Goal: Task Accomplishment & Management: Use online tool/utility

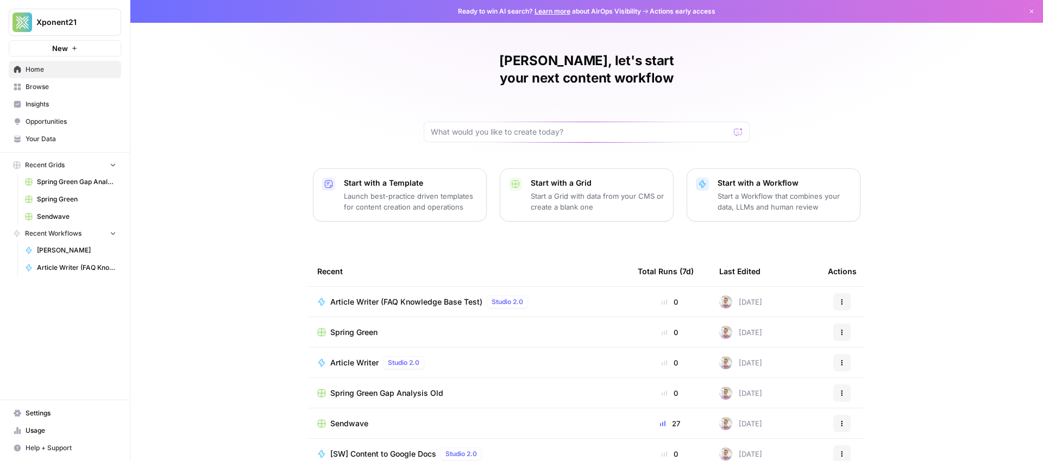
click at [46, 135] on span "Your Data" at bounding box center [71, 139] width 91 height 10
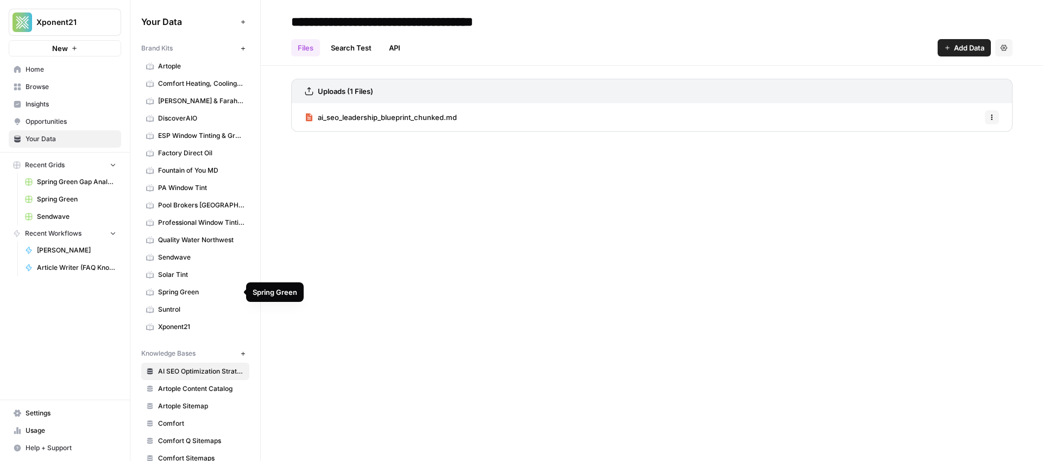
click at [179, 259] on span "Sendwave" at bounding box center [201, 258] width 86 height 10
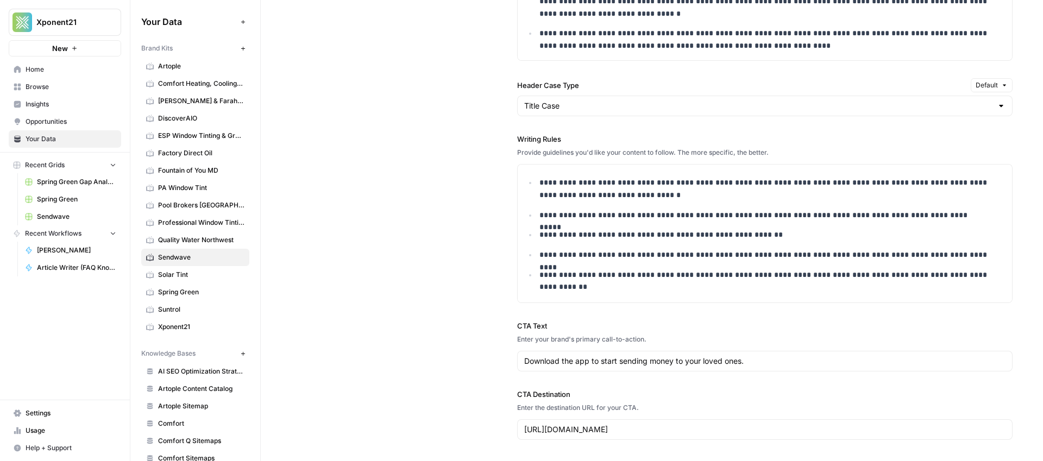
scroll to position [1072, 0]
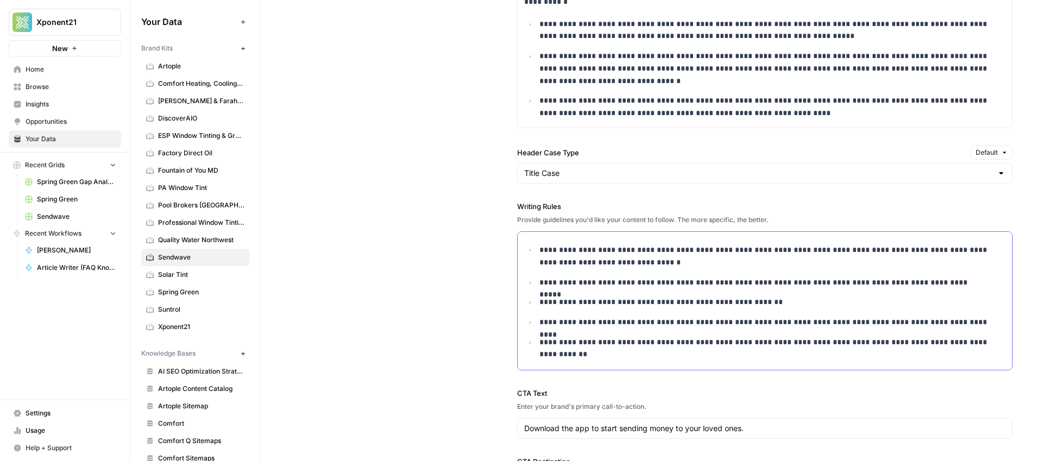
click at [575, 351] on p "**********" at bounding box center [765, 348] width 452 height 25
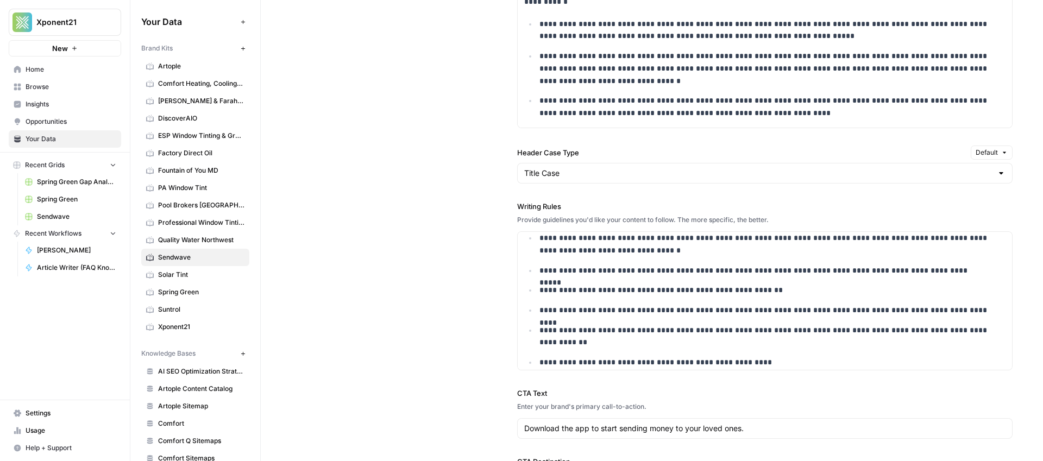
click at [431, 176] on div "**********" at bounding box center [651, 140] width 721 height 780
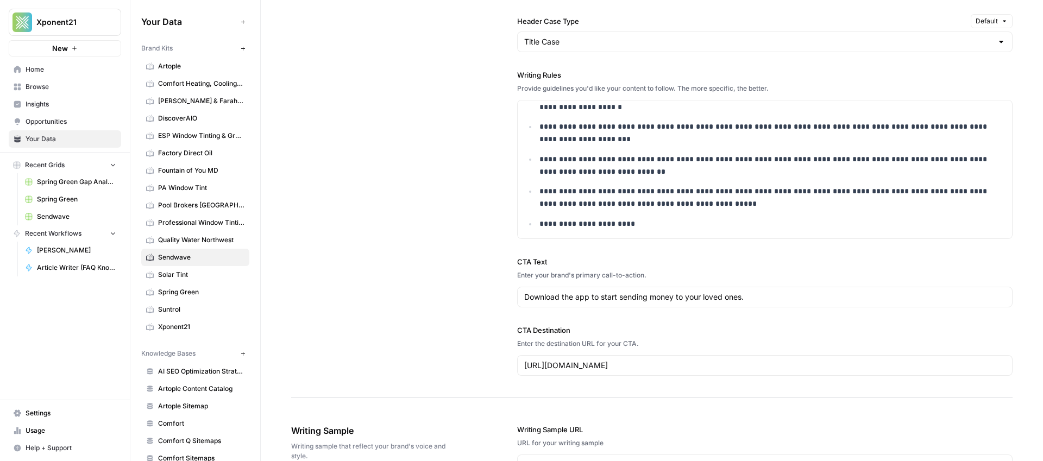
scroll to position [1282, 0]
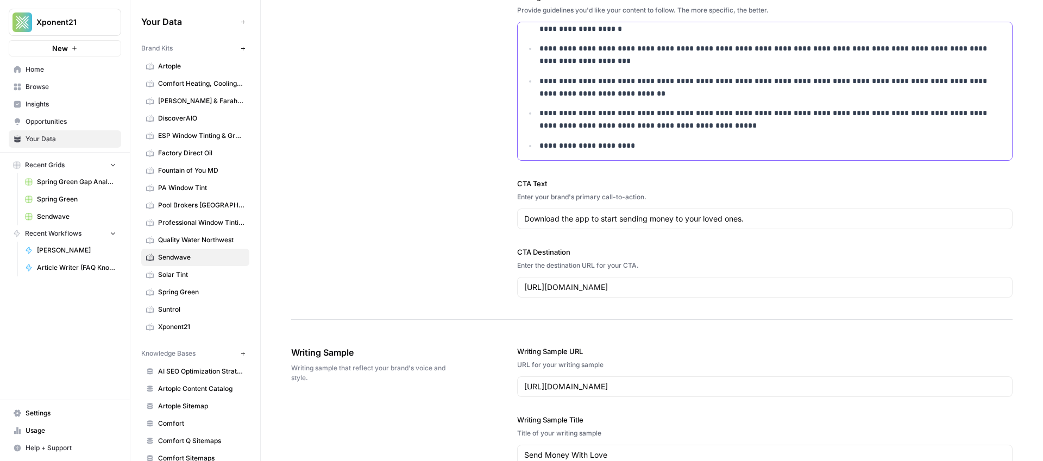
click at [663, 148] on p "**********" at bounding box center [765, 146] width 452 height 12
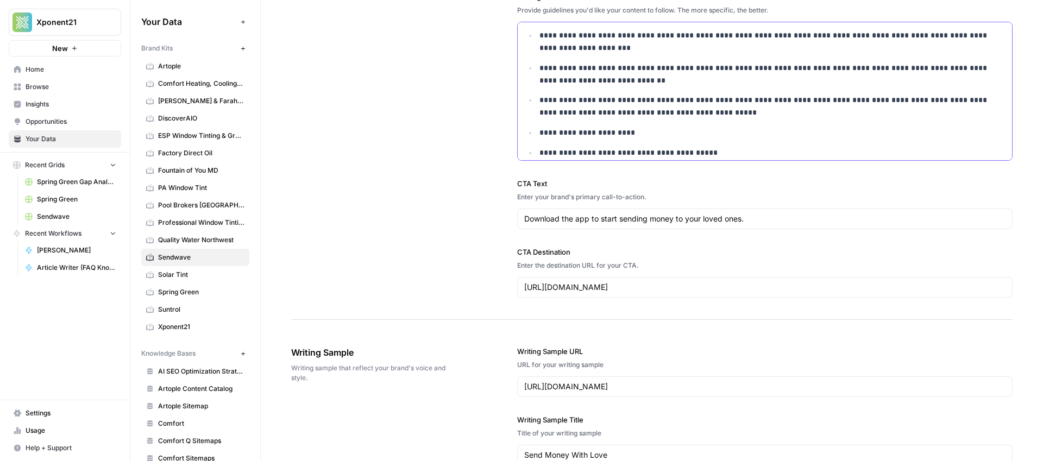
click at [610, 154] on p "**********" at bounding box center [765, 153] width 452 height 12
click at [722, 152] on p "**********" at bounding box center [765, 153] width 452 height 12
click at [576, 150] on p "**********" at bounding box center [765, 153] width 452 height 12
click at [576, 151] on p "**********" at bounding box center [765, 153] width 452 height 12
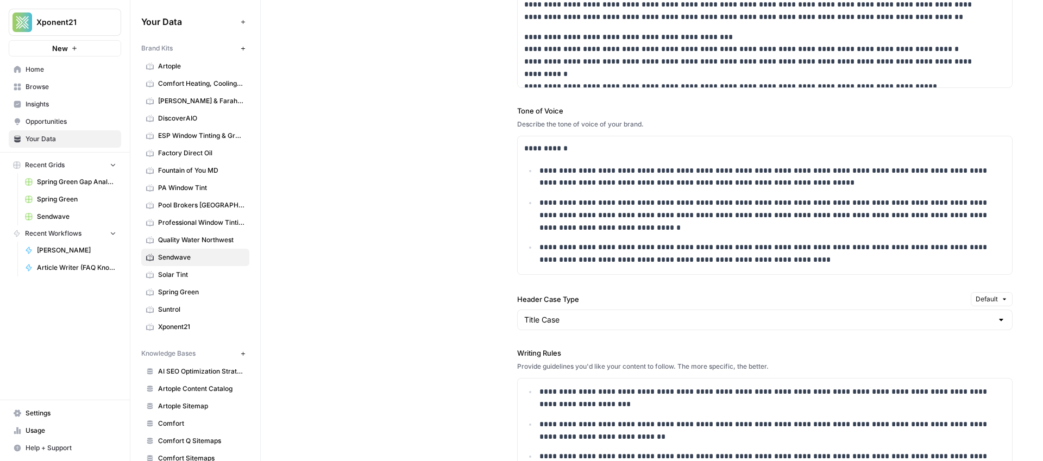
scroll to position [821, 0]
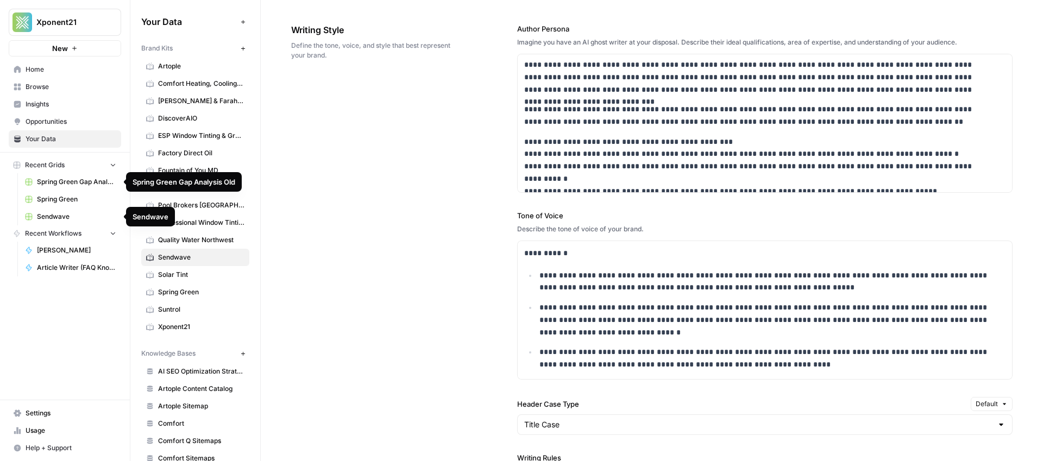
click at [55, 219] on span "Sendwave" at bounding box center [76, 217] width 79 height 10
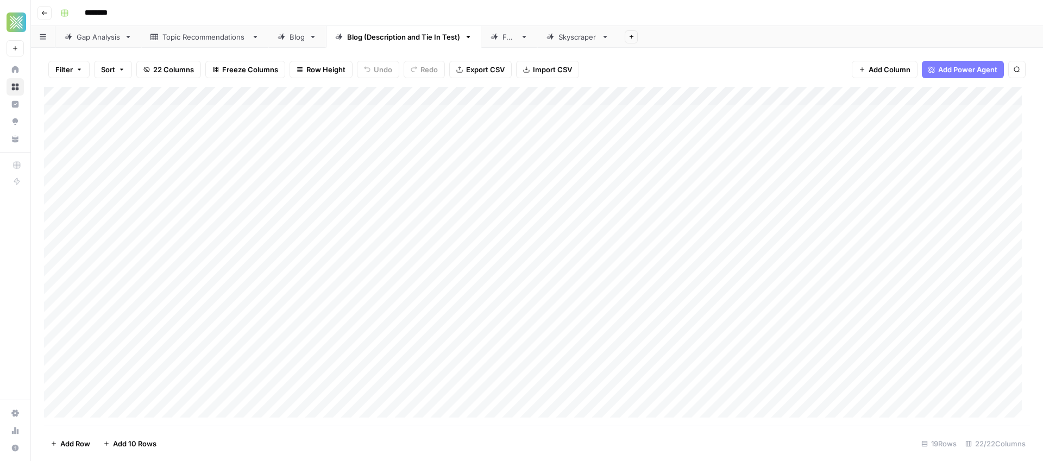
click at [537, 150] on div "Add Column" at bounding box center [537, 256] width 986 height 339
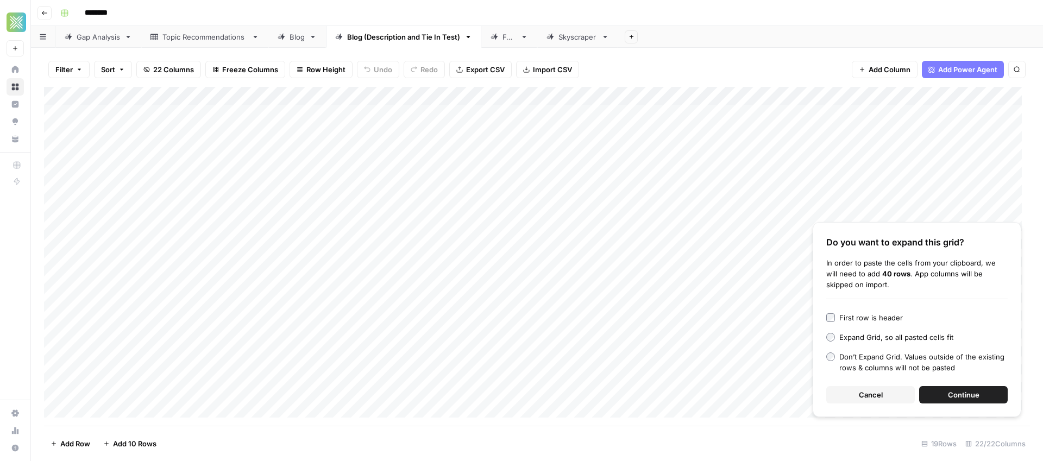
click at [985, 399] on button "Continue" at bounding box center [963, 394] width 89 height 17
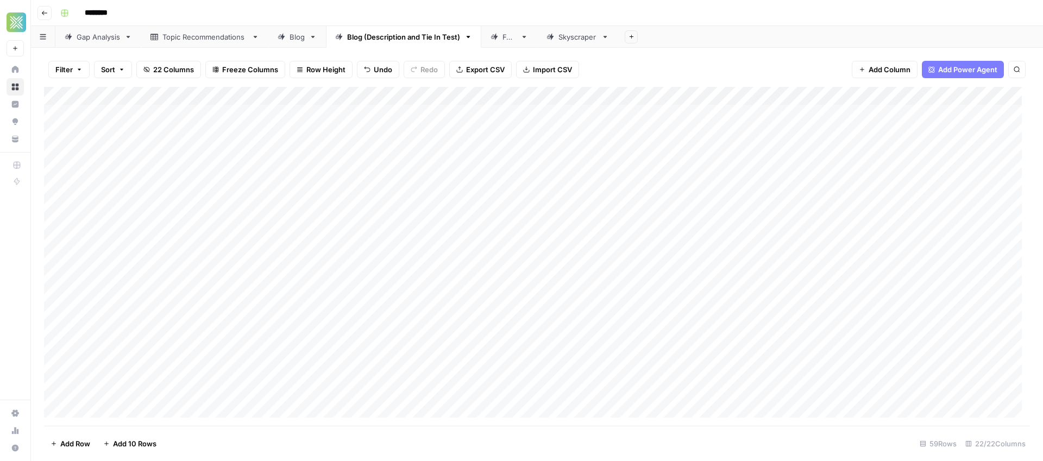
click at [178, 152] on div "Add Column" at bounding box center [537, 256] width 986 height 339
click at [312, 147] on div "Add Column" at bounding box center [537, 256] width 986 height 339
click at [123, 154] on div "Add Column" at bounding box center [537, 256] width 986 height 339
type textarea "**********"
click at [305, 172] on div "Add Column" at bounding box center [537, 256] width 986 height 339
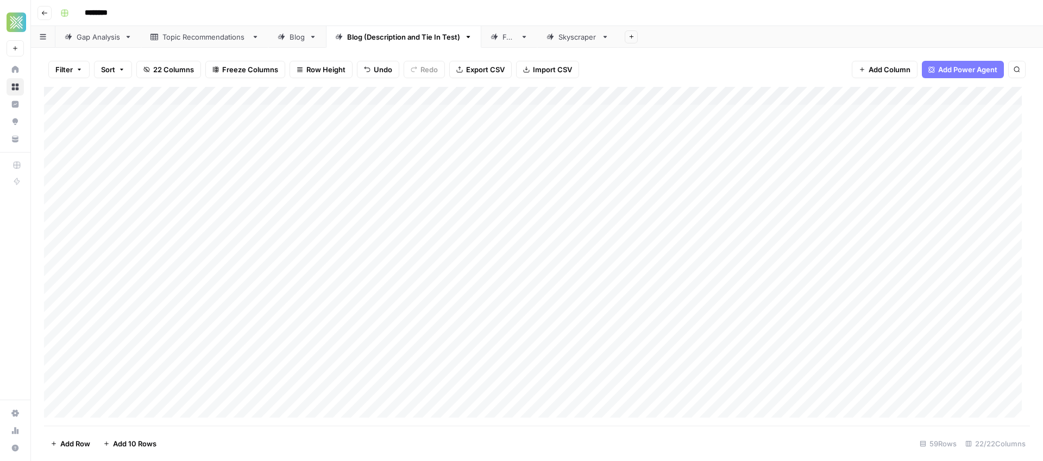
click at [318, 165] on div "Add Column" at bounding box center [537, 256] width 986 height 339
click at [318, 165] on textarea "**********" at bounding box center [363, 169] width 251 height 15
click at [330, 174] on textarea "**********" at bounding box center [363, 169] width 251 height 15
drag, startPoint x: 369, startPoint y: 169, endPoint x: 238, endPoint y: 168, distance: 131.5
click at [238, 168] on textarea "**********" at bounding box center [363, 169] width 251 height 15
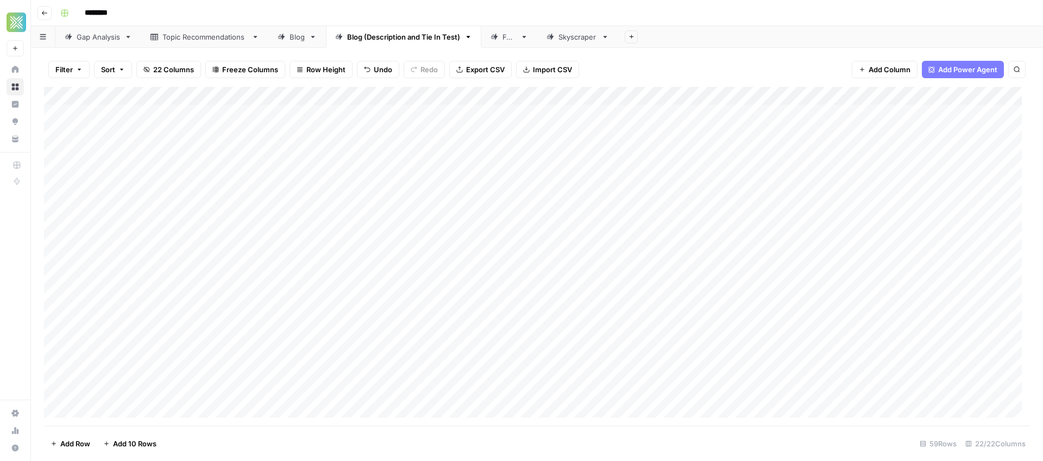
click at [124, 167] on div "Add Column" at bounding box center [537, 256] width 986 height 339
click at [159, 169] on div "Add Column" at bounding box center [537, 256] width 986 height 339
click at [152, 171] on textarea "**********" at bounding box center [168, 169] width 174 height 15
type textarea "**********"
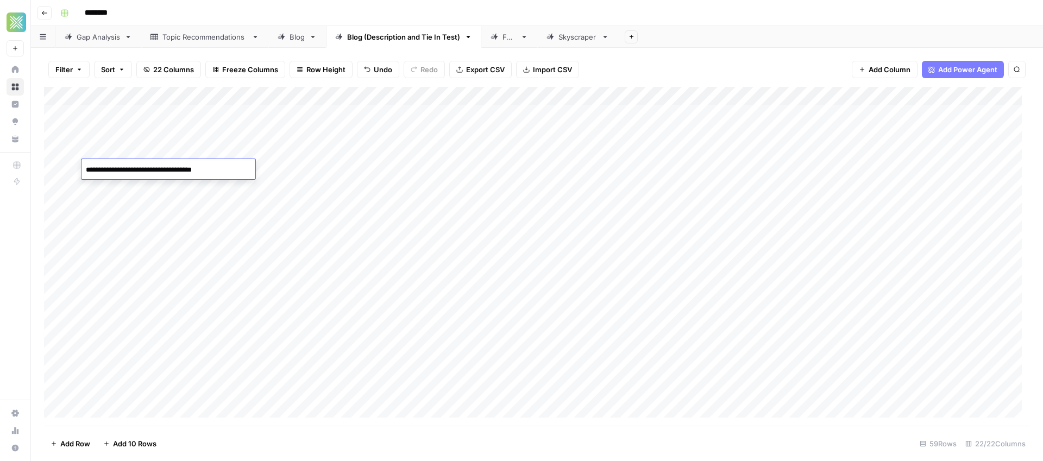
click at [228, 205] on div "Add Column" at bounding box center [537, 256] width 986 height 339
click at [274, 186] on div "Add Column" at bounding box center [537, 256] width 986 height 339
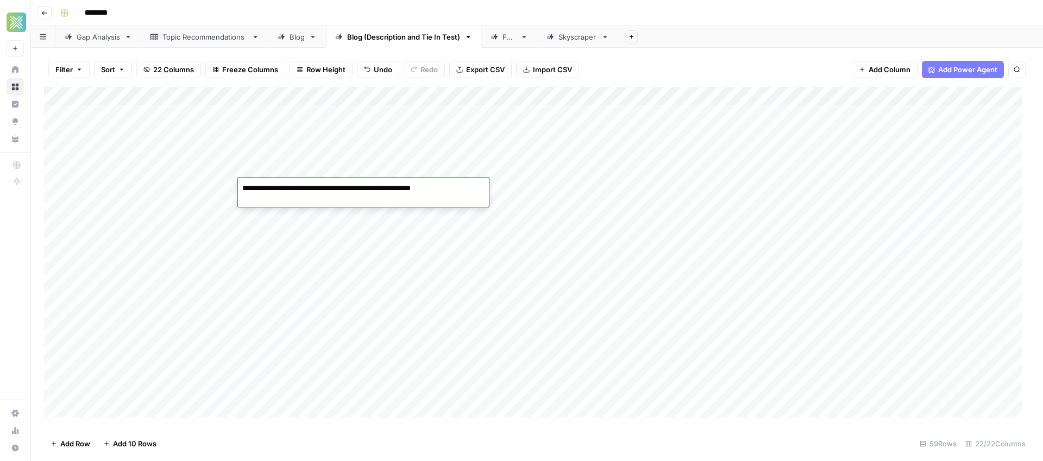
drag, startPoint x: 282, startPoint y: 189, endPoint x: 234, endPoint y: 189, distance: 48.4
click at [234, 189] on body "**********" at bounding box center [521, 230] width 1043 height 461
drag, startPoint x: 256, startPoint y: 193, endPoint x: 266, endPoint y: 190, distance: 10.8
click at [256, 192] on textarea "**********" at bounding box center [363, 188] width 251 height 15
drag, startPoint x: 313, startPoint y: 189, endPoint x: 237, endPoint y: 186, distance: 76.6
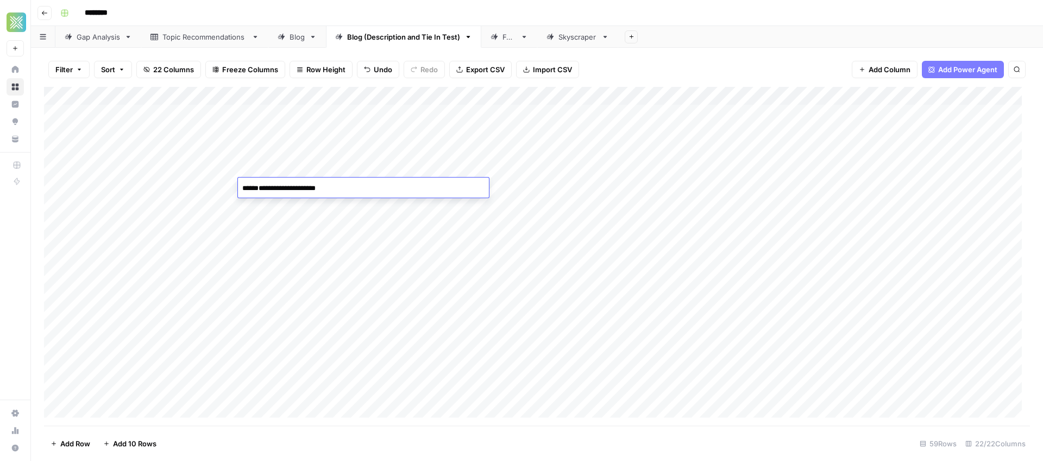
type textarea "**********"
click at [354, 238] on div "Add Column" at bounding box center [537, 256] width 986 height 339
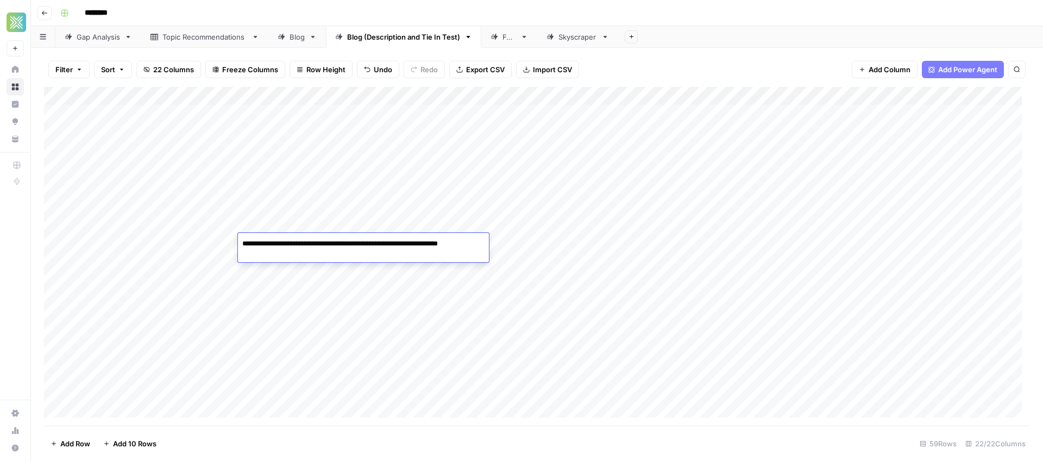
type textarea "**********"
click at [337, 186] on body "Xponent21 New Home Browse Insights Opportunities Your Data Recent Grids Spring …" at bounding box center [521, 230] width 1043 height 461
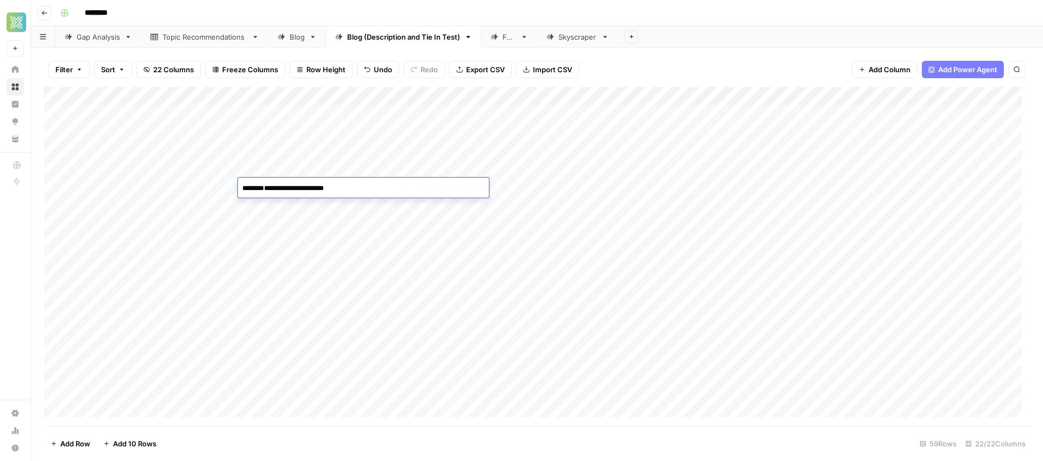
type textarea "**********"
click at [217, 209] on div "Add Column" at bounding box center [537, 256] width 986 height 339
click at [311, 230] on div "Add Column" at bounding box center [537, 256] width 986 height 339
click at [297, 187] on div "Add Column" at bounding box center [537, 256] width 986 height 339
click at [207, 183] on div "Add Column" at bounding box center [537, 256] width 986 height 339
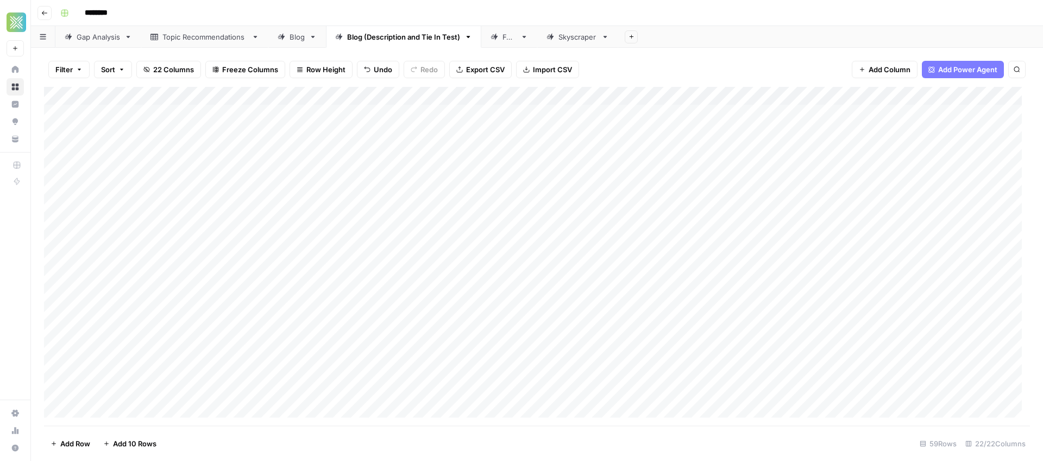
click at [156, 187] on div "Add Column" at bounding box center [537, 256] width 986 height 339
drag, startPoint x: 158, startPoint y: 187, endPoint x: 351, endPoint y: 206, distance: 194.3
click at [351, 206] on body "**********" at bounding box center [521, 230] width 1043 height 461
type textarea "**********"
click at [703, 185] on div "Add Column" at bounding box center [537, 256] width 986 height 339
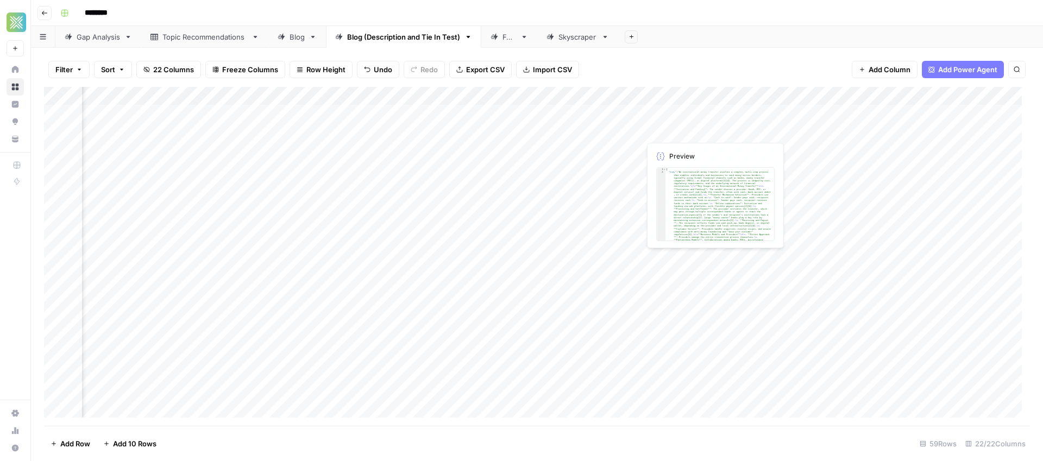
scroll to position [2, 196]
click at [783, 97] on div "Add Column" at bounding box center [537, 256] width 986 height 339
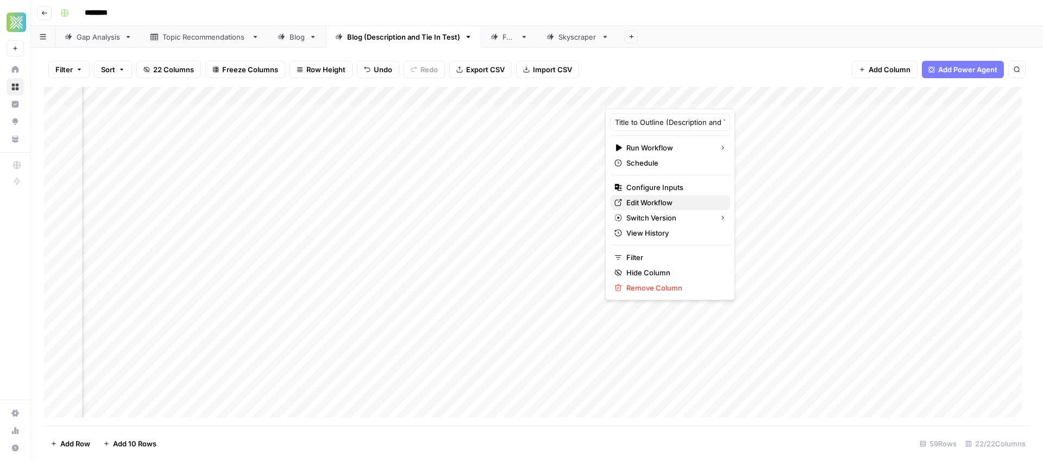
click at [656, 202] on span "Edit Workflow" at bounding box center [673, 202] width 95 height 11
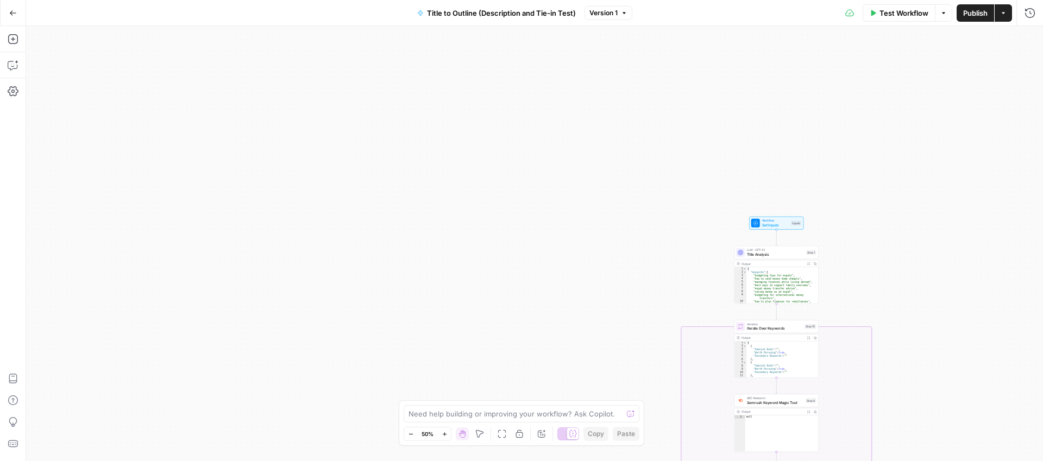
click at [787, 221] on span "Workflow" at bounding box center [775, 220] width 27 height 4
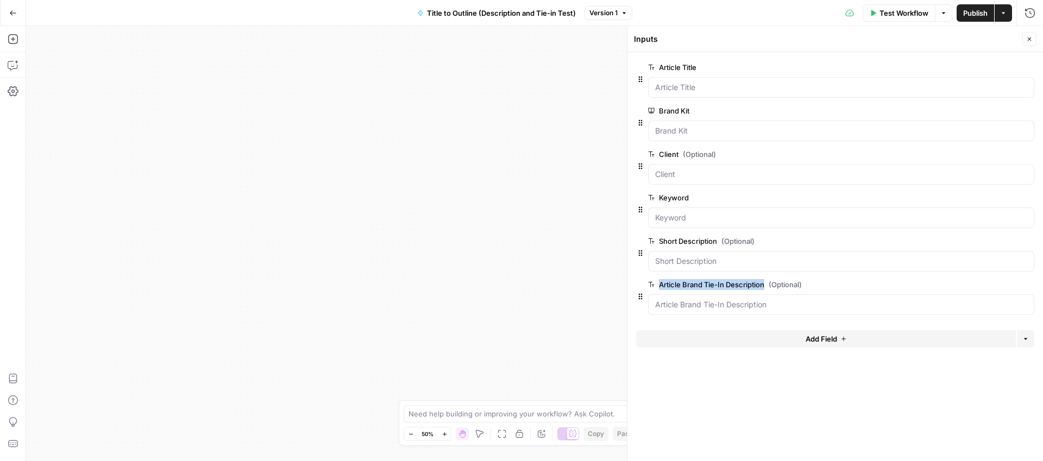
drag, startPoint x: 768, startPoint y: 287, endPoint x: 661, endPoint y: 285, distance: 107.0
click at [661, 285] on label "Article Brand Tie-In Description (Optional)" at bounding box center [810, 284] width 325 height 11
copy label "Article Brand Tie-In Description"
click at [405, 235] on div "true false Workflow Set Inputs Inputs LLM · GPT-4.1 Title Analysis Step 1 Outpu…" at bounding box center [534, 243] width 1017 height 435
click at [1027, 41] on icon "button" at bounding box center [1029, 39] width 7 height 7
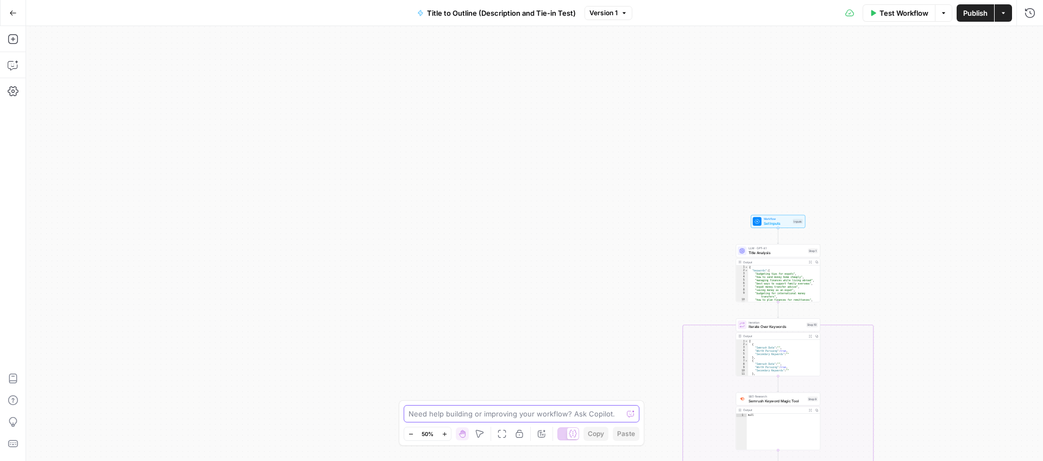
click at [451, 415] on textarea at bounding box center [516, 414] width 214 height 11
paste textarea "Article Brand Tie-In Description"
type textarea "Ensure the inputs 'short description' and 'Article Brand Tie-In Description' ar…"
click at [630, 395] on icon "submit" at bounding box center [633, 392] width 7 height 7
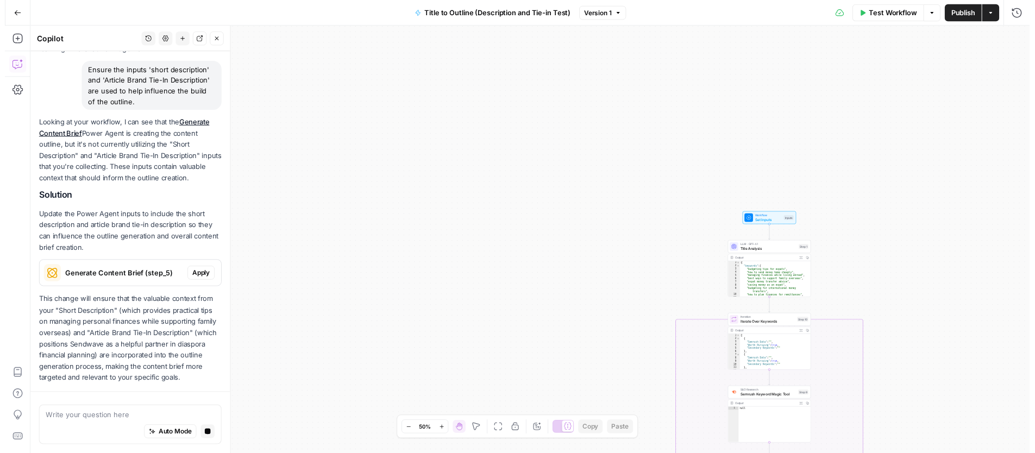
scroll to position [121, 0]
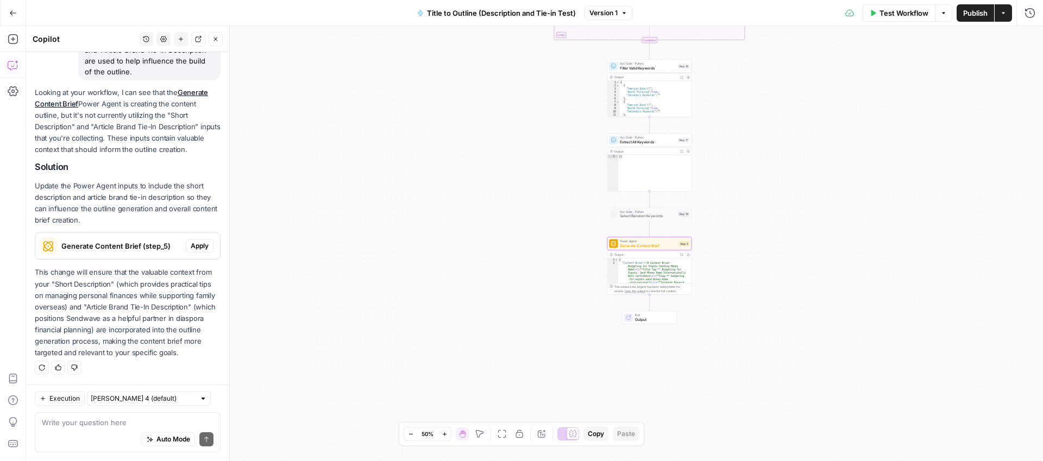
click at [196, 243] on span "Apply" at bounding box center [200, 246] width 18 height 10
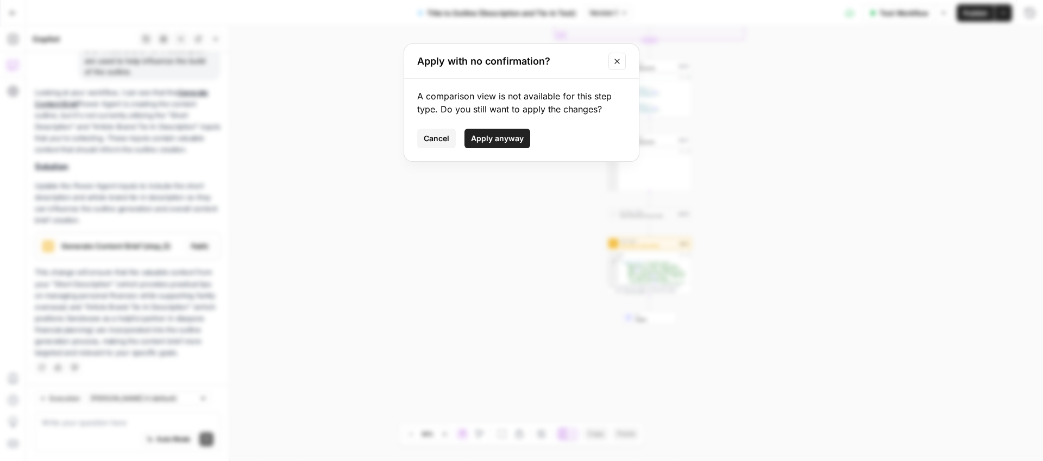
click at [494, 138] on span "Apply anyway" at bounding box center [497, 138] width 53 height 11
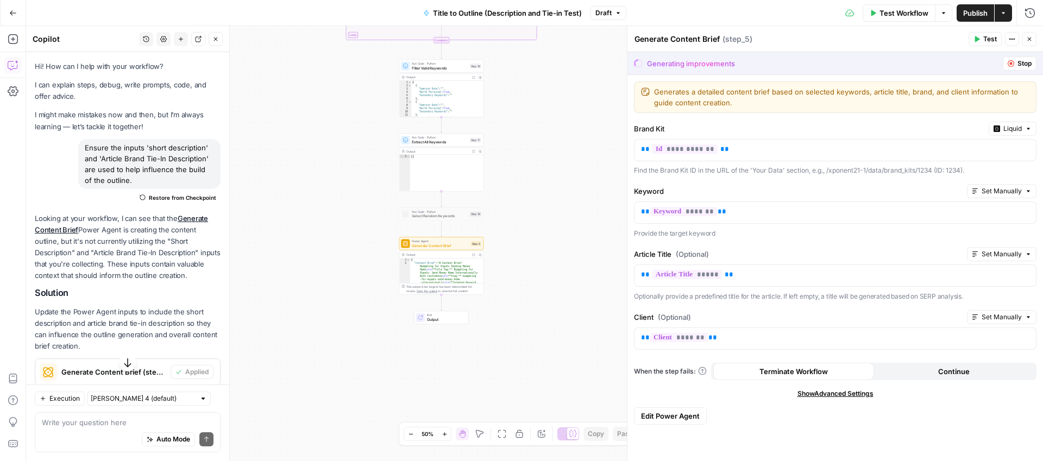
scroll to position [138, 0]
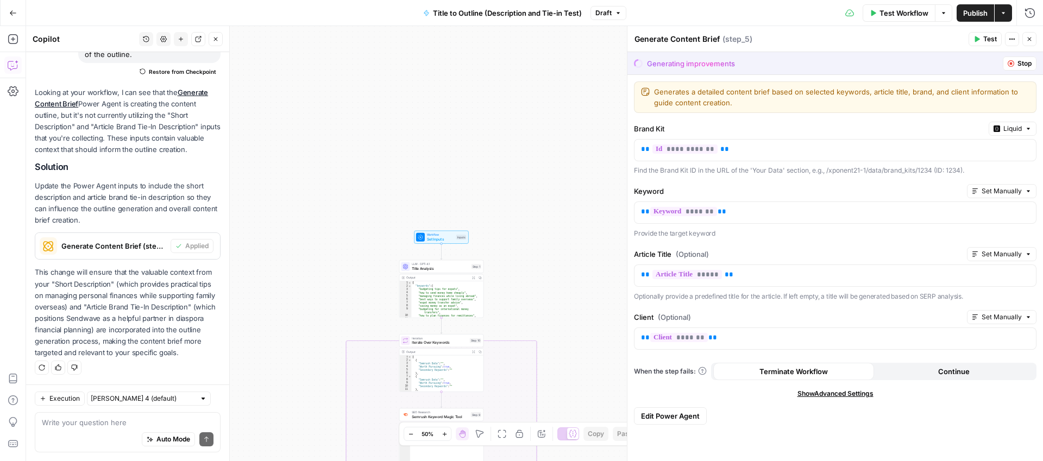
click at [580, 221] on div "true false Workflow Set Inputs Inputs LLM · GPT-4.1 Title Analysis Step 1 Outpu…" at bounding box center [534, 243] width 1017 height 435
click at [561, 97] on div "true false Workflow Set Inputs Inputs LLM · GPT-4.1 Title Analysis Step 1 Outpu…" at bounding box center [534, 243] width 1017 height 435
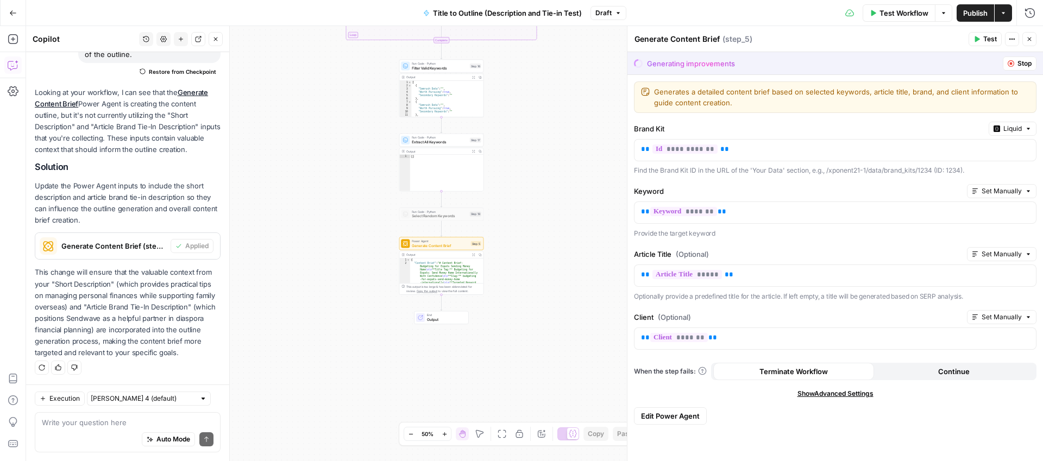
drag, startPoint x: 121, startPoint y: 220, endPoint x: 28, endPoint y: 182, distance: 100.4
click at [28, 182] on div "Hi! How can I help with your workflow? I can explain steps, debug, write prompt…" at bounding box center [127, 155] width 203 height 458
drag, startPoint x: 204, startPoint y: 356, endPoint x: 34, endPoint y: 180, distance: 245.1
click at [34, 180] on div "Hi! How can I help with your workflow? I can explain steps, debug, write prompt…" at bounding box center [127, 155] width 203 height 458
copy div "Update the Power Agent inputs to include the short description and article bran…"
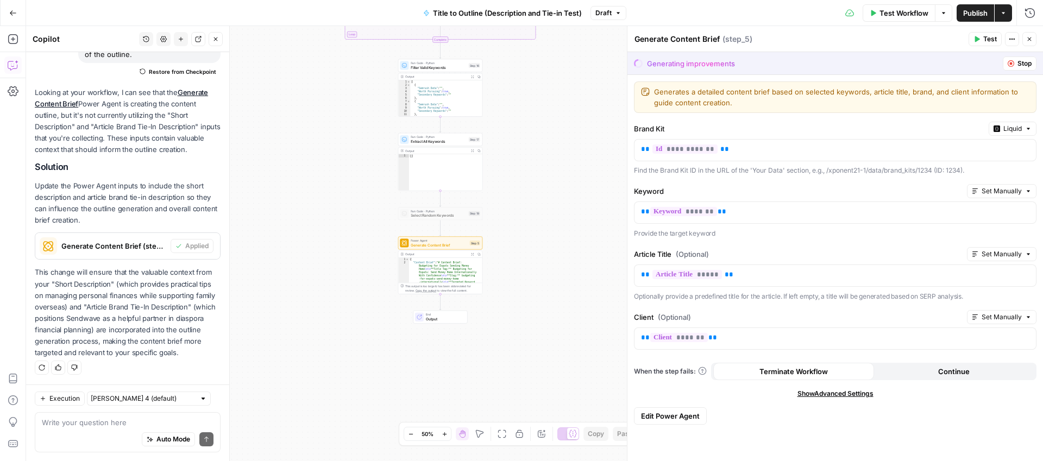
click at [576, 125] on div "true false Workflow Set Inputs Inputs LLM · GPT-4.1 Title Analysis Step 1 Outpu…" at bounding box center [534, 243] width 1017 height 435
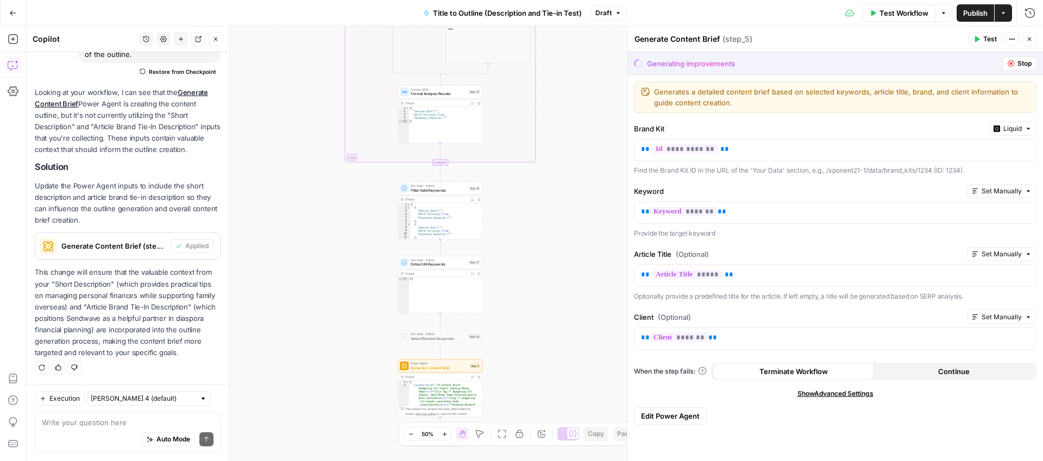
click at [1034, 61] on button "Stop" at bounding box center [1020, 63] width 34 height 14
click at [1027, 66] on span "Stop" at bounding box center [1024, 64] width 14 height 10
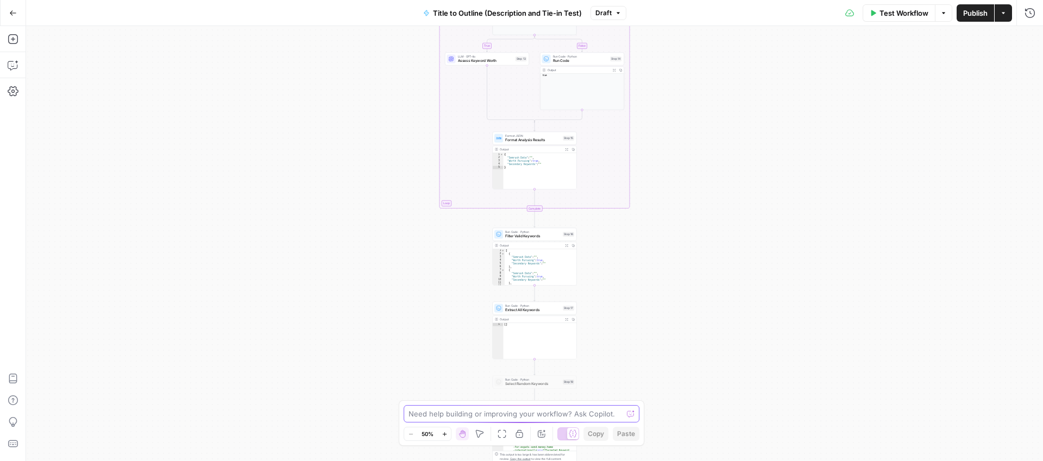
click at [508, 419] on textarea at bounding box center [516, 414] width 214 height 11
paste textarea "Update the Power Agent inputs to include the short description and article bran…"
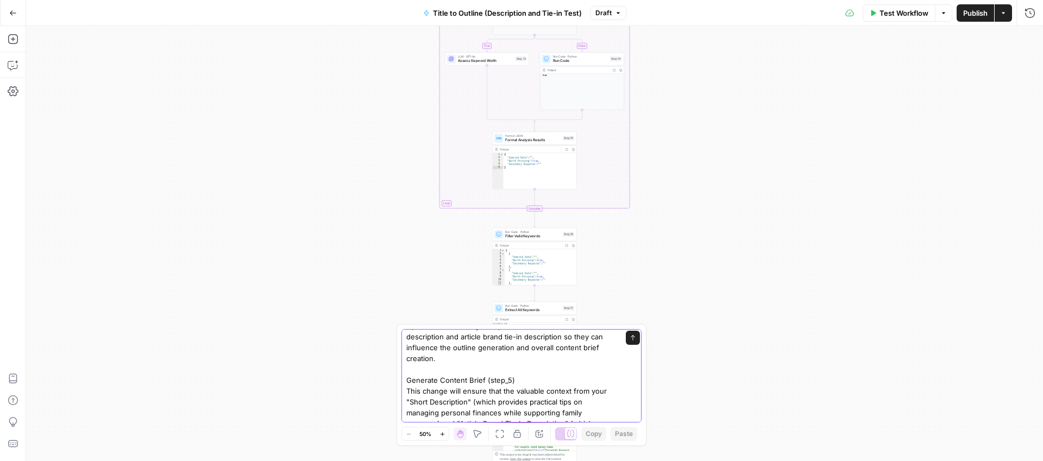
scroll to position [30, 0]
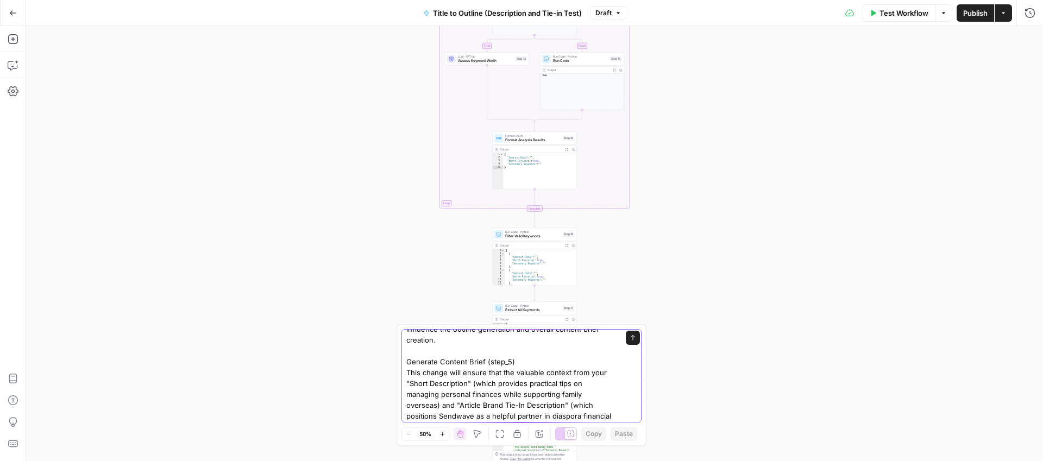
drag, startPoint x: 516, startPoint y: 361, endPoint x: 365, endPoint y: 363, distance: 151.6
click at [365, 363] on body "Xponent21 New Home Browse Insights Opportunities Your Data Recent Grids Spring …" at bounding box center [521, 230] width 1043 height 461
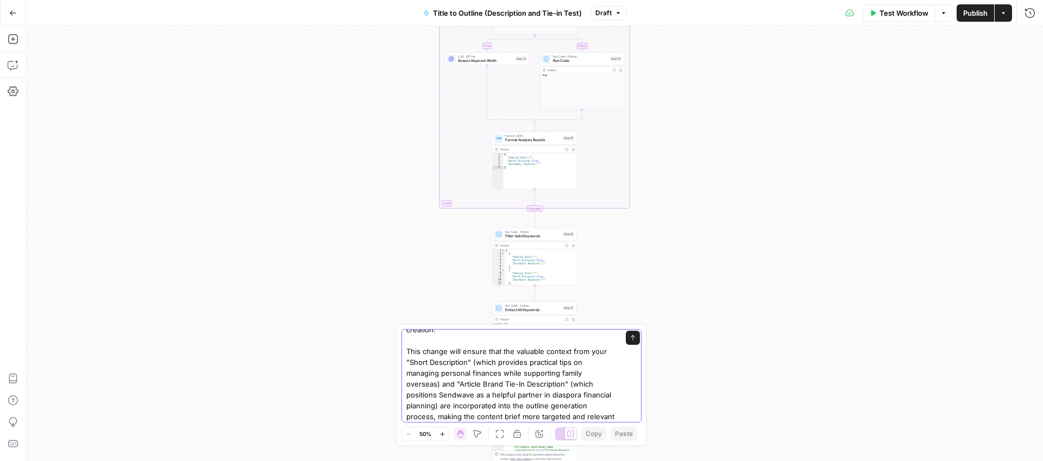
scroll to position [54, 0]
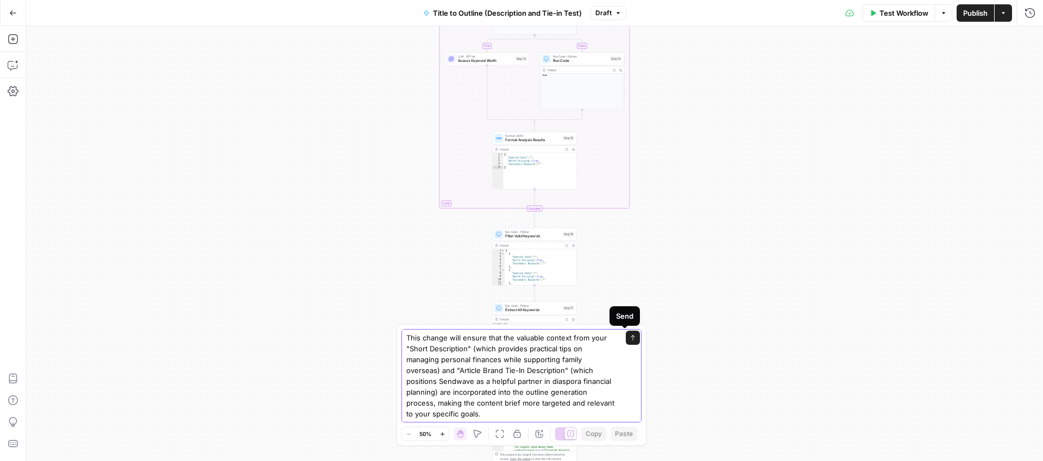
type textarea "Update the Power Agent inputs to include the short description and article bran…"
click at [630, 338] on icon "submit" at bounding box center [633, 338] width 7 height 7
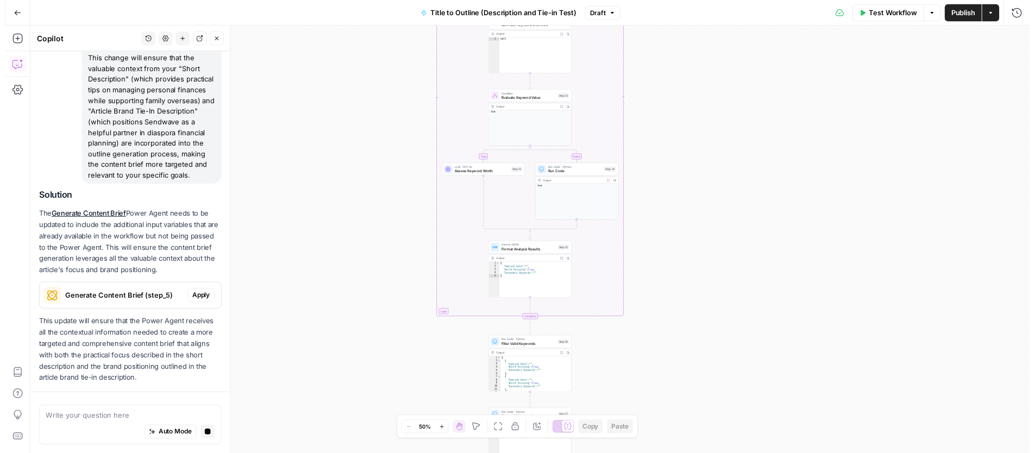
scroll to position [208, 0]
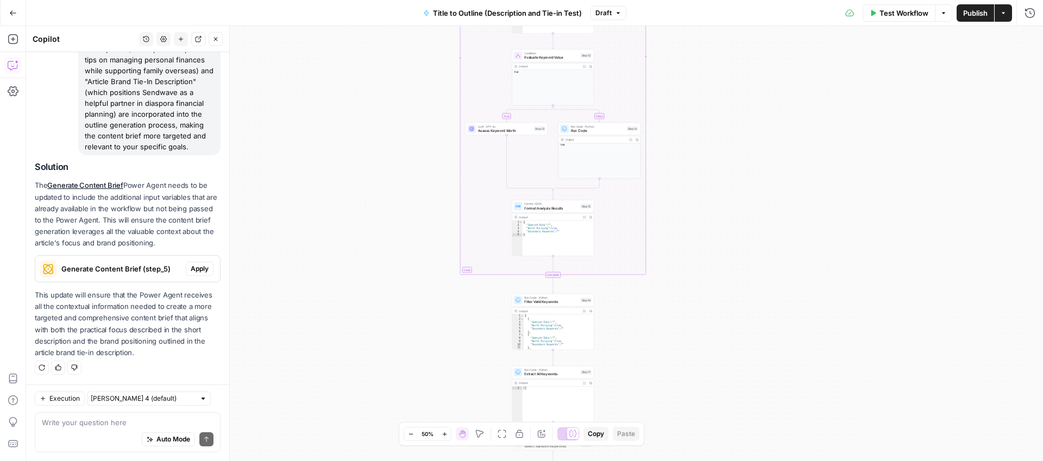
click at [196, 272] on span "Apply" at bounding box center [200, 269] width 18 height 10
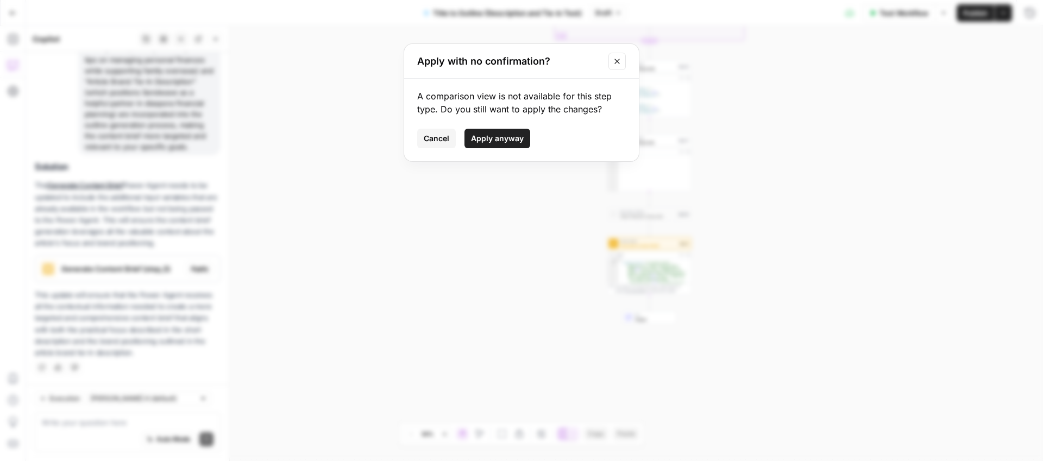
click at [505, 137] on span "Apply anyway" at bounding box center [497, 138] width 53 height 11
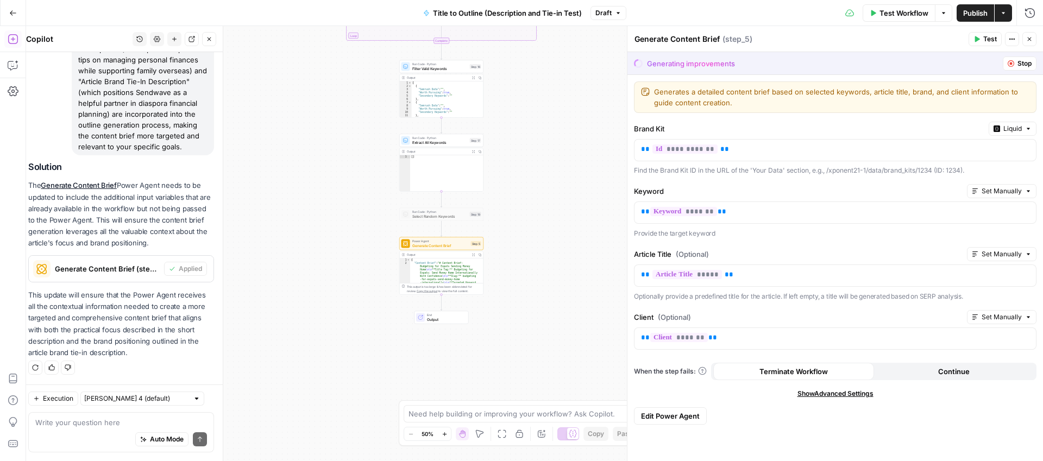
click at [70, 429] on div "Auto Mode Send" at bounding box center [121, 440] width 172 height 24
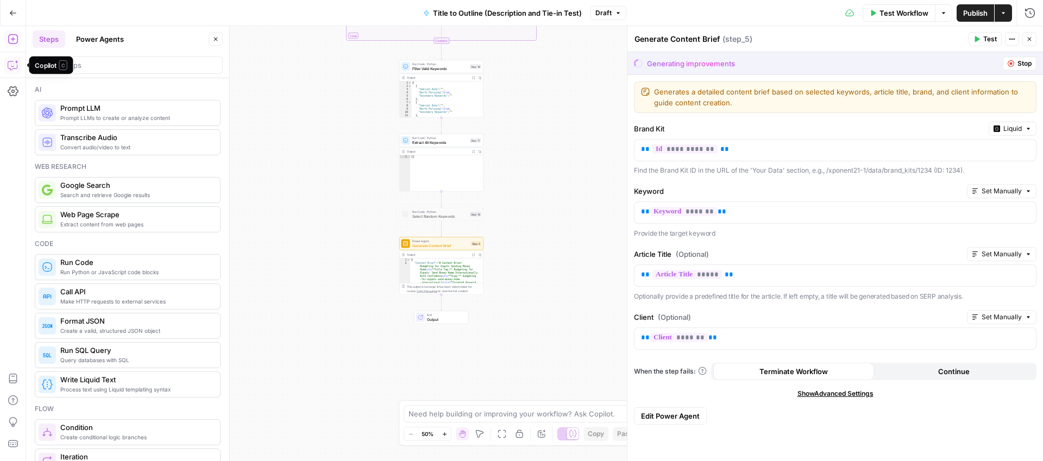
click at [10, 60] on icon "button" at bounding box center [13, 65] width 11 height 11
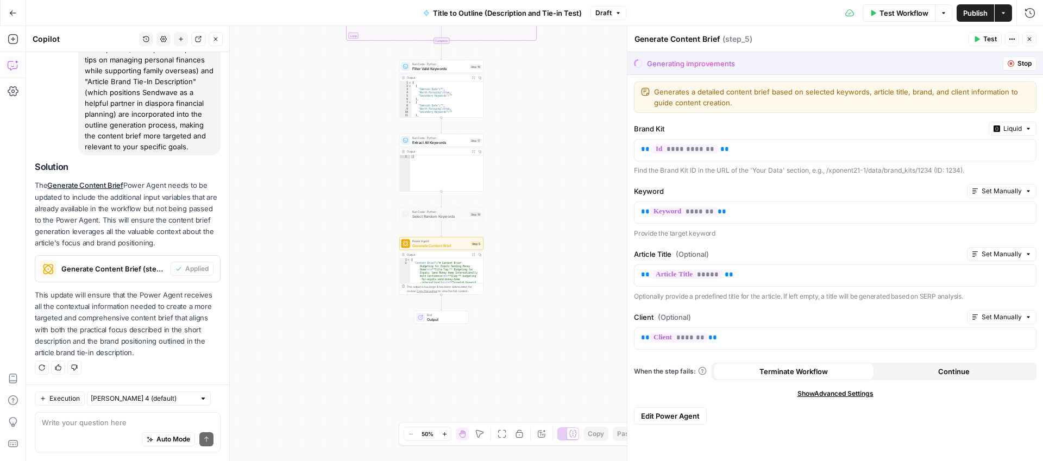
click at [199, 399] on div at bounding box center [203, 399] width 8 height 8
type input "[PERSON_NAME] 4 (default)"
click at [176, 369] on div "Regenerate Helpful Not helpful" at bounding box center [128, 368] width 186 height 14
click at [1009, 65] on icon "button" at bounding box center [1011, 63] width 7 height 7
click at [1013, 62] on icon "button" at bounding box center [1011, 63] width 7 height 7
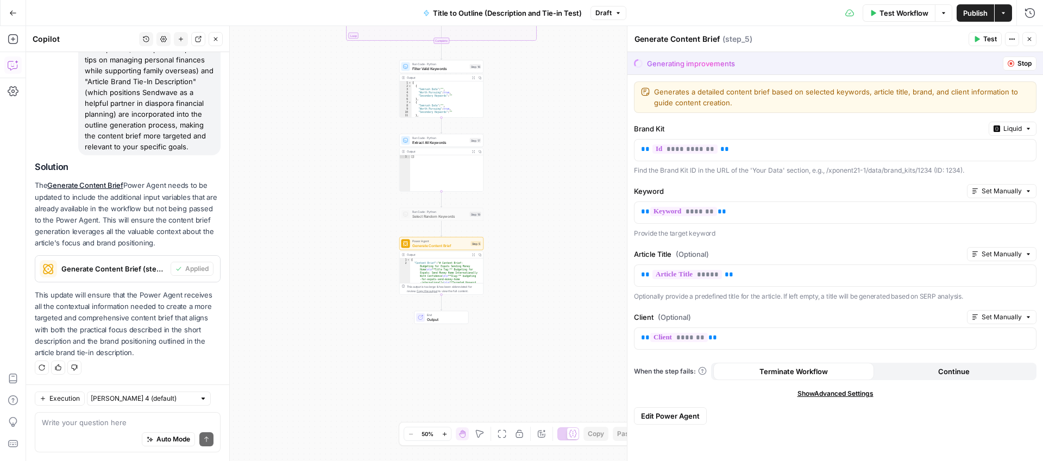
click at [1022, 61] on span "Stop" at bounding box center [1024, 64] width 14 height 10
click at [1021, 61] on span "Stop" at bounding box center [1024, 64] width 14 height 10
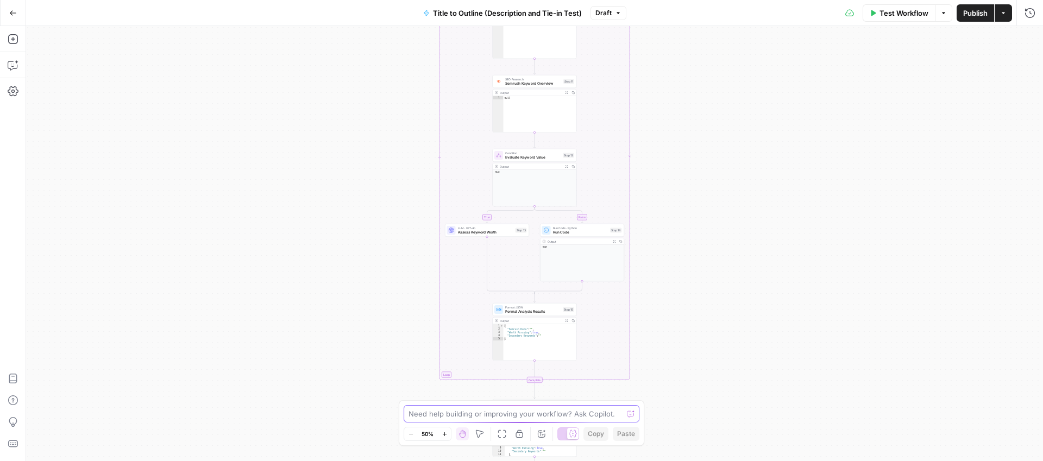
click at [464, 413] on textarea at bounding box center [516, 414] width 214 height 11
paste textarea "Update the Power Agent inputs to include the short description and article bran…"
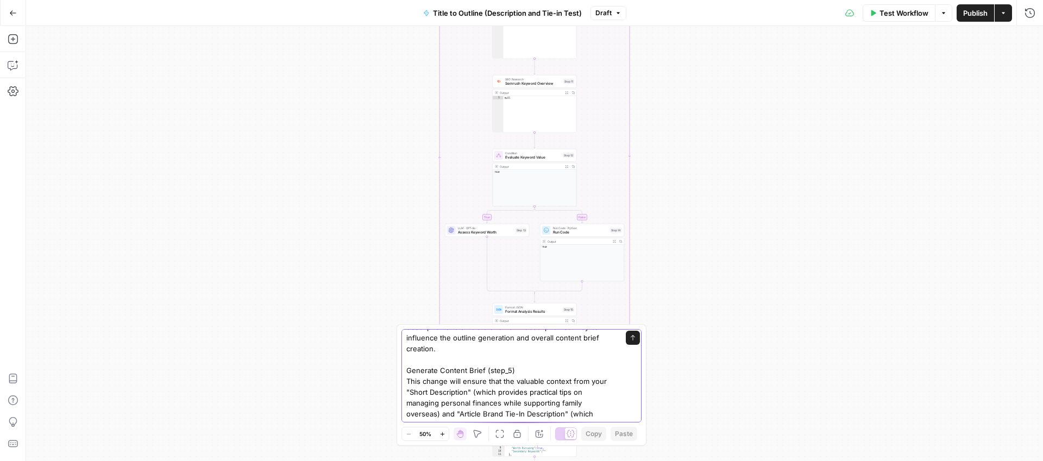
scroll to position [65, 0]
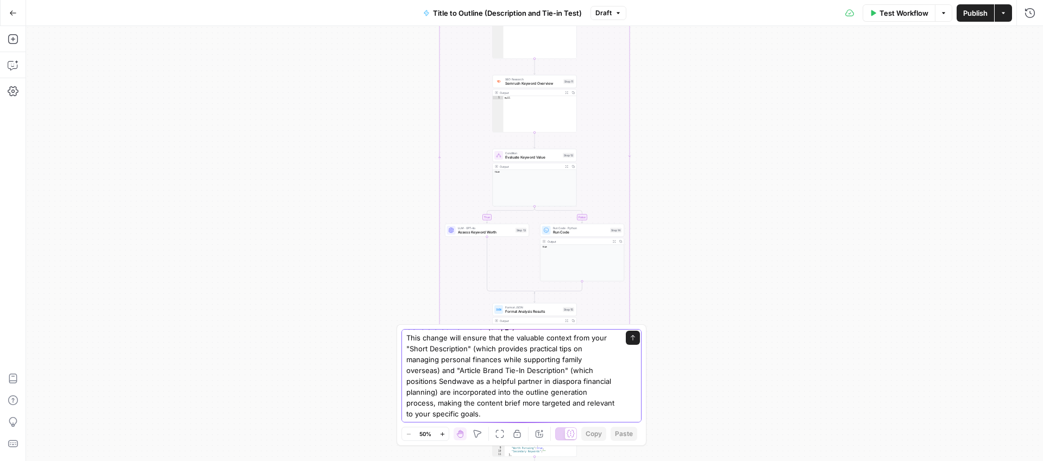
type textarea "Update the Power Agent inputs to include the short description and article bran…"
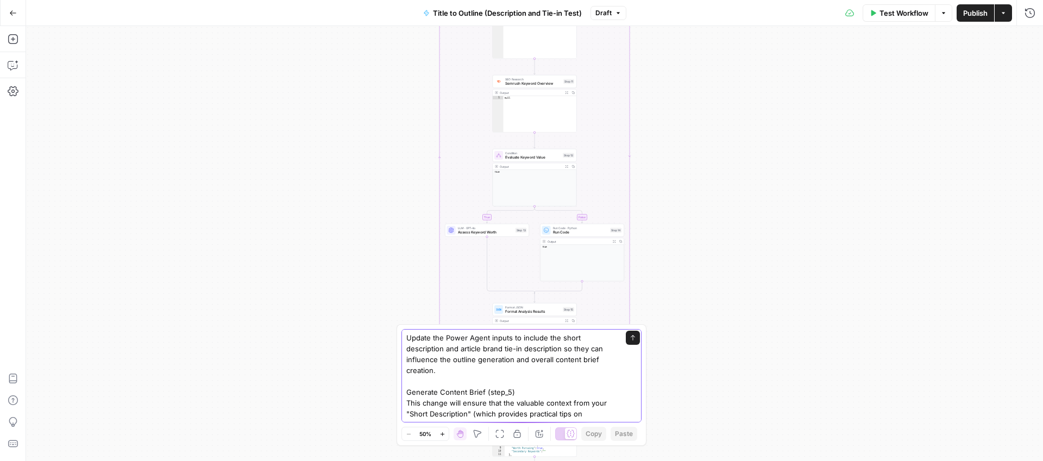
click at [627, 334] on button "Send" at bounding box center [633, 338] width 14 height 14
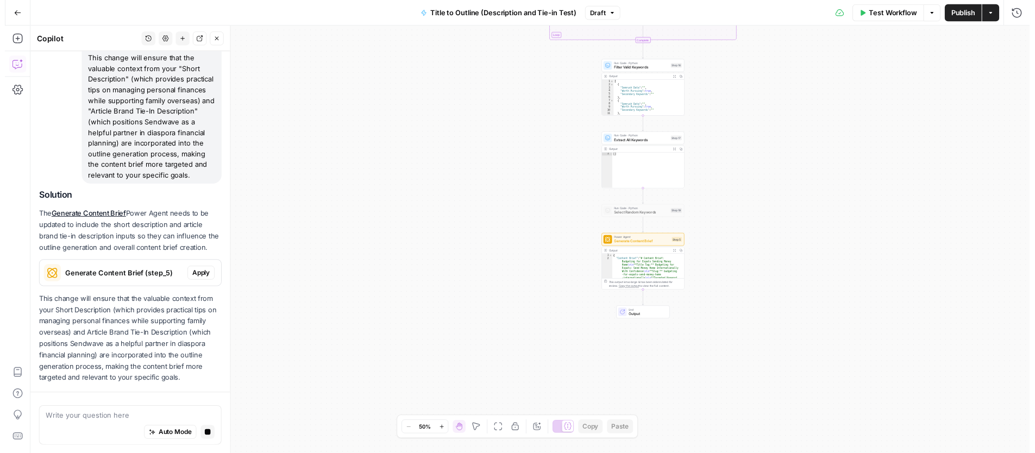
scroll to position [230, 0]
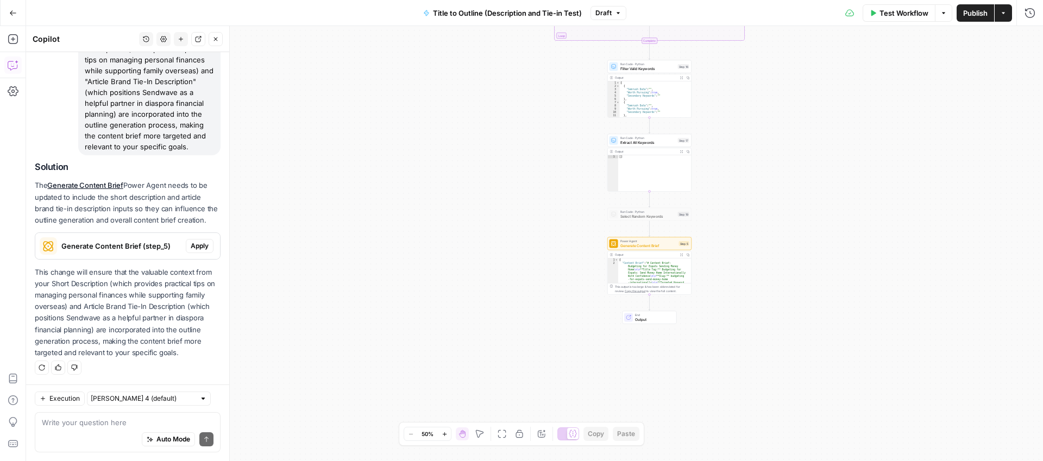
click at [199, 402] on div at bounding box center [203, 399] width 8 height 8
click at [142, 438] on span "Claude Opus 4.1" at bounding box center [134, 437] width 76 height 11
type input "Claude Opus 4.1"
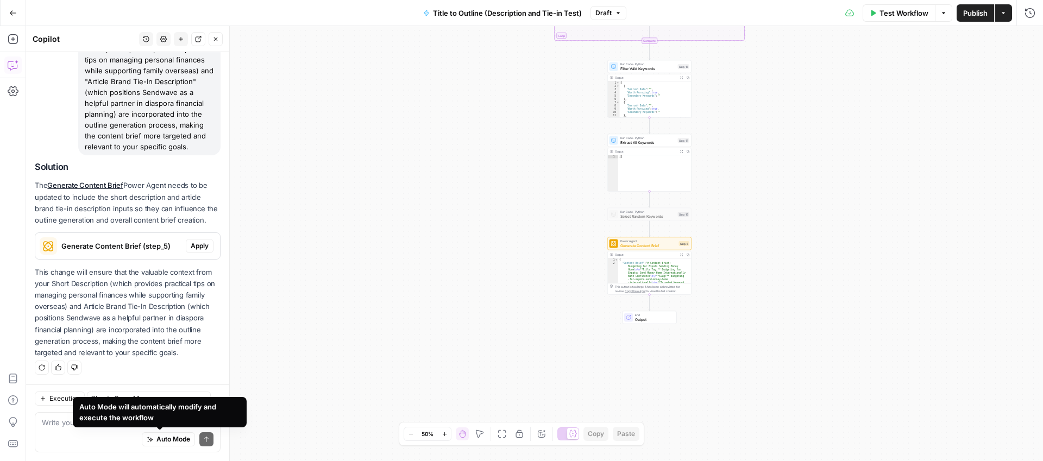
click at [119, 374] on div "Regenerate Helpful Not helpful" at bounding box center [128, 368] width 186 height 14
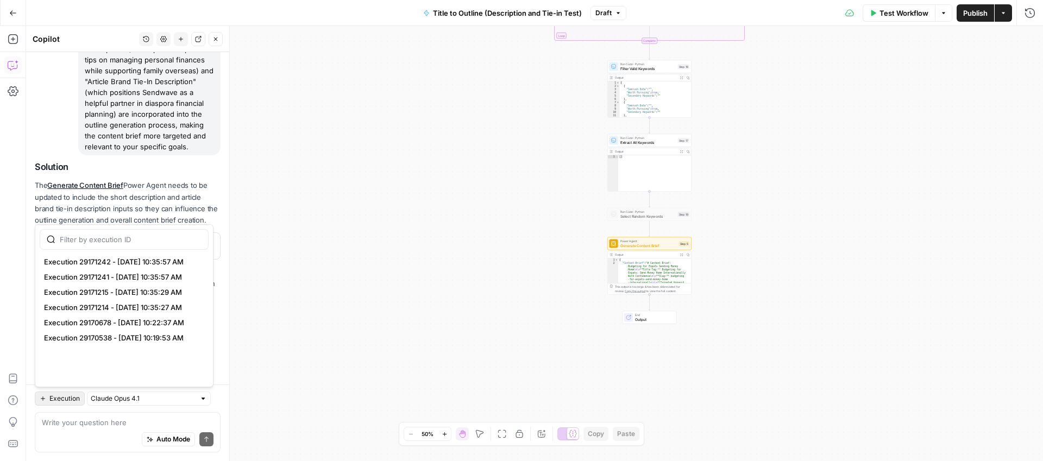
click at [62, 398] on span "Execution" at bounding box center [64, 399] width 30 height 10
click at [67, 405] on button "Execution" at bounding box center [60, 399] width 50 height 14
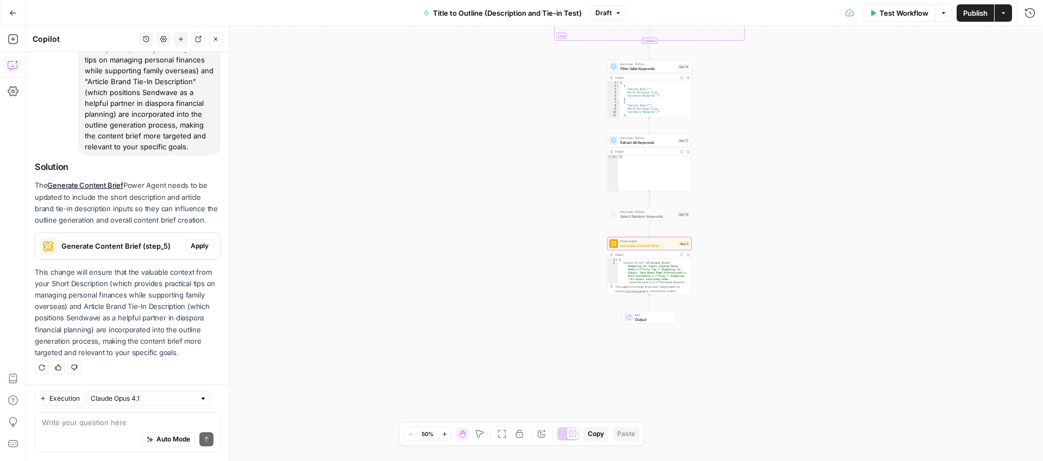
click at [191, 244] on span "Apply" at bounding box center [200, 246] width 18 height 10
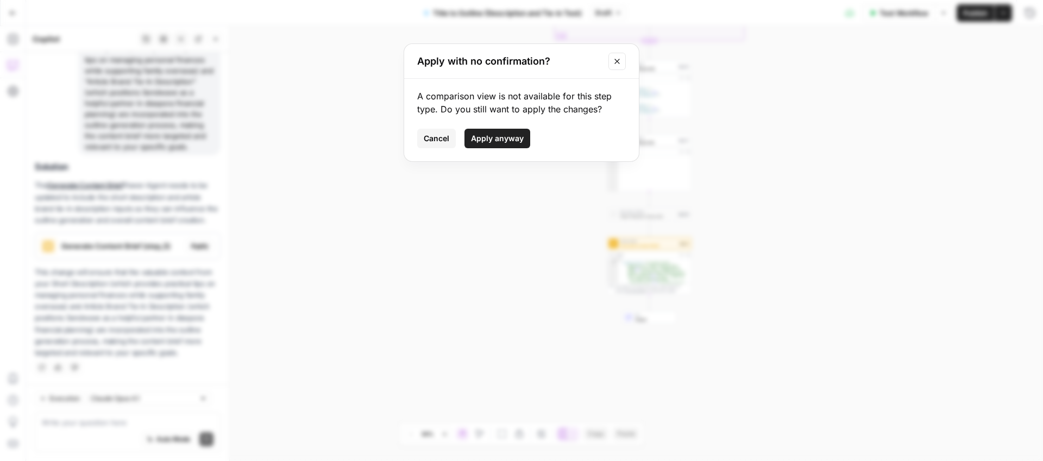
click at [487, 141] on span "Apply anyway" at bounding box center [497, 138] width 53 height 11
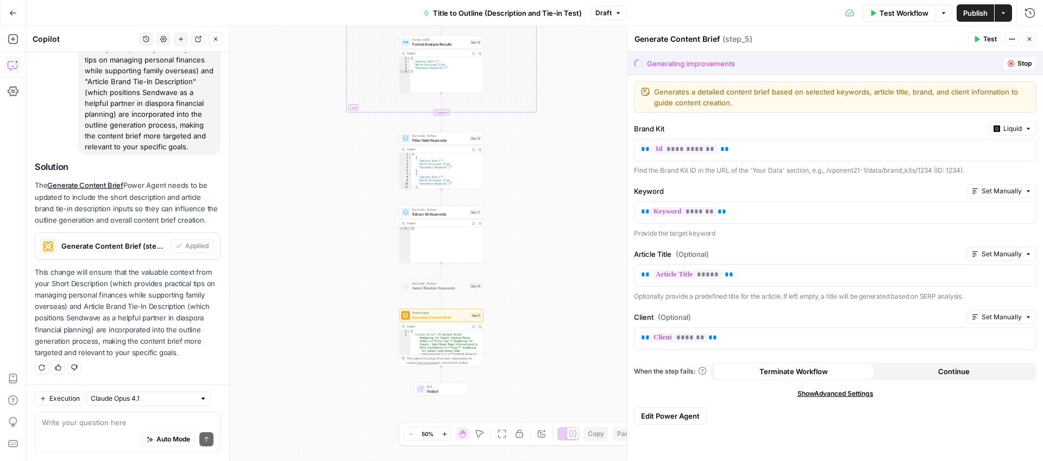
click at [62, 401] on span "Execution" at bounding box center [64, 399] width 30 height 10
click at [67, 394] on span "Execution" at bounding box center [64, 399] width 30 height 10
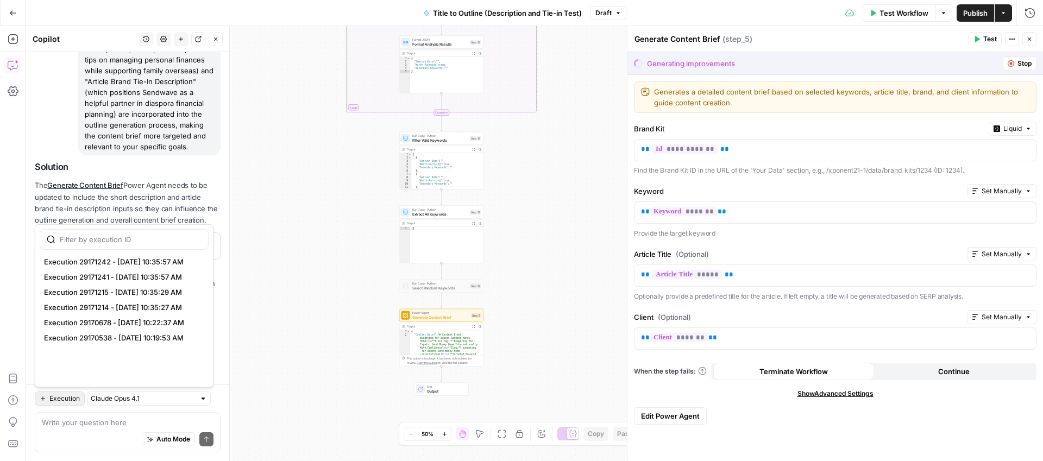
drag, startPoint x: 201, startPoint y: 343, endPoint x: 342, endPoint y: 239, distance: 175.1
click at [341, 241] on body "Xponent21 New Home Browse Insights Opportunities Your Data Recent Grids Spring …" at bounding box center [521, 230] width 1043 height 461
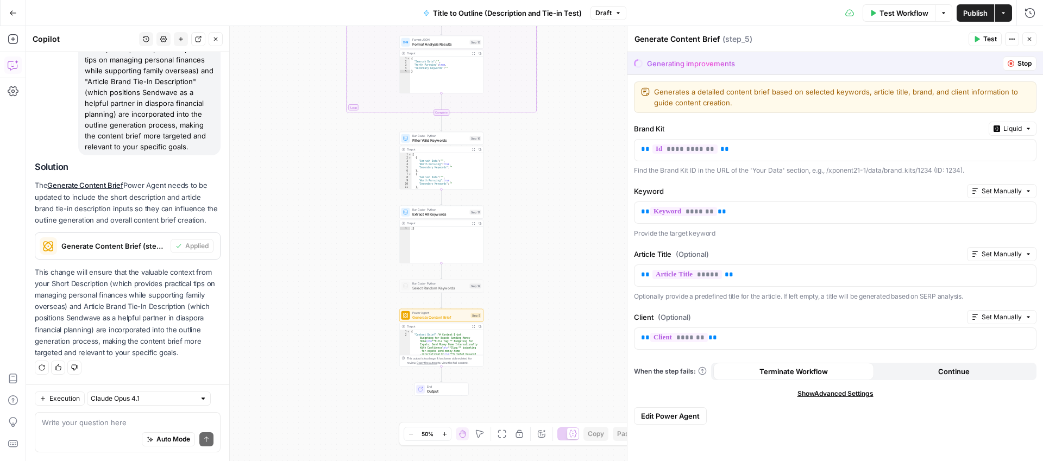
click at [342, 238] on div "true false Workflow Set Inputs Inputs LLM · GPT-4.1 Title Analysis Step 1 Outpu…" at bounding box center [534, 243] width 1017 height 435
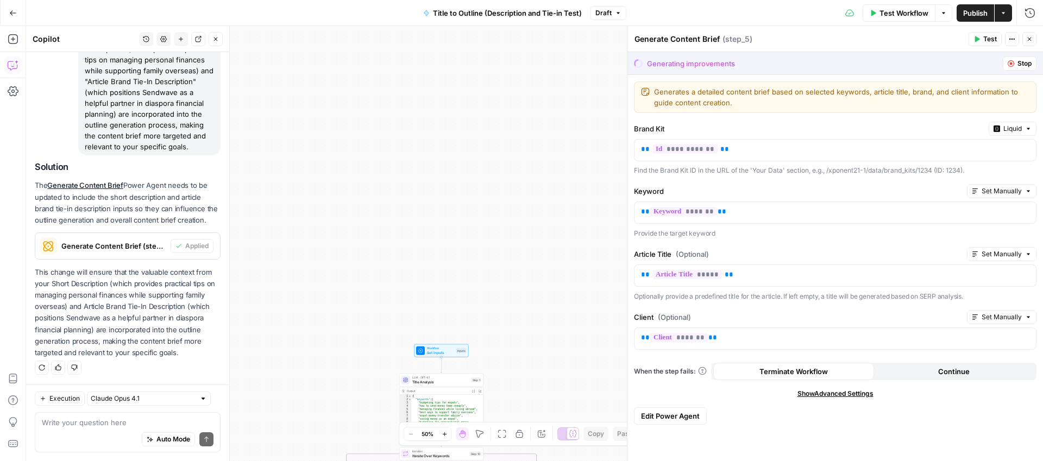
click at [449, 351] on span "Set Inputs" at bounding box center [440, 352] width 27 height 5
click at [449, 350] on span "Set Inputs" at bounding box center [441, 352] width 27 height 5
click at [449, 350] on span "Set Inputs" at bounding box center [441, 351] width 27 height 5
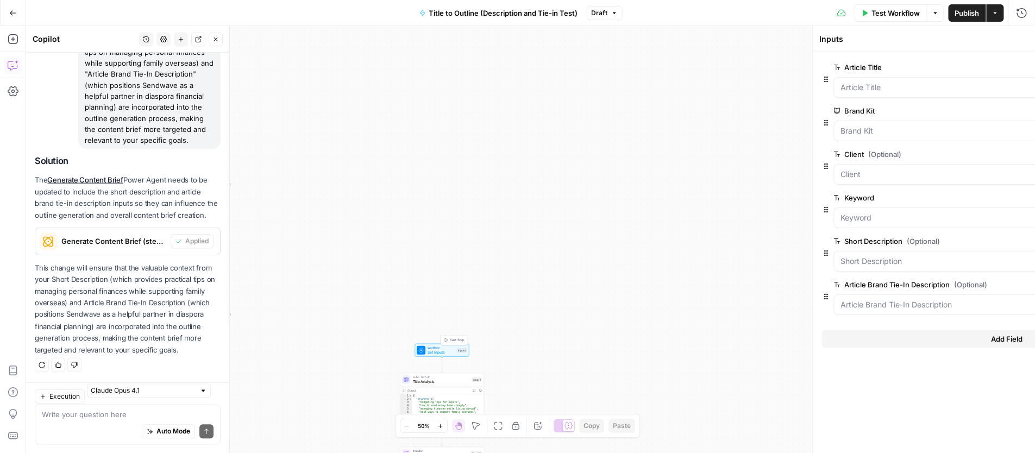
click at [449, 350] on span "Set Inputs" at bounding box center [441, 351] width 27 height 5
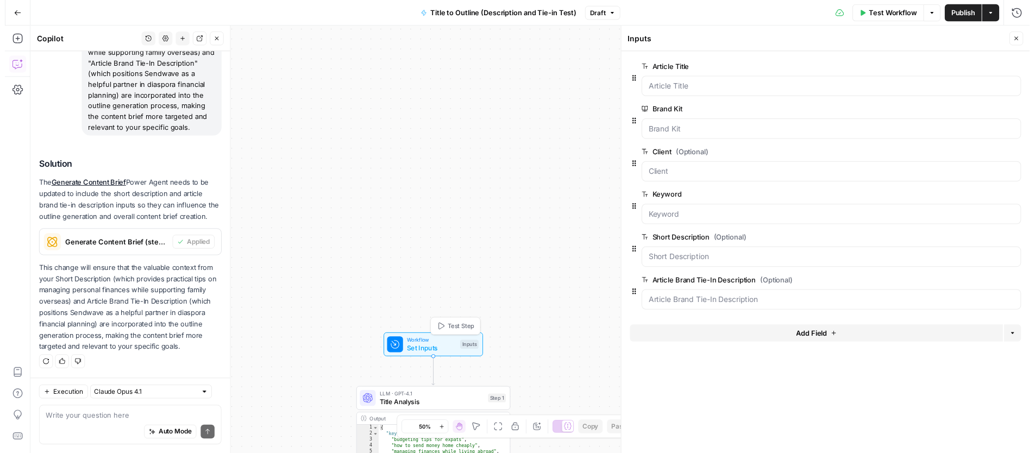
scroll to position [247, 0]
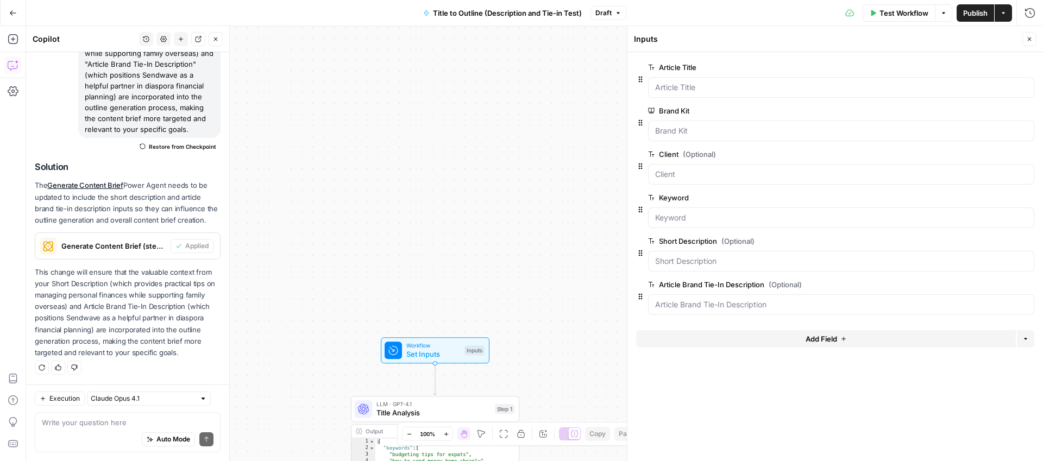
click at [487, 172] on div "true false Workflow Set Inputs Inputs LLM · GPT-4.1 Title Analysis Step 1 Outpu…" at bounding box center [534, 243] width 1017 height 435
click at [1026, 42] on icon "button" at bounding box center [1029, 39] width 7 height 7
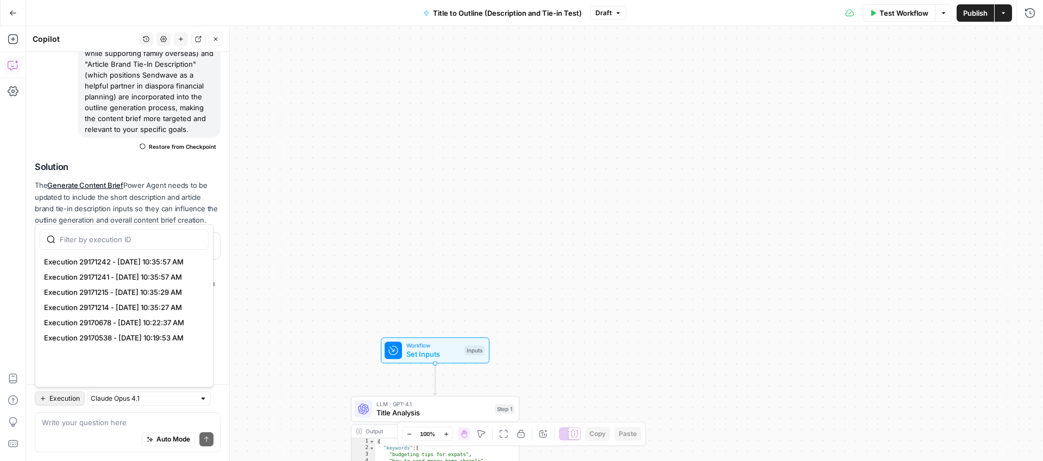
click at [52, 404] on button "Execution" at bounding box center [60, 399] width 50 height 14
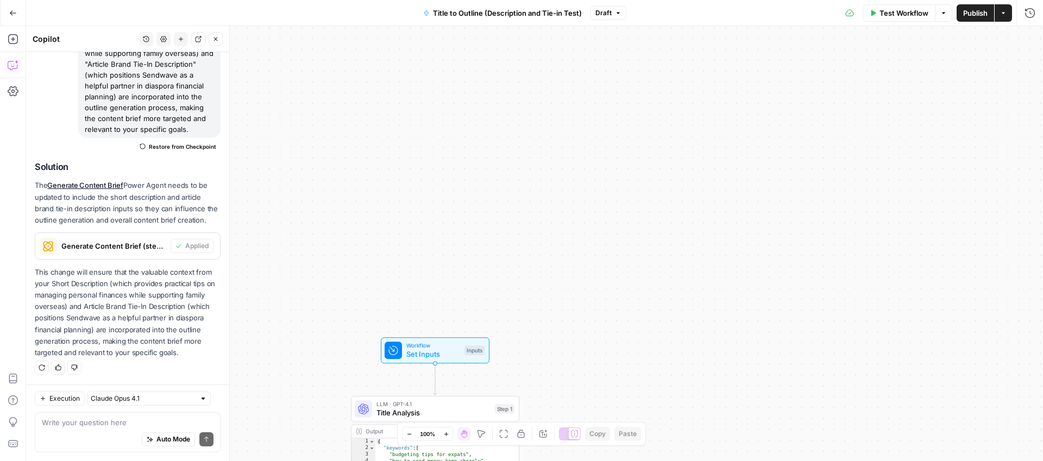
click at [525, 220] on div "true false Workflow Set Inputs Inputs LLM · GPT-4.1 Title Analysis Step 1 Outpu…" at bounding box center [534, 243] width 1017 height 435
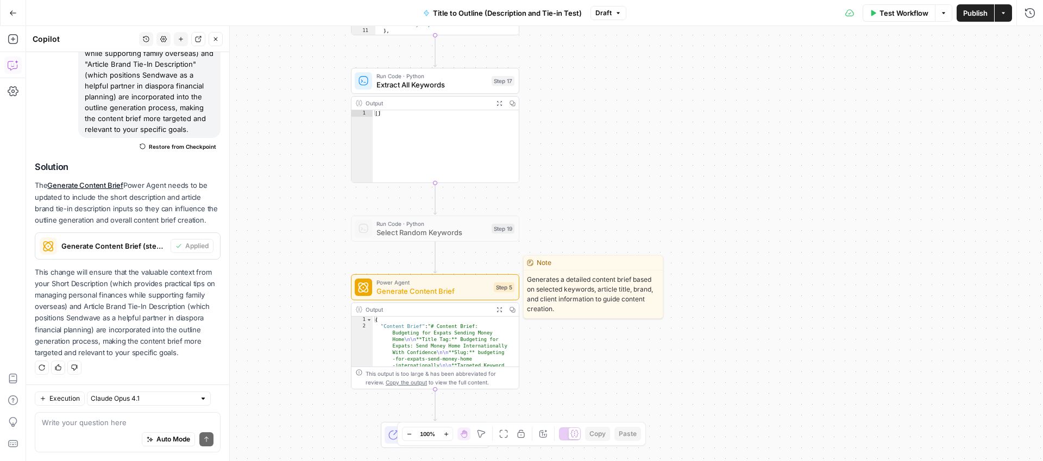
click at [461, 283] on span "Power Agent" at bounding box center [432, 282] width 113 height 9
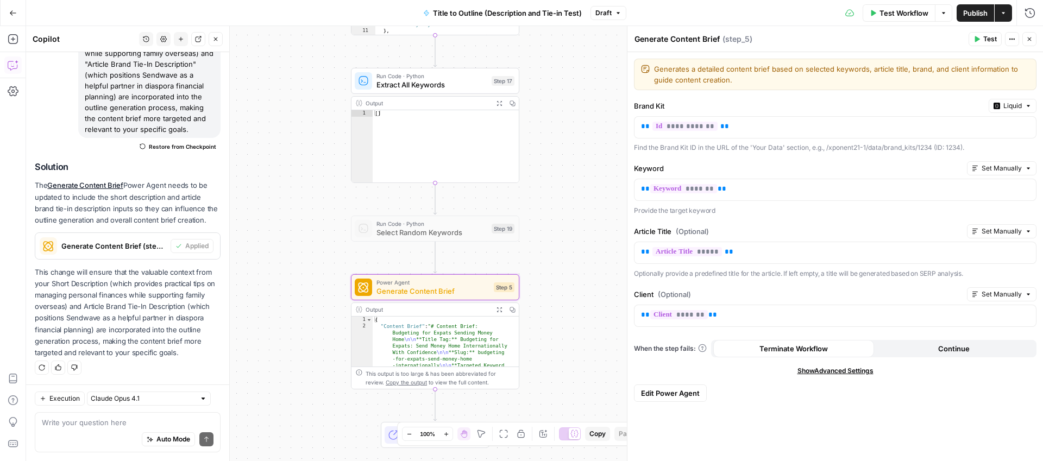
click at [564, 148] on div "true false Workflow Set Inputs Inputs LLM · GPT-4.1 Title Analysis Step 1 Outpu…" at bounding box center [534, 243] width 1017 height 435
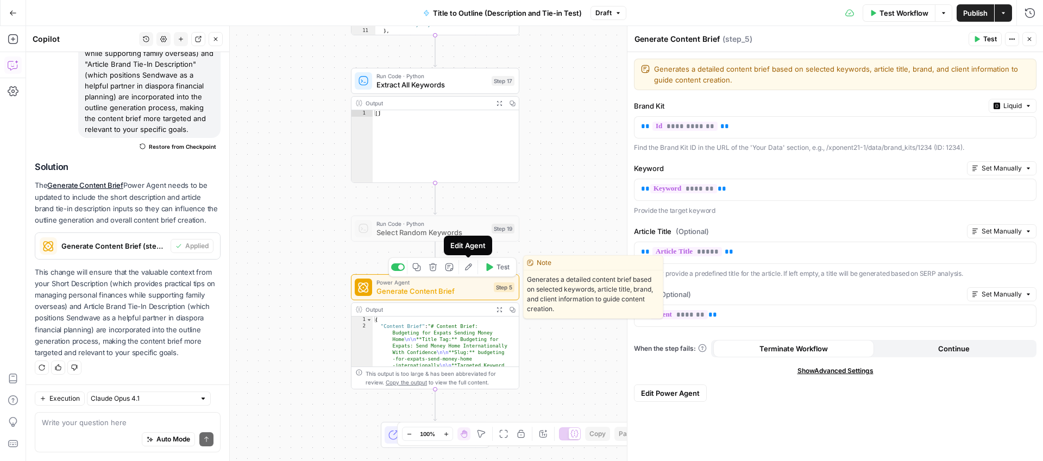
click at [464, 268] on icon "button" at bounding box center [468, 267] width 9 height 9
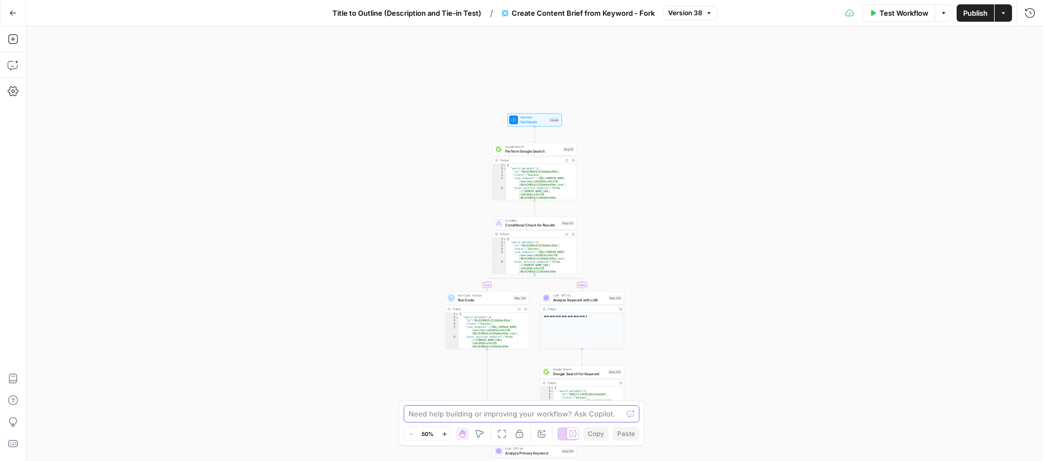
click at [480, 413] on textarea at bounding box center [516, 414] width 214 height 11
paste textarea "Update the Power Agent inputs to include the short description and article bran…"
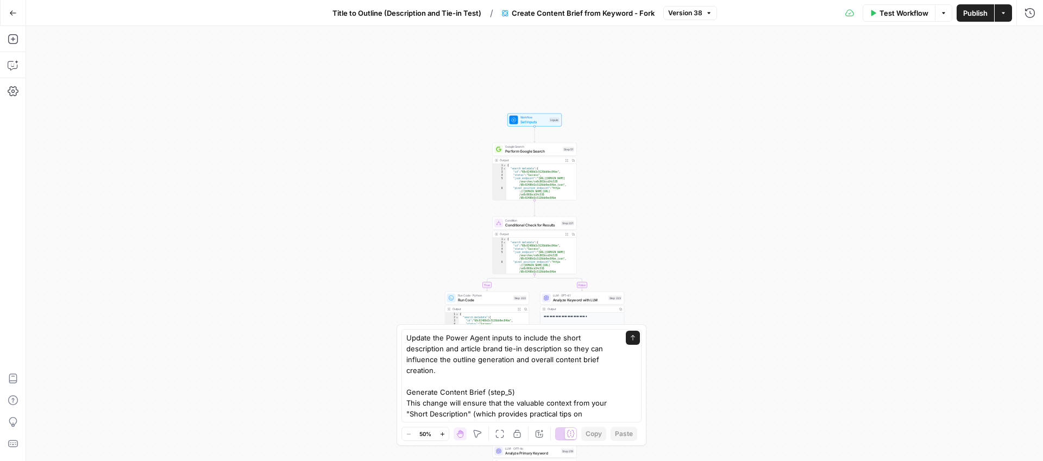
click at [541, 121] on span "Set Inputs" at bounding box center [533, 121] width 27 height 5
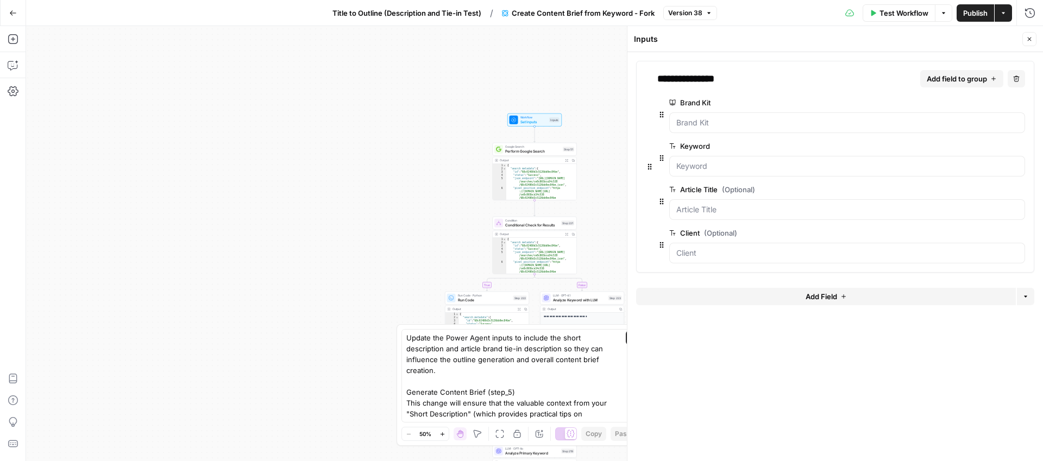
click at [327, 177] on div "true false Workflow Set Inputs Inputs Google Search Perform Google Search Step …" at bounding box center [534, 243] width 1017 height 435
click at [444, 372] on textarea "Update the Power Agent inputs to include the short description and article bran…" at bounding box center [510, 408] width 209 height 152
type textarea "Update the Power Agent inputs to include the short description and article bran…"
click at [646, 15] on span "Create Content Brief from Keyword - Fork" at bounding box center [583, 13] width 143 height 11
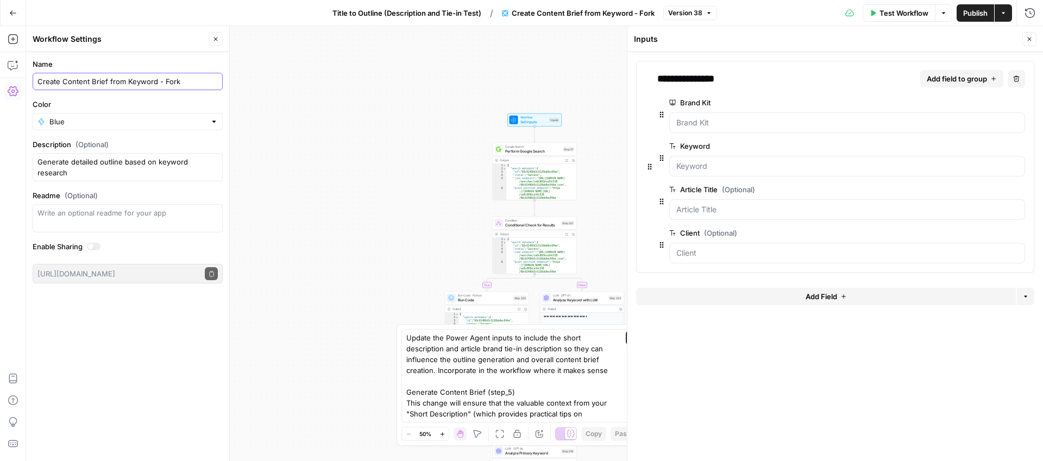
click at [168, 84] on input "Create Content Brief from Keyword - Fork" at bounding box center [127, 81] width 180 height 11
click at [169, 83] on input "Create Content Brief from Keyword - Fork" at bounding box center [127, 81] width 180 height 11
click at [193, 78] on input "Create Content Brief from Keyword - Fork" at bounding box center [127, 81] width 180 height 11
type input "Create Content Brief from Keyword - Fork for description and tie in"
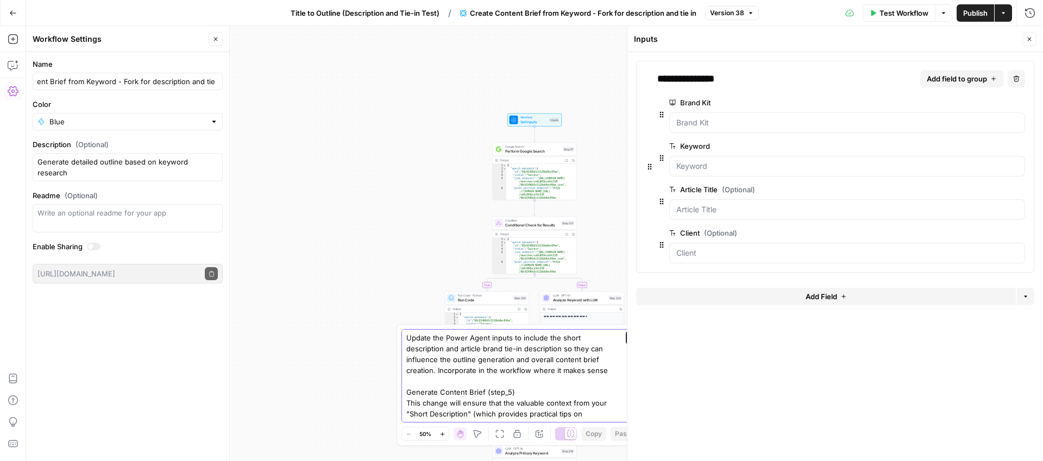
click at [630, 337] on icon "submit" at bounding box center [633, 338] width 7 height 7
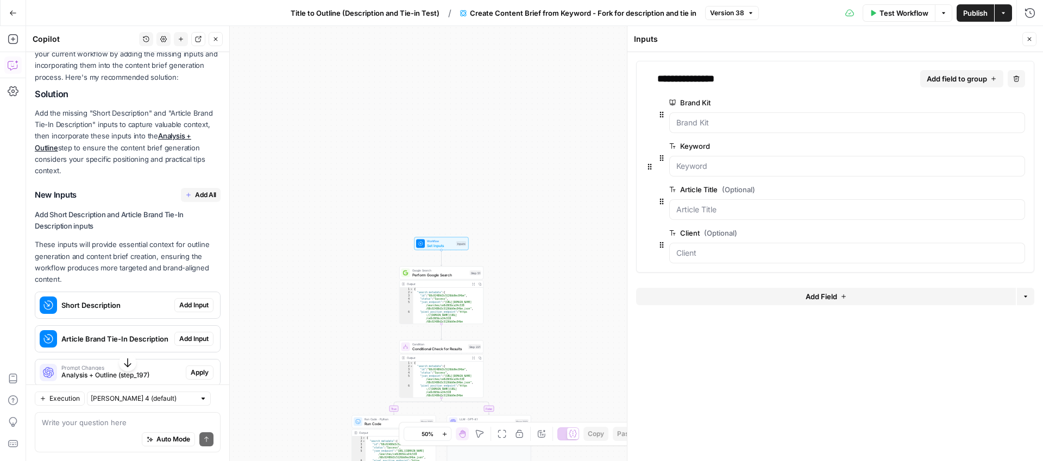
scroll to position [475, 0]
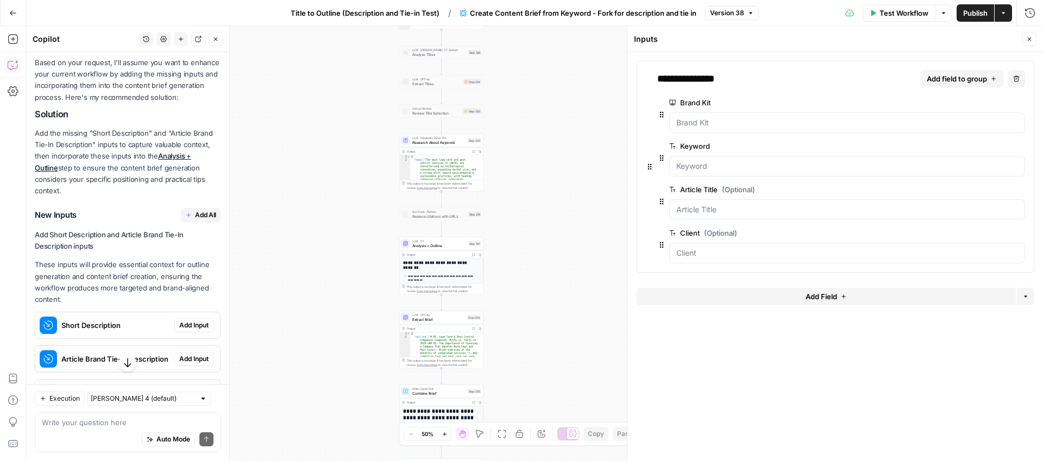
click at [197, 220] on span "Add All" at bounding box center [205, 215] width 21 height 10
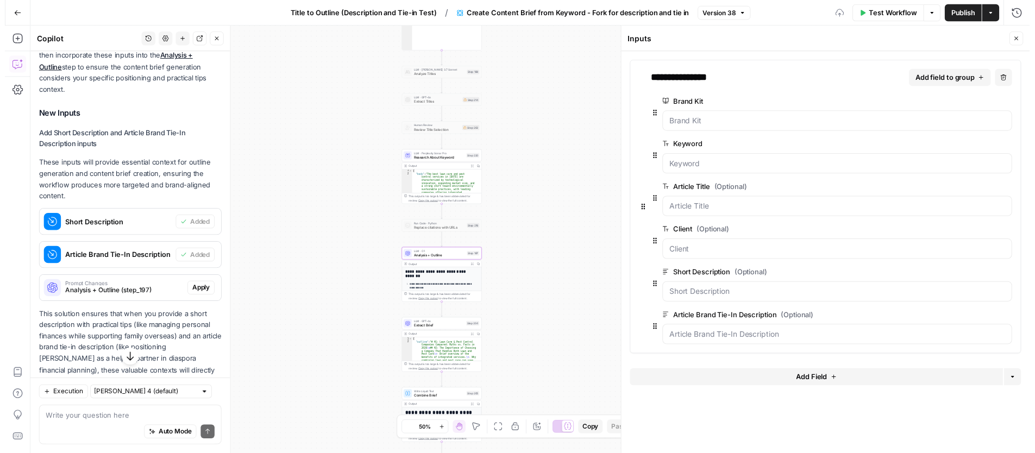
scroll to position [661, 0]
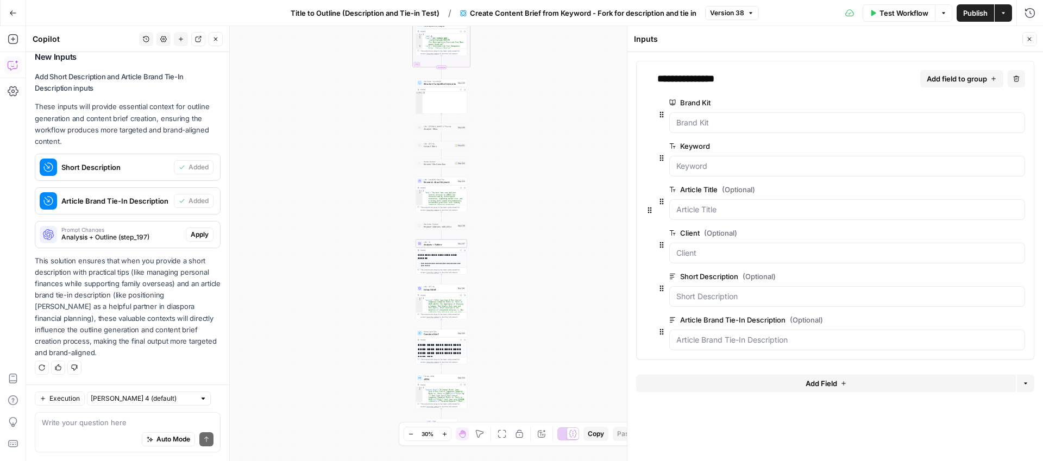
click at [191, 234] on span "Apply" at bounding box center [200, 235] width 18 height 10
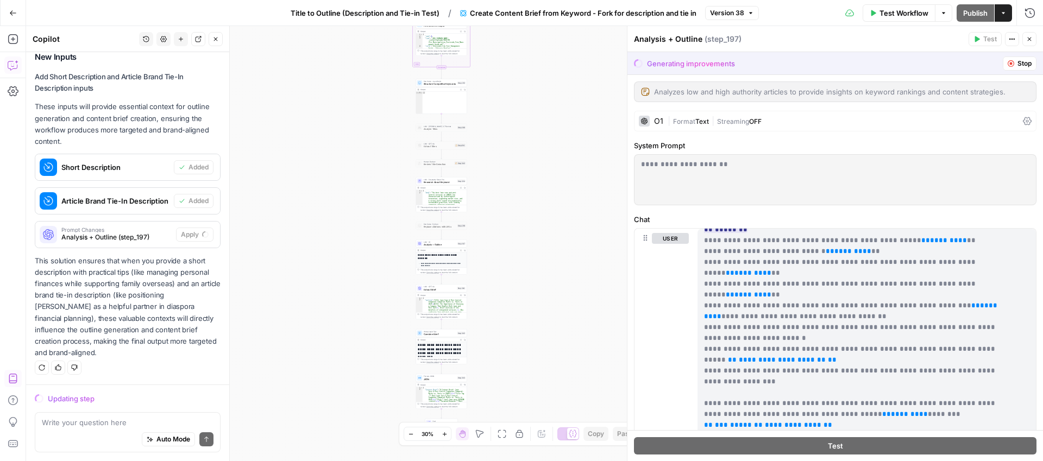
scroll to position [1492, 0]
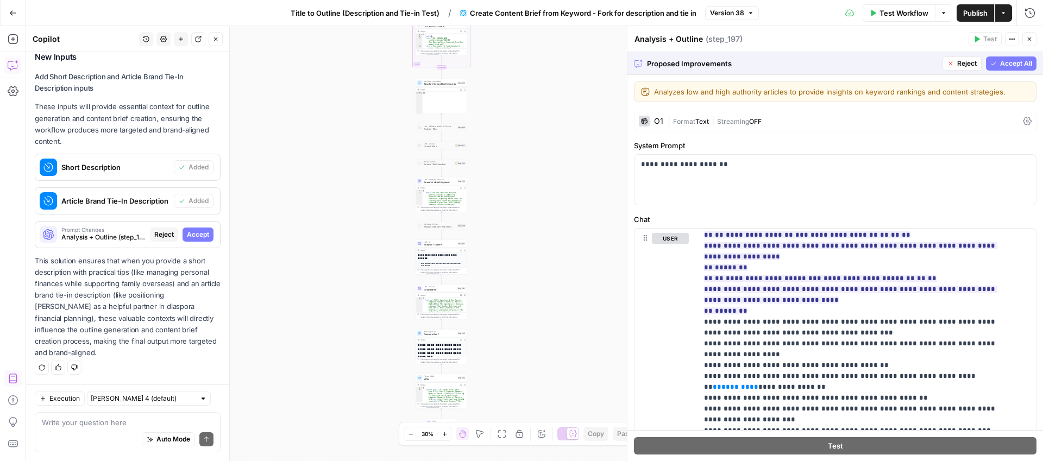
click at [1004, 64] on span "Accept All" at bounding box center [1016, 64] width 32 height 10
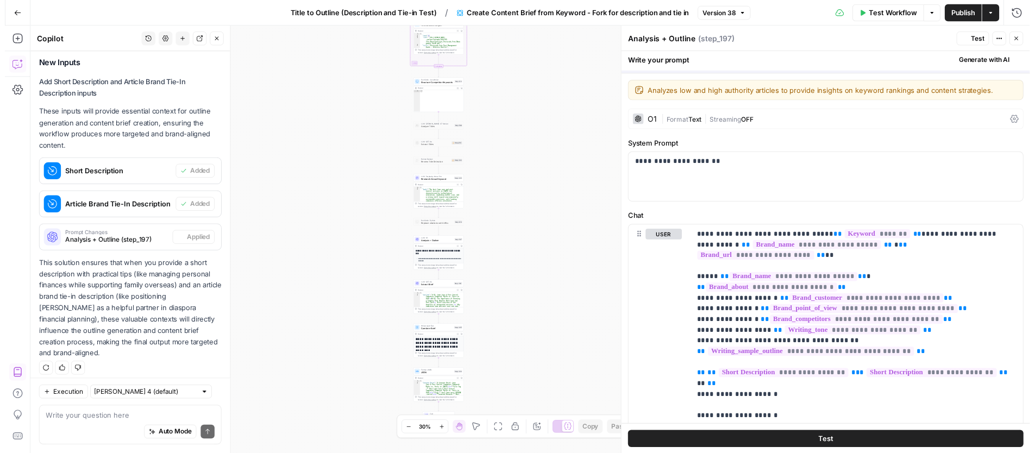
scroll to position [661, 0]
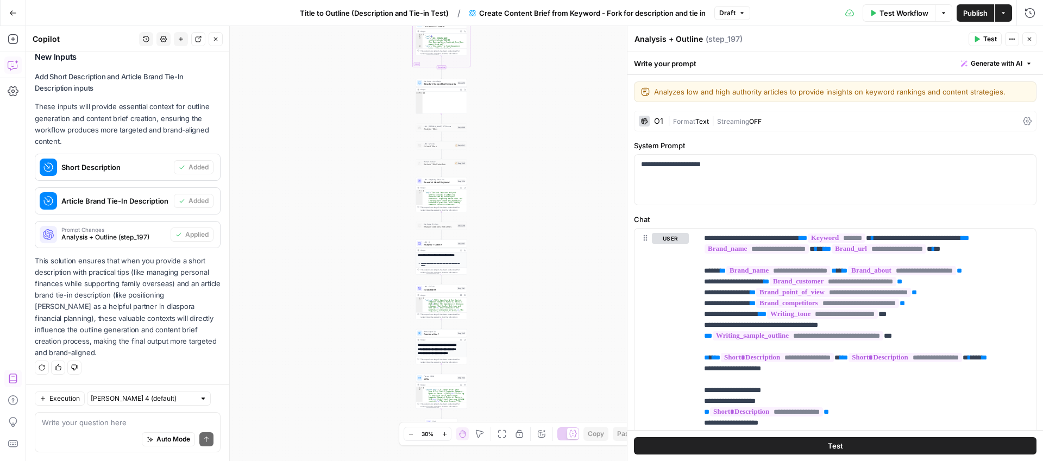
click at [841, 444] on button "Test" at bounding box center [835, 445] width 403 height 17
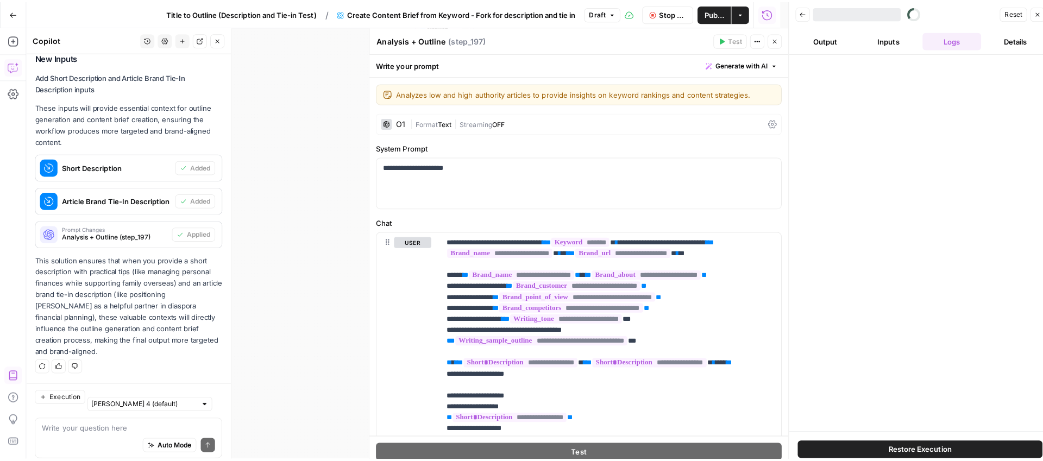
scroll to position [661, 0]
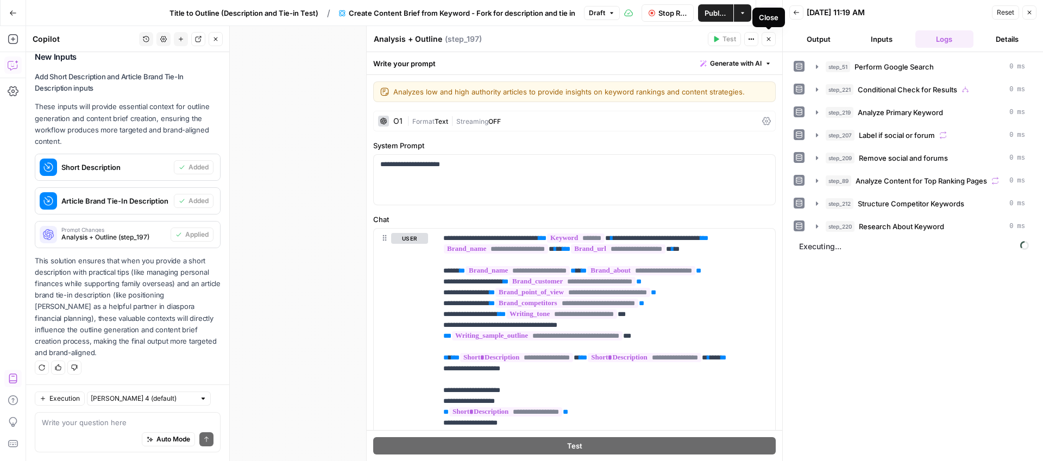
click at [773, 37] on button "Close" at bounding box center [769, 39] width 14 height 14
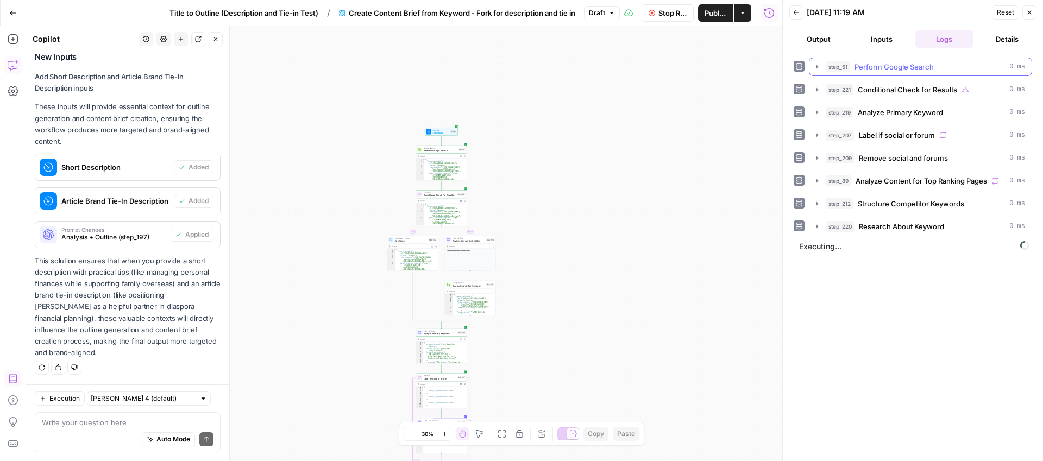
click at [815, 65] on icon "button" at bounding box center [817, 66] width 9 height 9
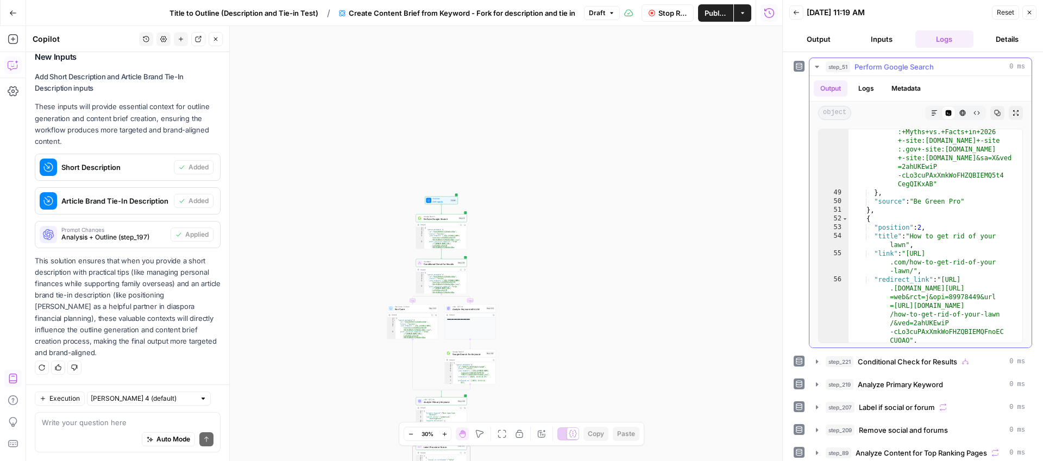
scroll to position [1135, 0]
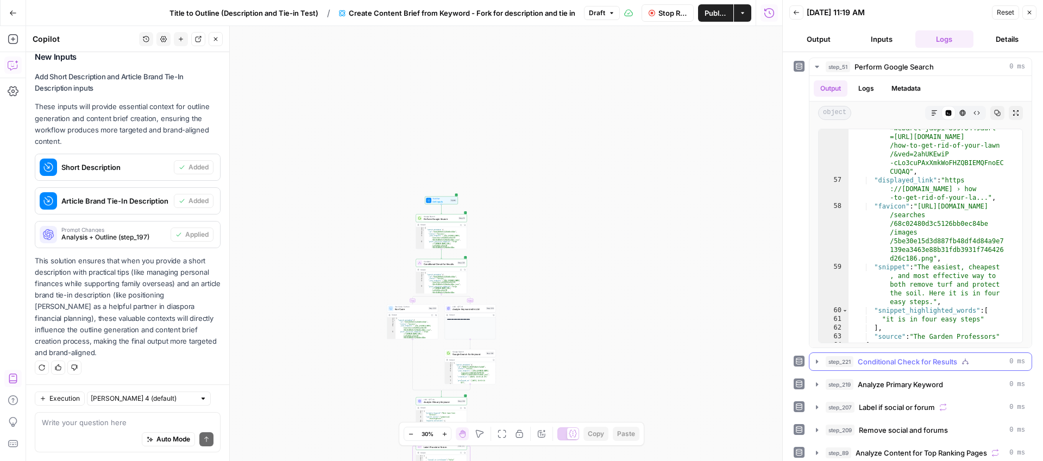
click at [817, 361] on icon "button" at bounding box center [817, 362] width 2 height 4
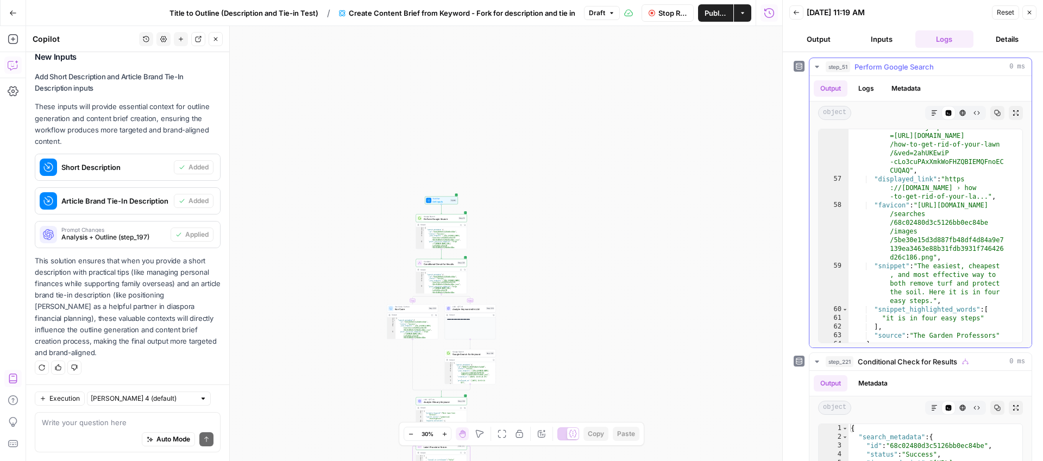
scroll to position [1465, 0]
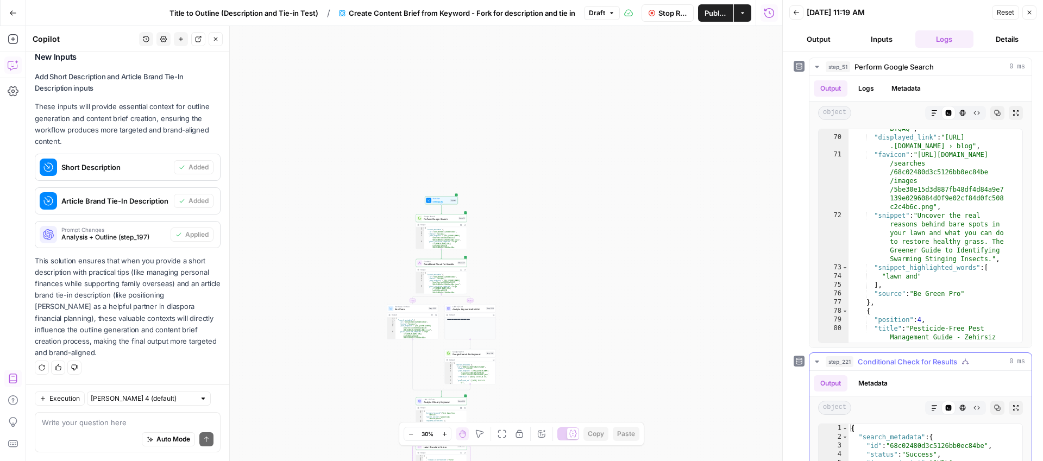
click at [814, 362] on icon "button" at bounding box center [817, 361] width 9 height 9
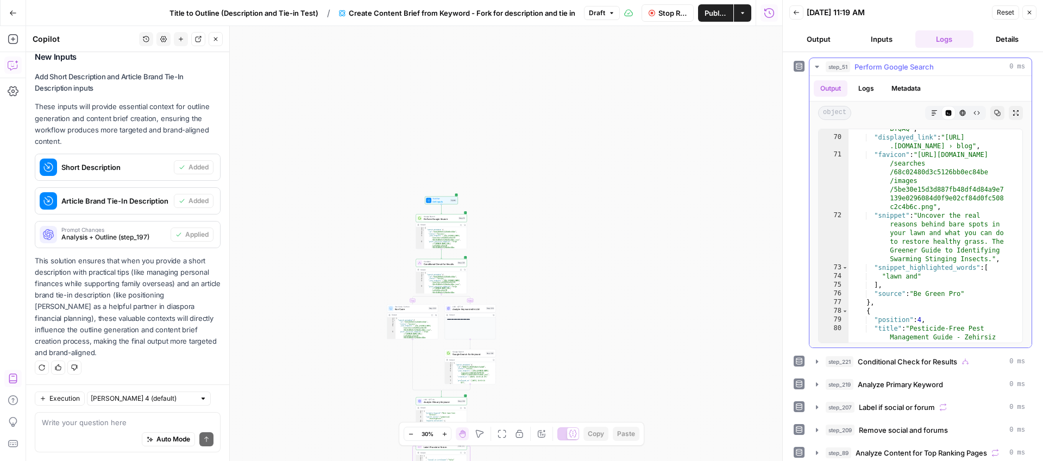
click at [816, 65] on icon "button" at bounding box center [817, 66] width 9 height 9
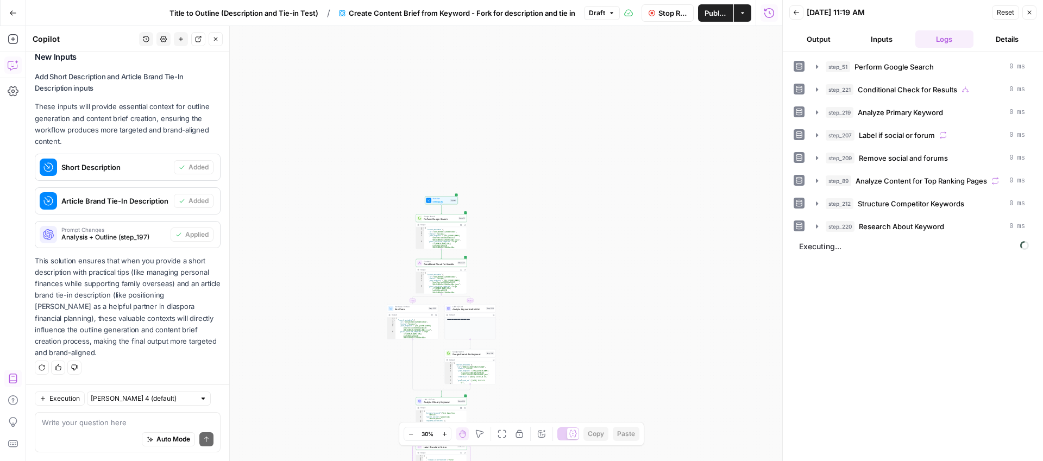
click at [823, 39] on button "Output" at bounding box center [818, 38] width 59 height 17
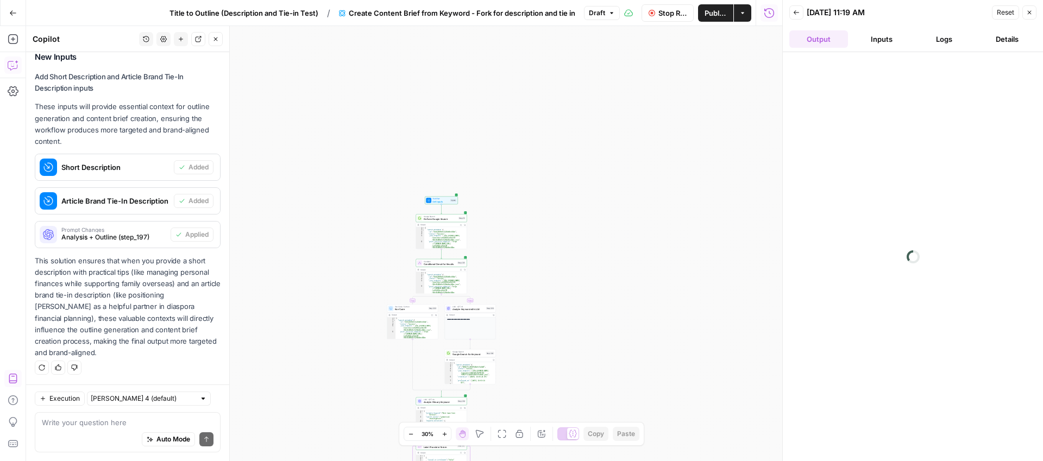
drag, startPoint x: 875, startPoint y: 36, endPoint x: 884, endPoint y: 43, distance: 12.1
click at [875, 36] on button "Inputs" at bounding box center [881, 38] width 59 height 17
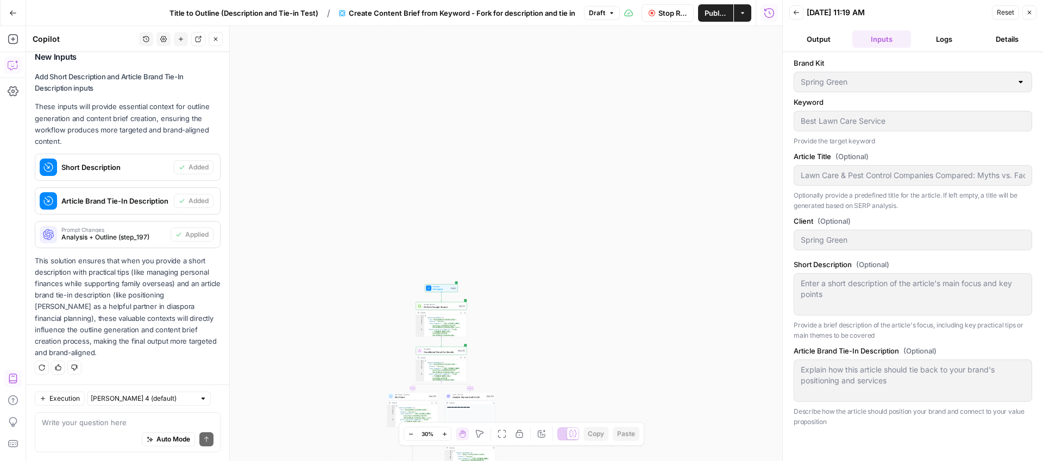
click at [816, 42] on button "Output" at bounding box center [818, 38] width 59 height 17
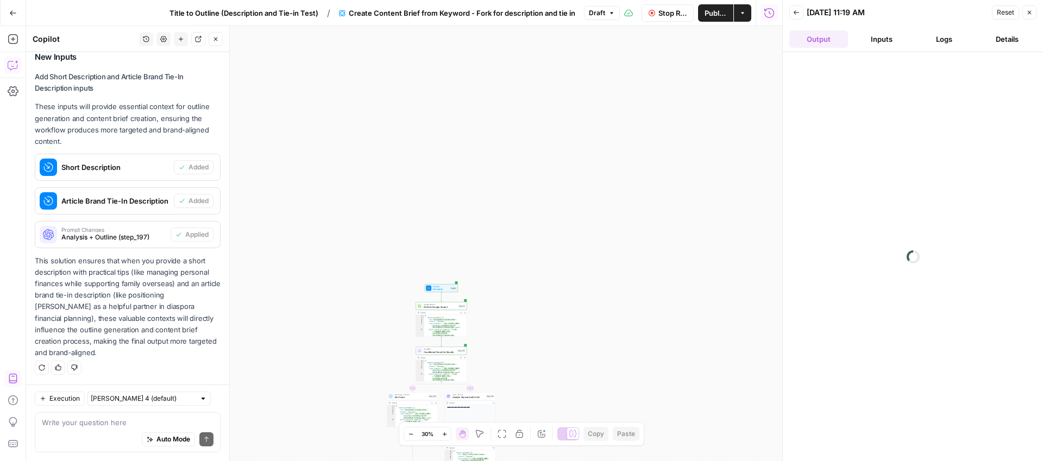
click at [947, 42] on button "Logs" at bounding box center [944, 38] width 59 height 17
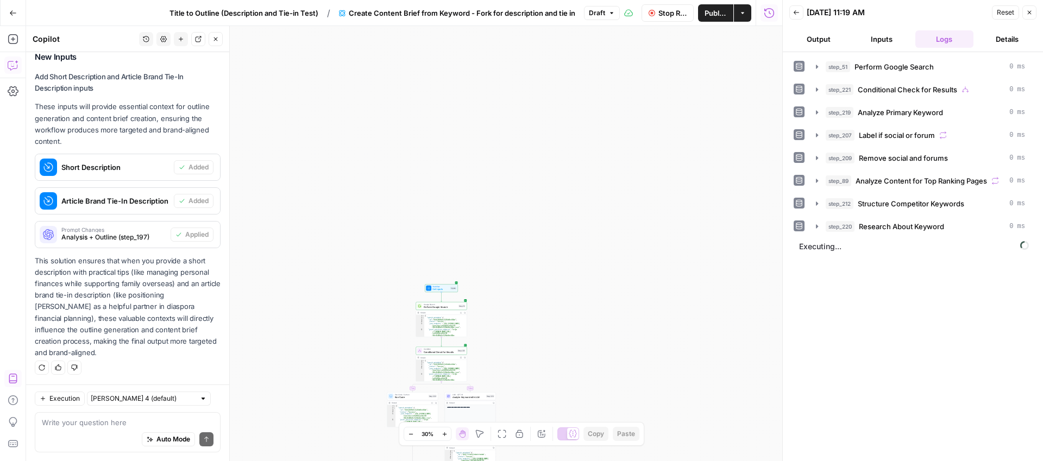
click at [643, 17] on button "Stop Run" at bounding box center [668, 12] width 53 height 17
click at [716, 16] on span "Publish" at bounding box center [721, 13] width 11 height 11
click at [277, 11] on span "Title to Outline (Description and Tie-in Test)" at bounding box center [234, 13] width 149 height 11
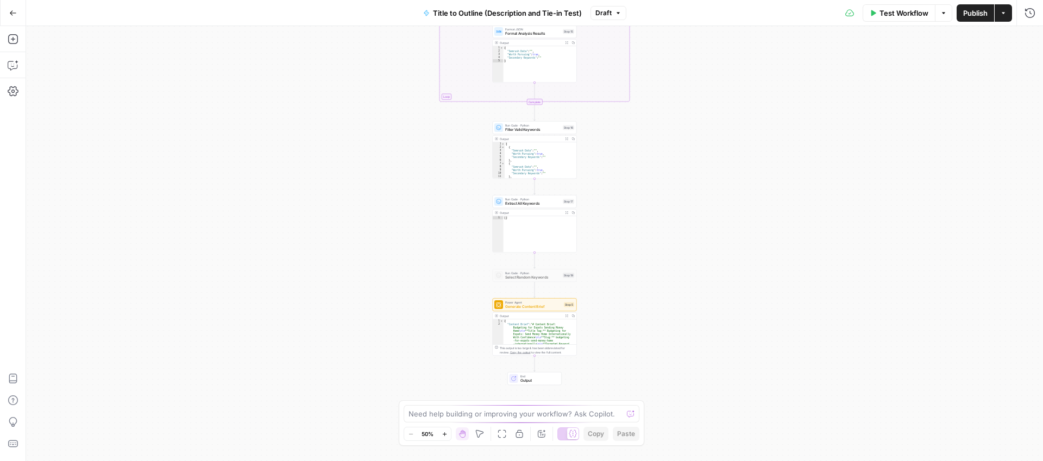
click at [544, 303] on span "Power Agent" at bounding box center [533, 302] width 56 height 4
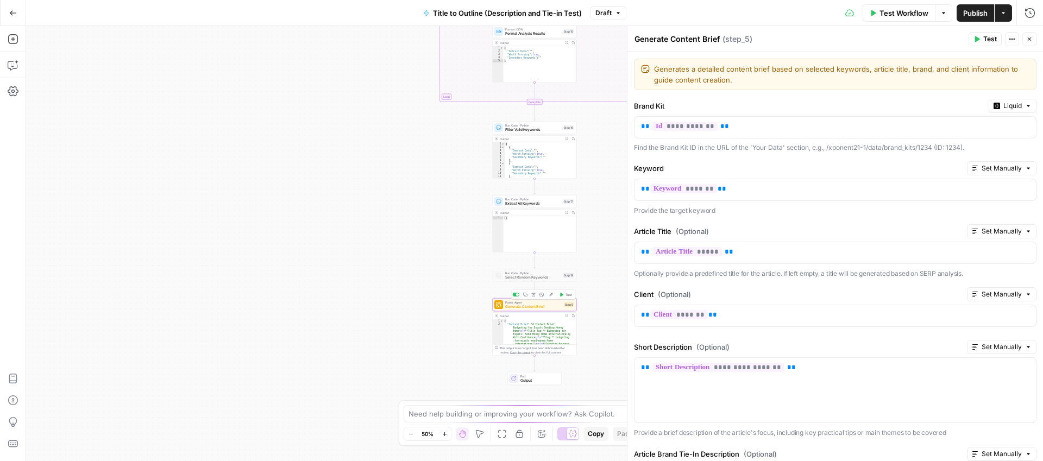
click at [382, 262] on div "true false Workflow Set Inputs Inputs LLM · GPT-4.1 Title Analysis Step 1 Outpu…" at bounding box center [534, 243] width 1017 height 435
click at [1028, 40] on icon "button" at bounding box center [1030, 39] width 4 height 4
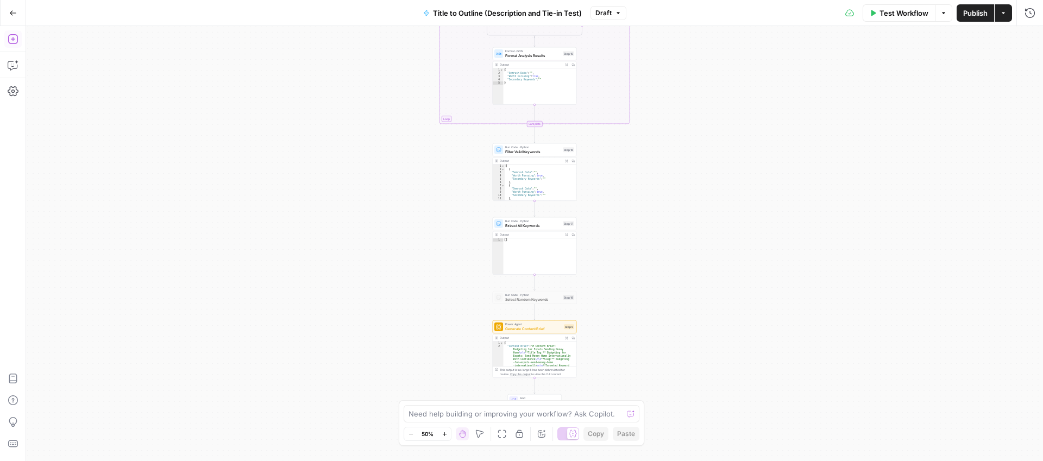
click at [14, 42] on icon "button" at bounding box center [13, 39] width 11 height 11
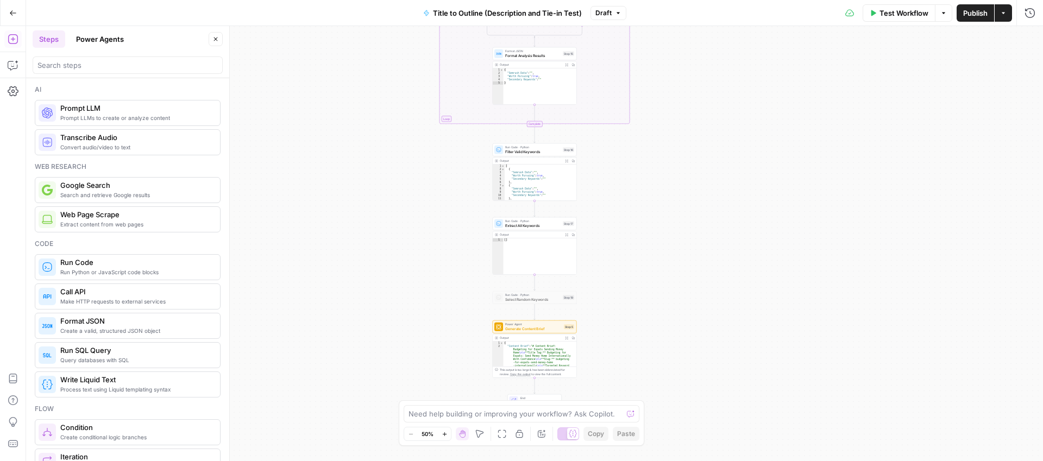
click at [96, 37] on button "Power Agents" at bounding box center [100, 38] width 61 height 17
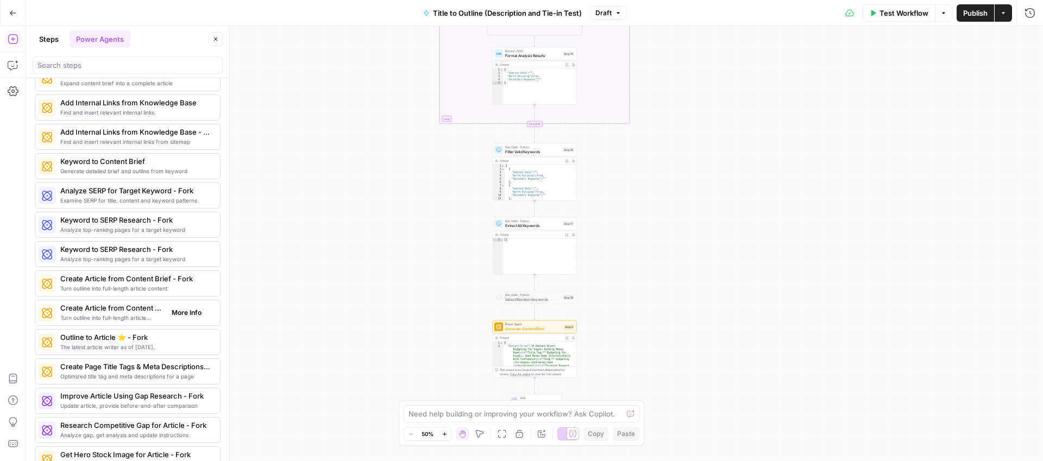
scroll to position [1002, 0]
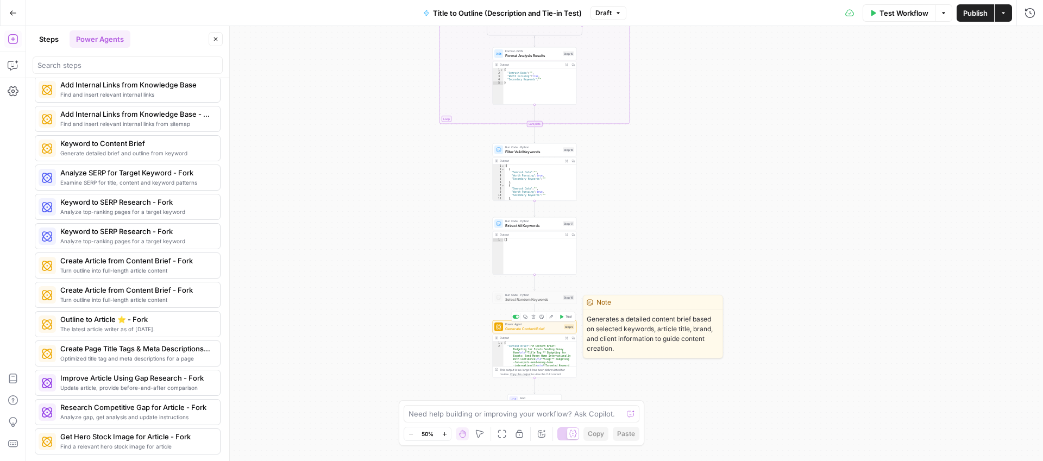
click at [530, 327] on span "Generate Content Brief" at bounding box center [533, 328] width 56 height 5
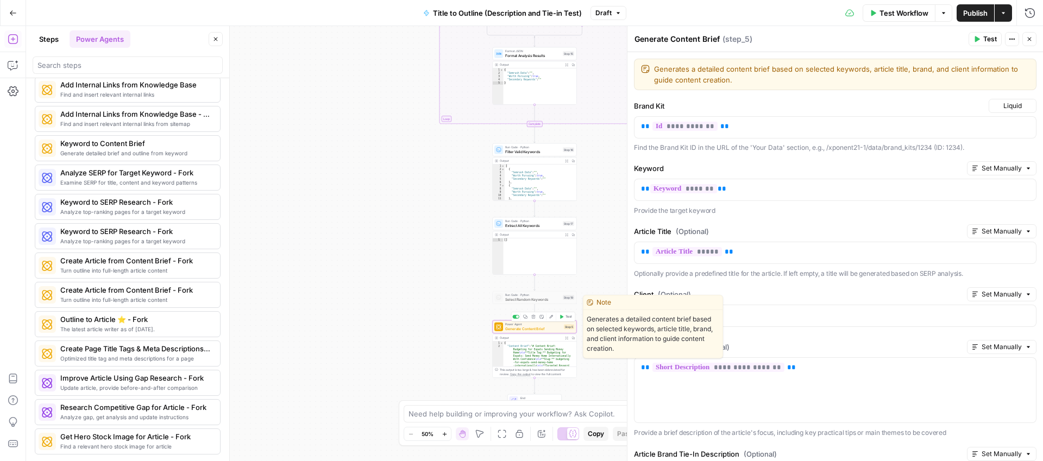
click at [536, 329] on span "Generate Content Brief" at bounding box center [533, 328] width 56 height 5
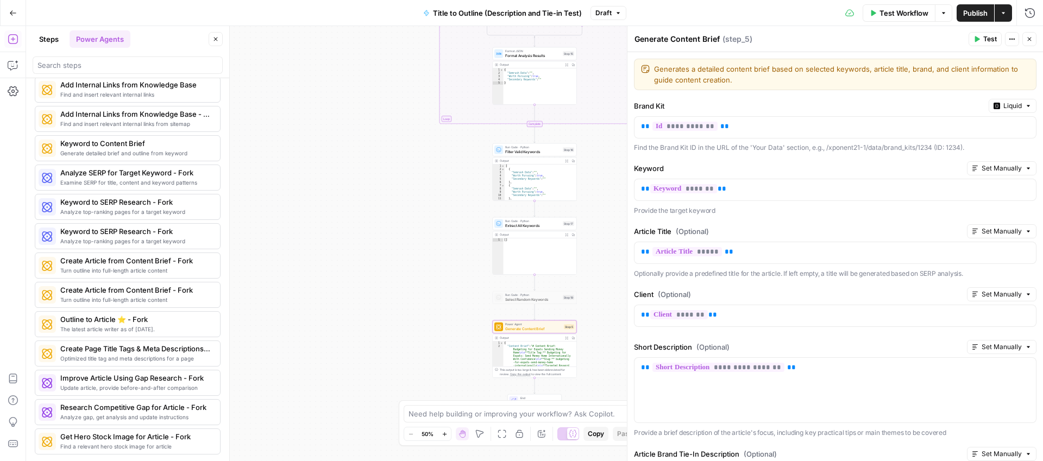
click at [52, 41] on button "Steps" at bounding box center [49, 38] width 33 height 17
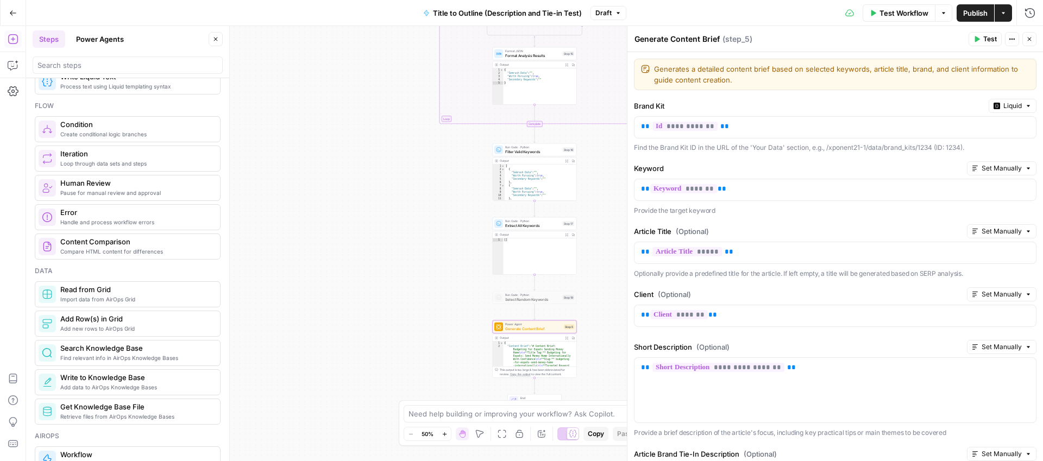
scroll to position [0, 0]
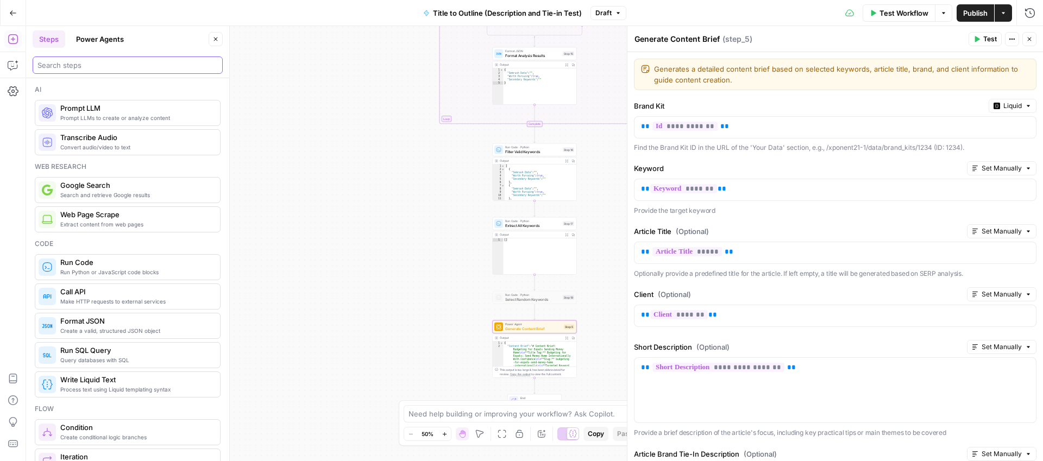
click at [72, 68] on input "search" at bounding box center [127, 65] width 180 height 11
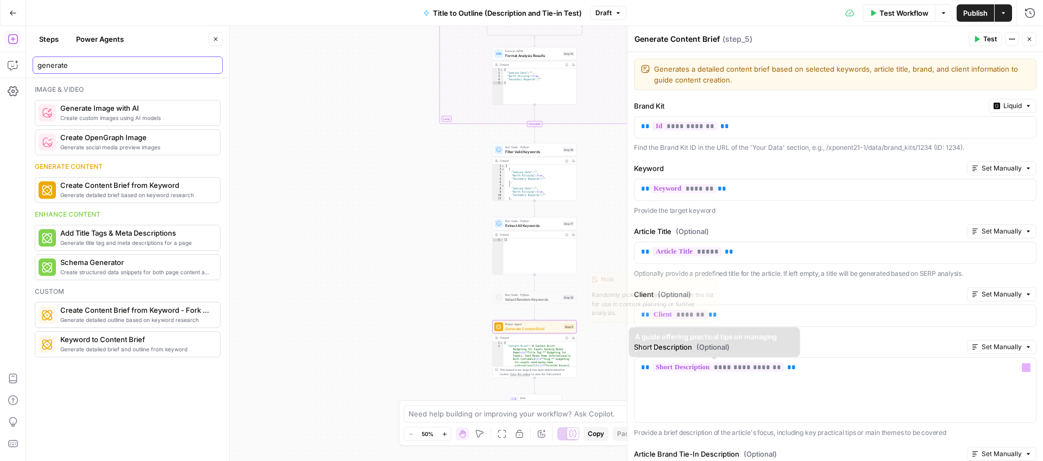
type input "generate"
click at [419, 240] on div "true false Workflow Set Inputs Inputs LLM · GPT-4.1 Title Analysis Step 1 Outpu…" at bounding box center [534, 243] width 1017 height 435
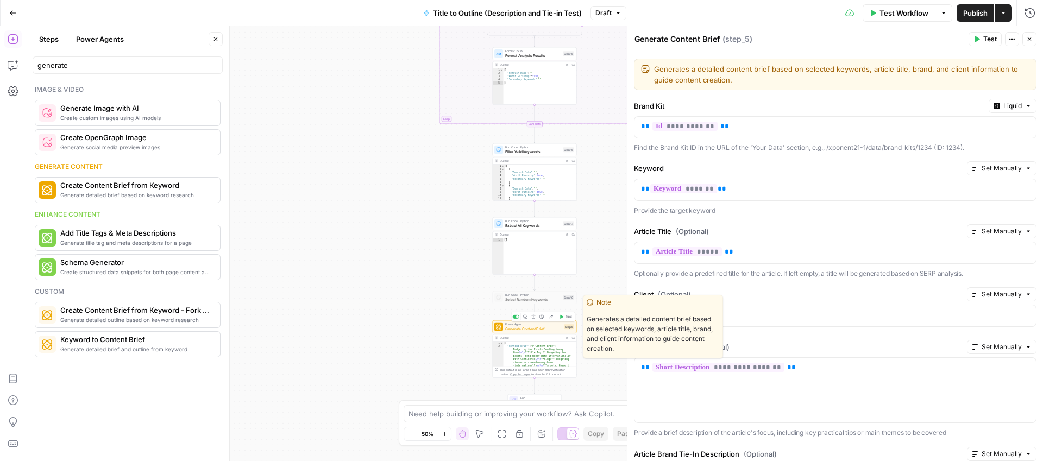
drag, startPoint x: 523, startPoint y: 330, endPoint x: 580, endPoint y: 328, distance: 57.1
click at [523, 330] on span "Generate Content Brief" at bounding box center [533, 328] width 56 height 5
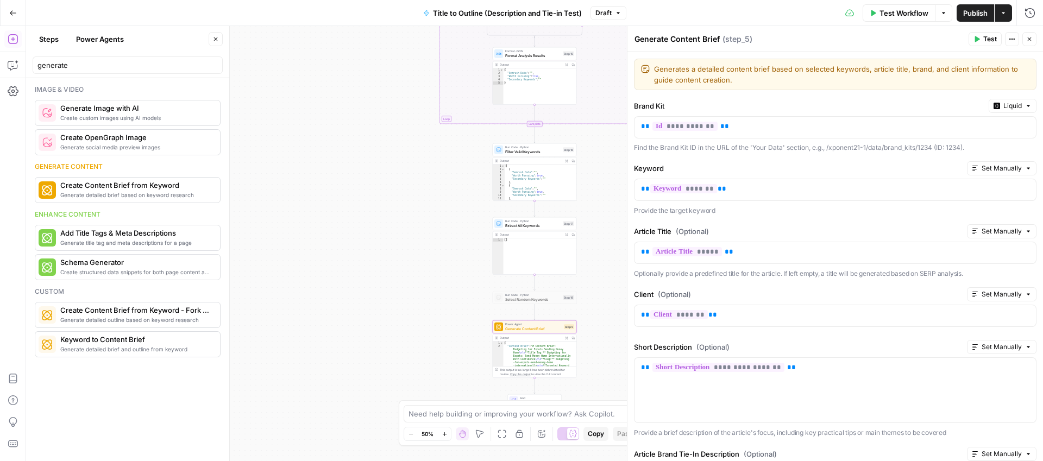
click at [340, 203] on div "true false Workflow Set Inputs Inputs LLM · GPT-4.1 Title Analysis Step 1 Outpu…" at bounding box center [534, 243] width 1017 height 435
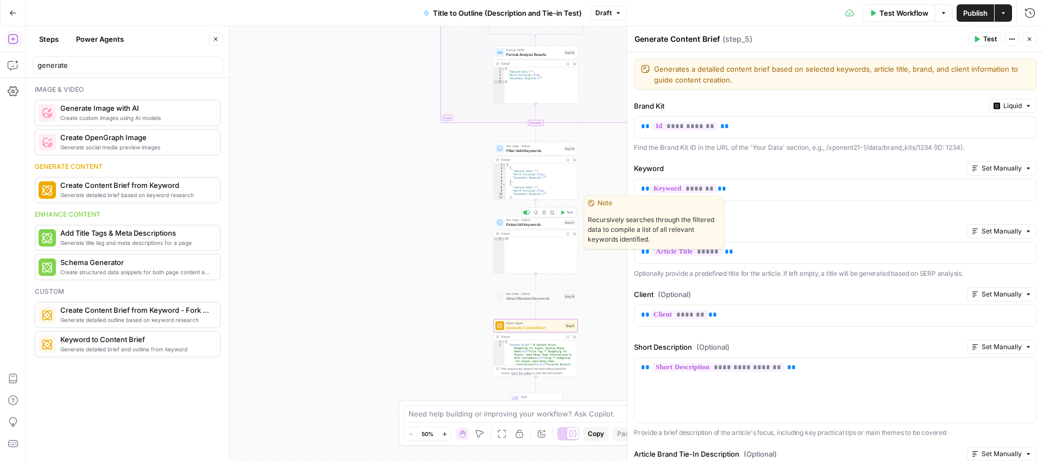
click at [528, 222] on span "Extract All Keywords" at bounding box center [533, 224] width 55 height 5
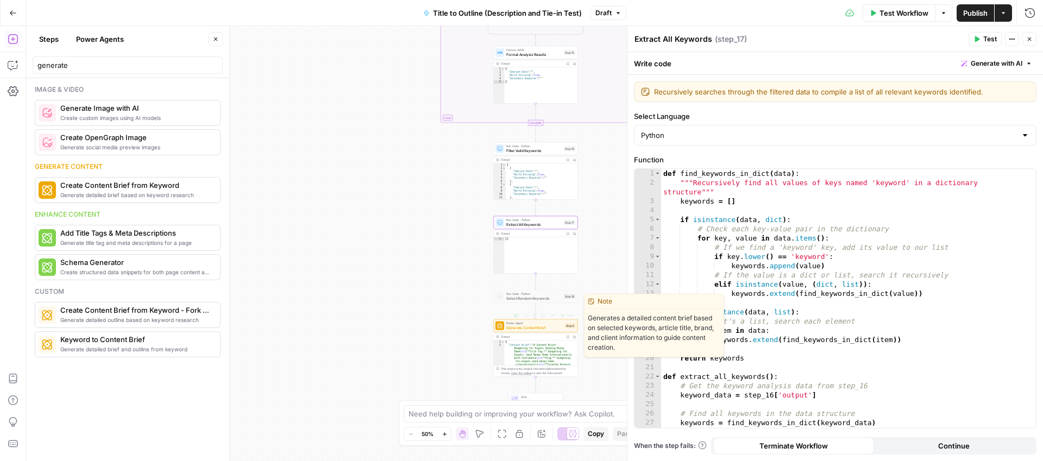
click at [548, 325] on span "Generate Content Brief" at bounding box center [534, 327] width 56 height 5
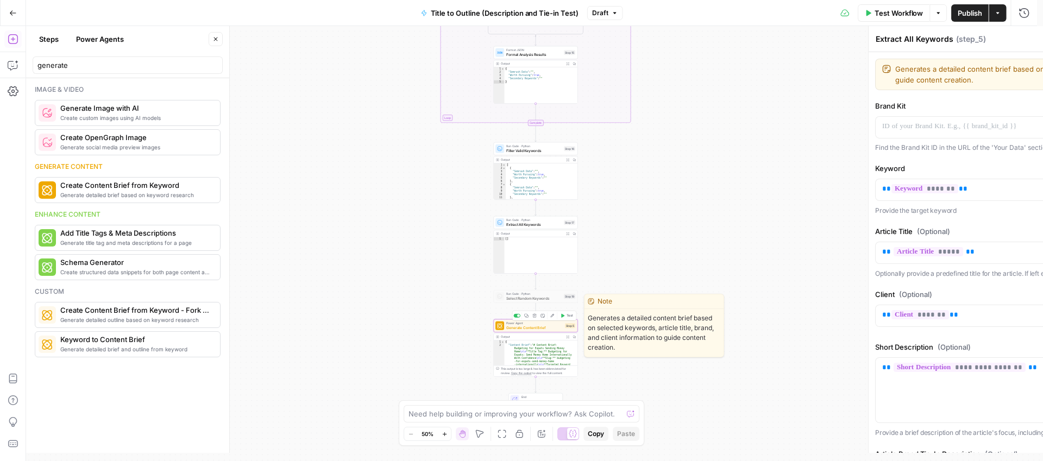
type textarea "Generate Content Brief"
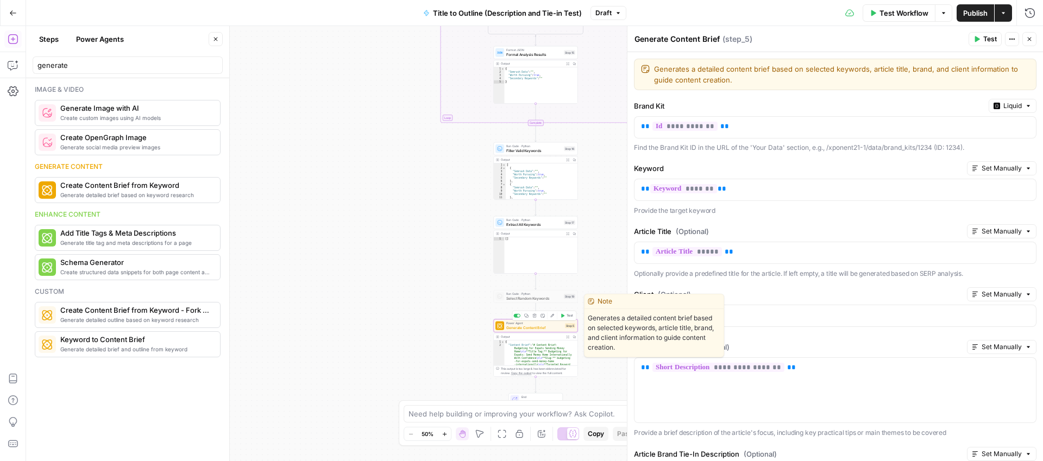
click at [546, 330] on span "Generate Content Brief" at bounding box center [534, 327] width 56 height 5
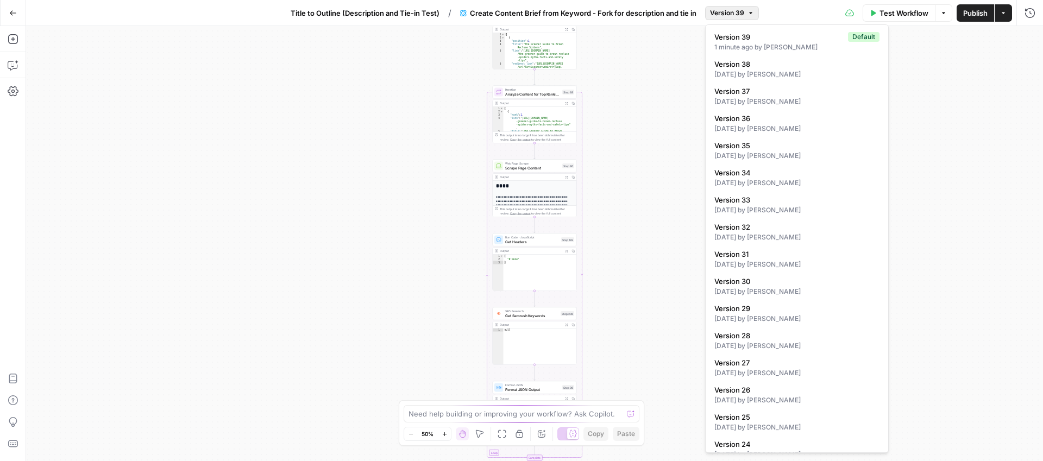
click at [758, 14] on div "Go Back Title to Outline (Description and Tie-in Test) / Create Content Brief f…" at bounding box center [521, 13] width 1043 height 26
click at [294, 121] on div "true false Workflow Set Inputs Inputs Google Search Perform Google Search Step …" at bounding box center [534, 243] width 1017 height 435
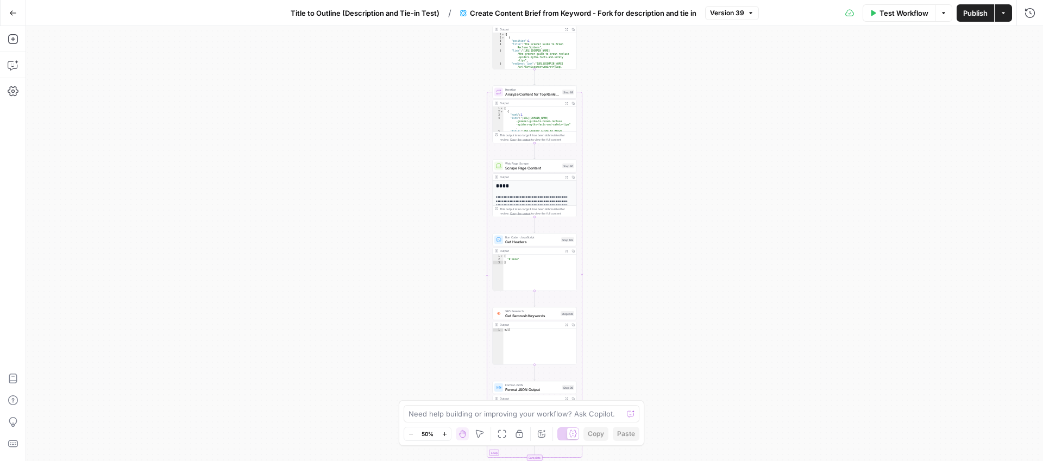
click at [395, 15] on span "Title to Outline (Description and Tie-in Test)" at bounding box center [365, 13] width 149 height 11
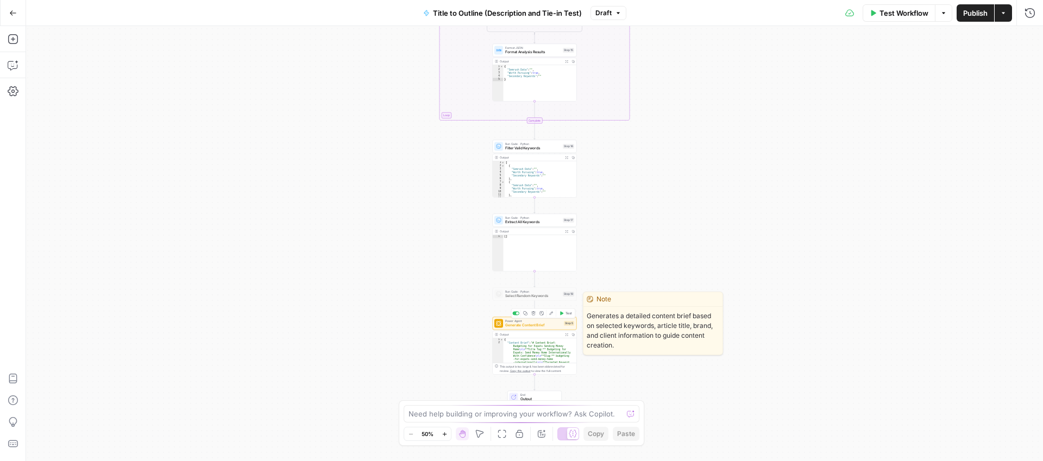
click at [548, 326] on span "Generate Content Brief" at bounding box center [533, 325] width 56 height 5
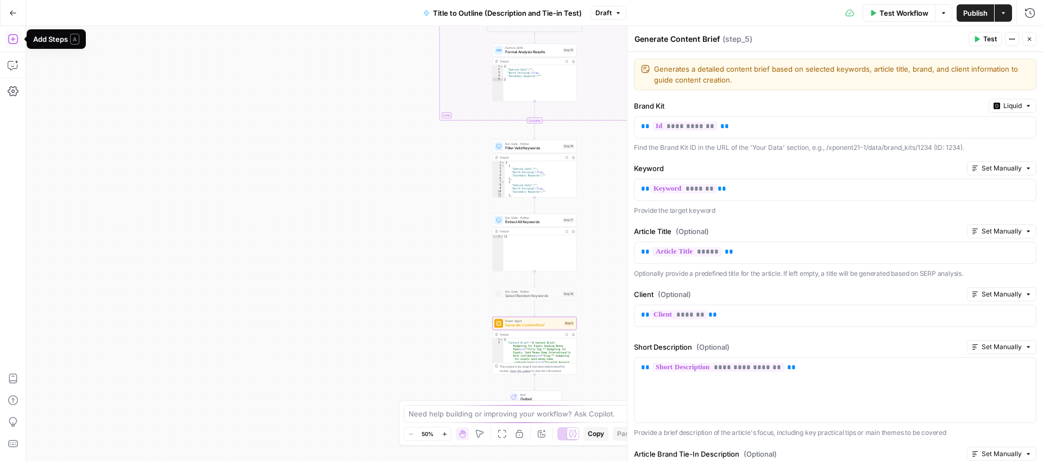
click at [14, 42] on icon "button" at bounding box center [13, 39] width 11 height 11
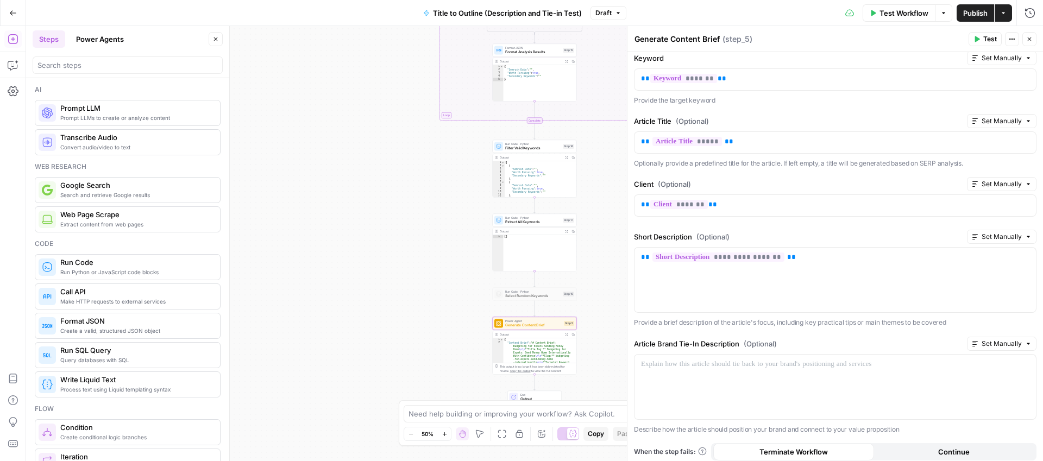
scroll to position [161, 0]
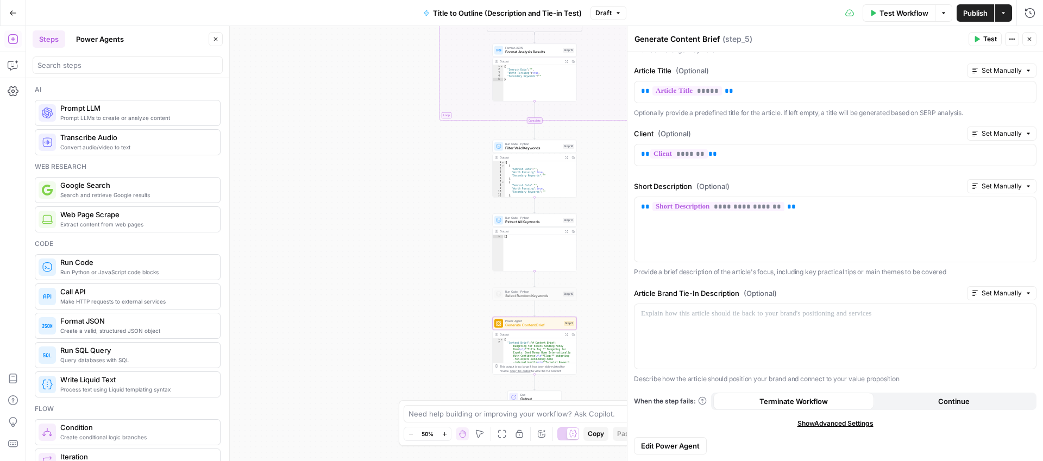
click at [90, 39] on button "Power Agents" at bounding box center [100, 38] width 61 height 17
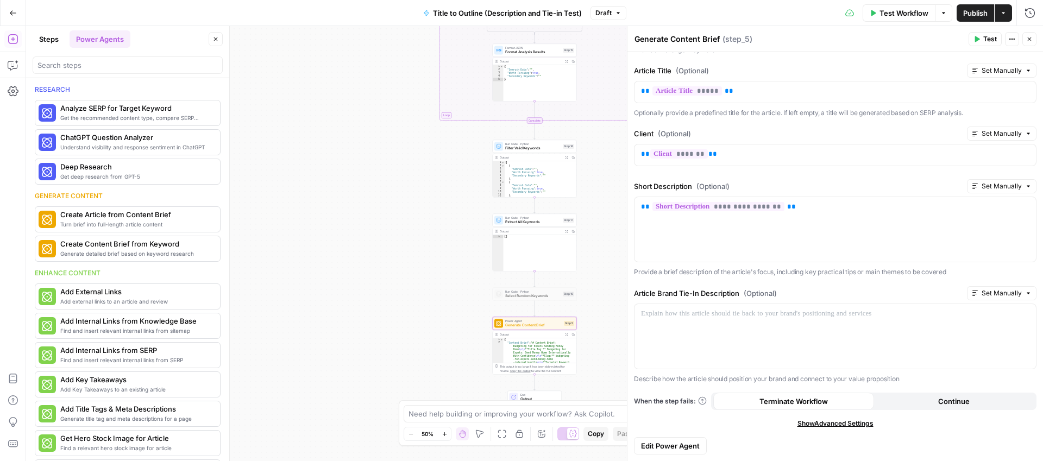
click at [294, 171] on div "true false Workflow Set Inputs Inputs LLM · GPT-4.1 Title Analysis Step 1 Outpu…" at bounding box center [534, 243] width 1017 height 435
click at [1027, 37] on icon "button" at bounding box center [1029, 39] width 7 height 7
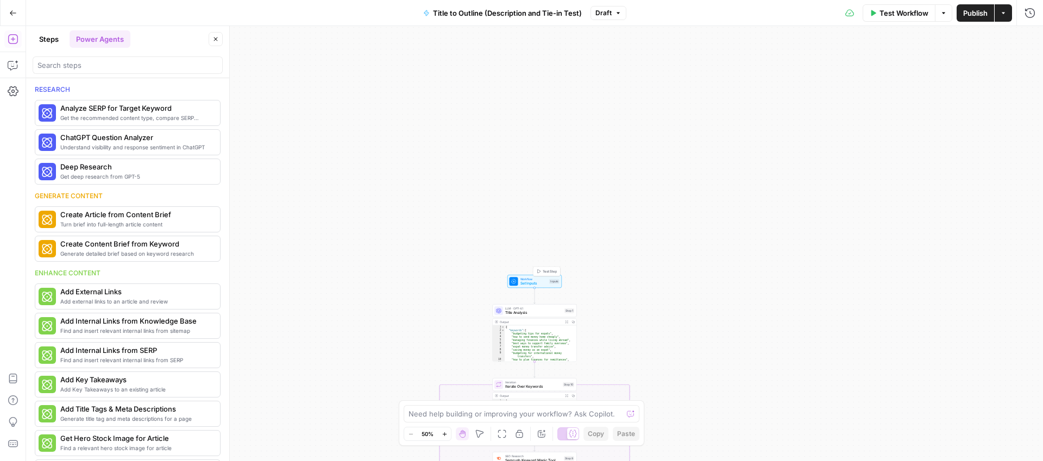
click at [545, 283] on span "Set Inputs" at bounding box center [533, 283] width 27 height 5
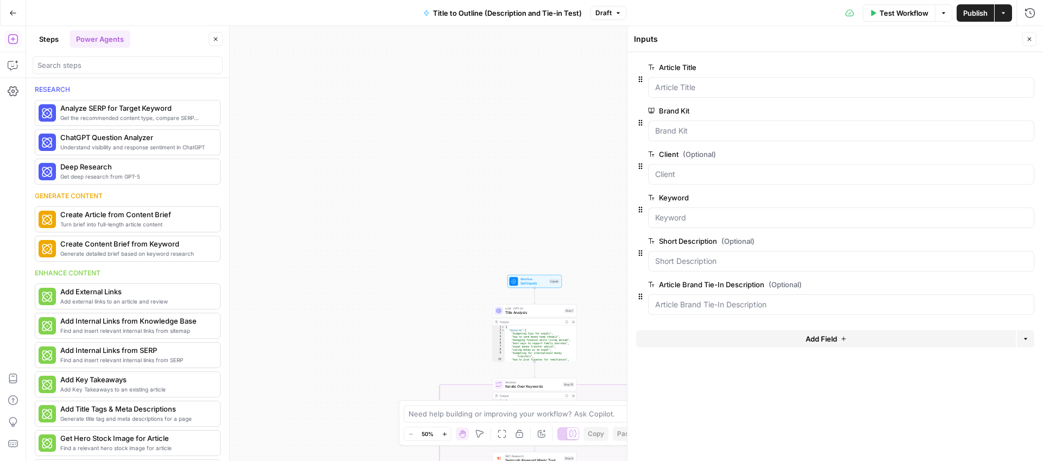
click at [1033, 39] on button "Close" at bounding box center [1029, 39] width 14 height 14
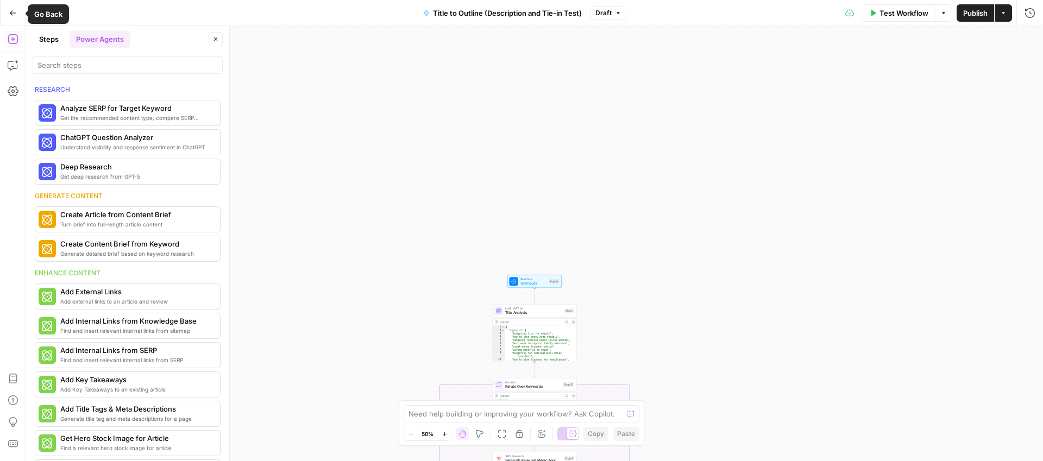
click at [7, 14] on button "Go Back" at bounding box center [13, 13] width 20 height 20
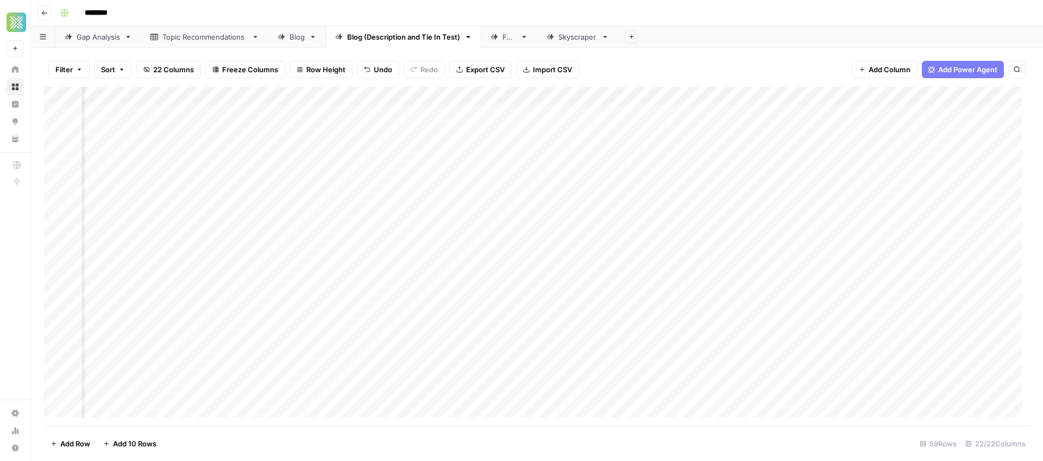
scroll to position [2, 196]
click at [704, 148] on div "Add Column" at bounding box center [537, 256] width 986 height 339
click at [916, 131] on div "Add Column" at bounding box center [537, 256] width 986 height 339
drag, startPoint x: 960, startPoint y: 141, endPoint x: 957, endPoint y: 307, distance: 166.8
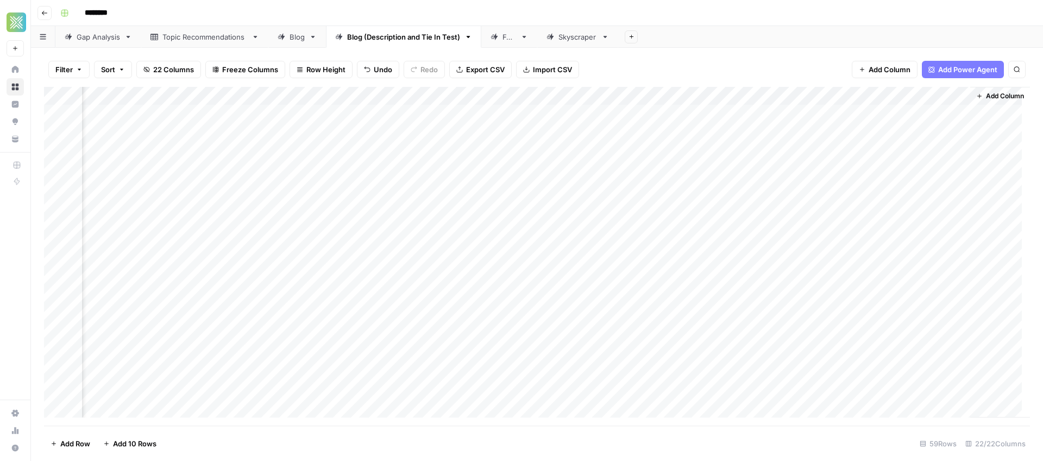
click at [957, 312] on div "Add Column" at bounding box center [537, 256] width 986 height 339
drag, startPoint x: 960, startPoint y: 138, endPoint x: 952, endPoint y: 412, distance: 273.9
click at [951, 414] on div "Add Column" at bounding box center [537, 256] width 986 height 339
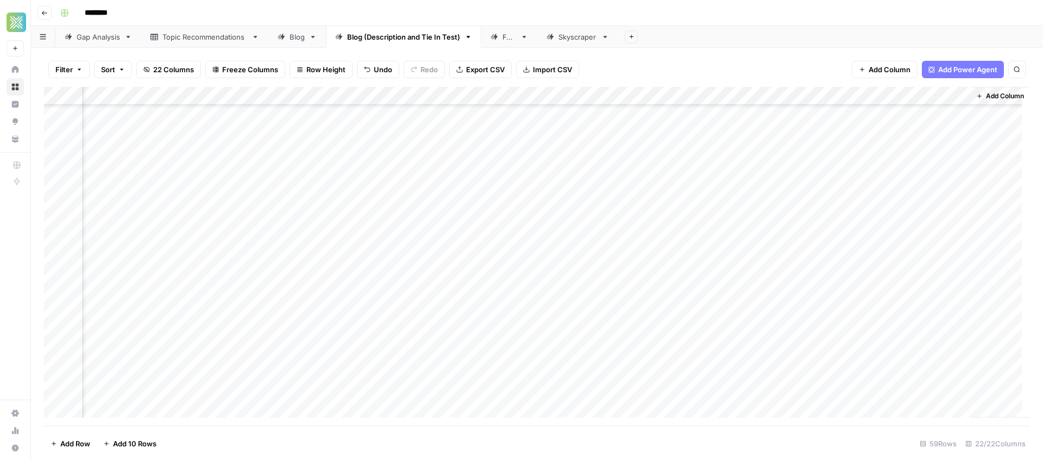
drag, startPoint x: 959, startPoint y: 252, endPoint x: 970, endPoint y: 408, distance: 156.8
click at [967, 413] on div "Add Column" at bounding box center [537, 256] width 986 height 339
click at [945, 142] on div "Add Column" at bounding box center [537, 256] width 986 height 339
drag, startPoint x: 959, startPoint y: 147, endPoint x: 956, endPoint y: 394, distance: 247.2
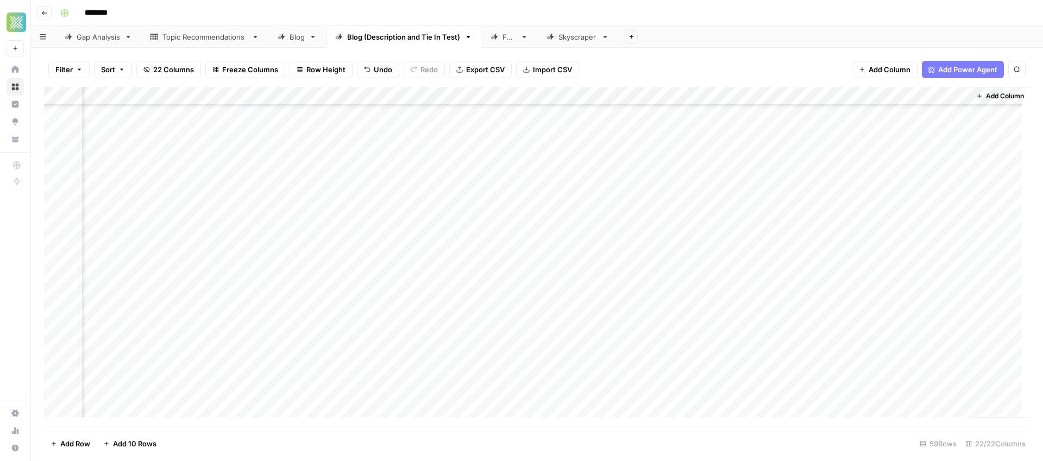
click at [956, 394] on div "Add Column" at bounding box center [537, 256] width 986 height 339
click at [906, 158] on div "Add Column" at bounding box center [537, 256] width 986 height 339
drag, startPoint x: 959, startPoint y: 139, endPoint x: 953, endPoint y: 391, distance: 252.7
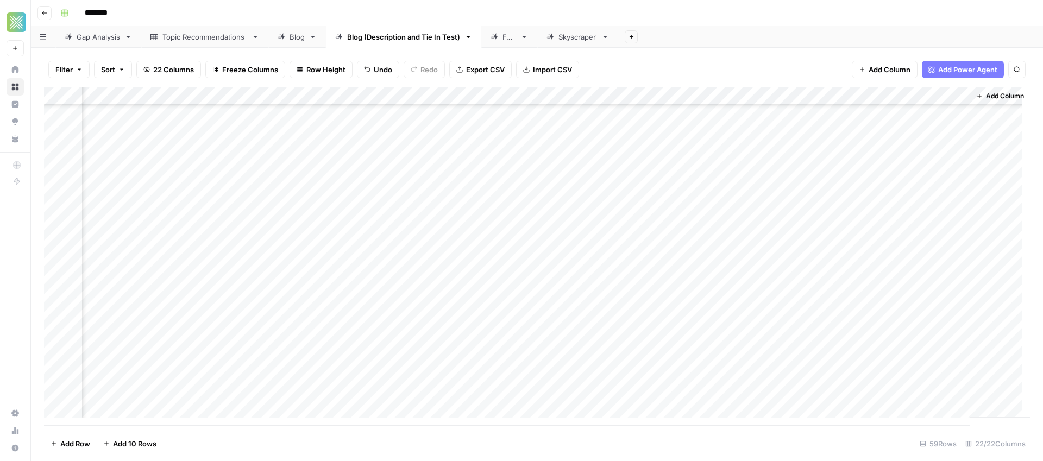
click at [953, 391] on div "Add Column" at bounding box center [537, 256] width 986 height 339
click at [584, 154] on div "Add Column" at bounding box center [537, 256] width 986 height 339
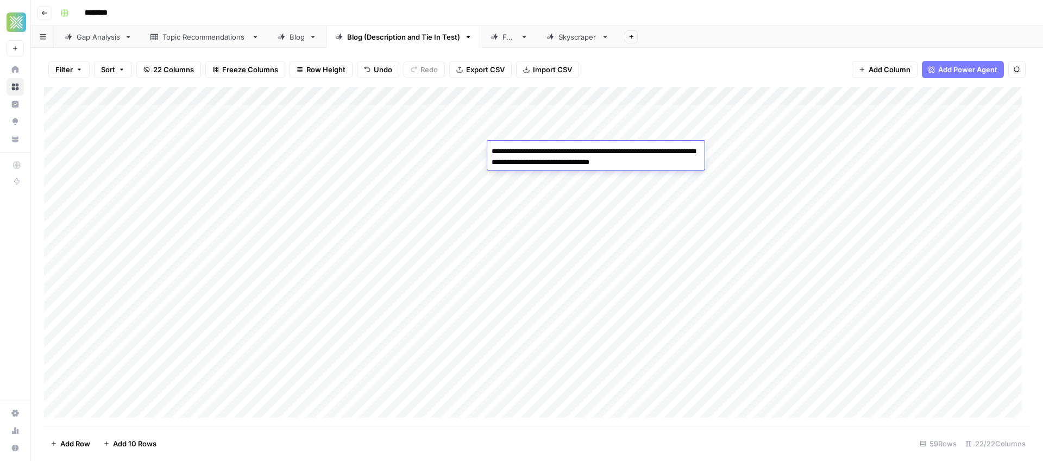
click at [584, 154] on textarea "**********" at bounding box center [595, 157] width 217 height 26
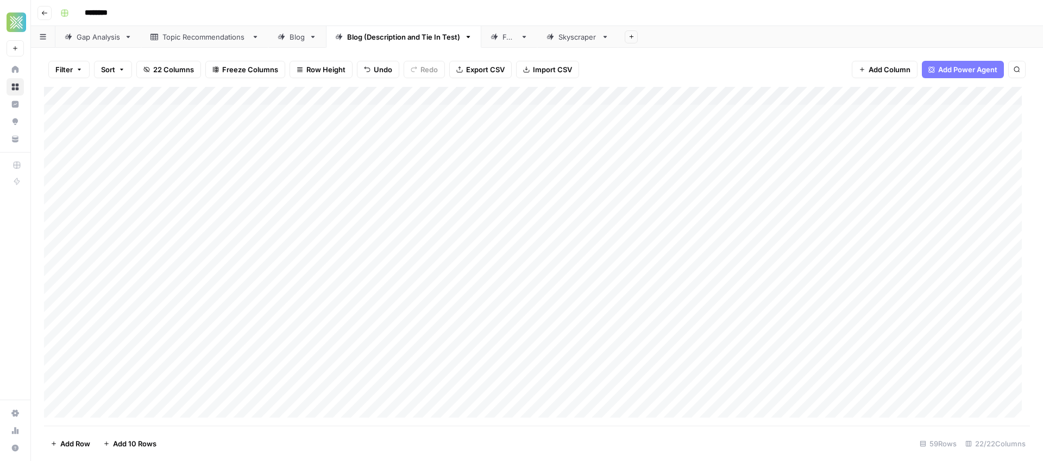
click at [739, 153] on div "Add Column" at bounding box center [537, 256] width 986 height 339
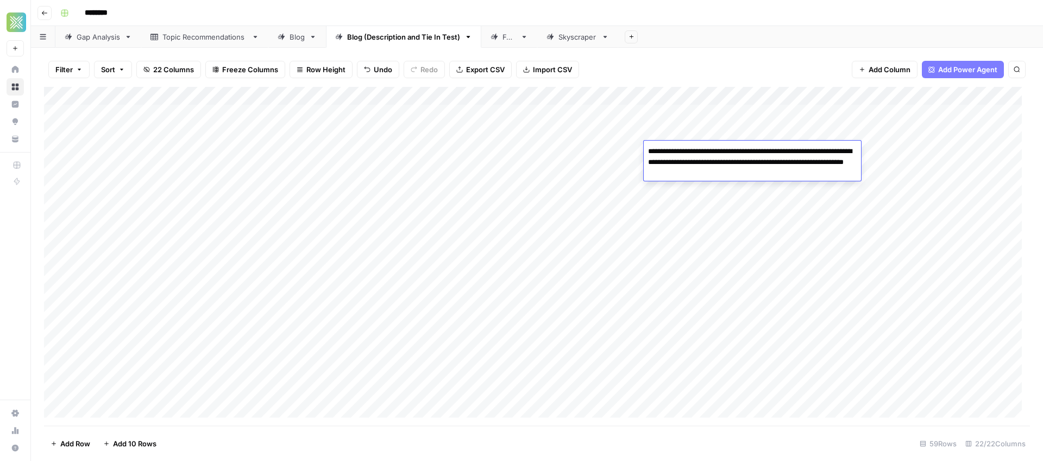
click at [737, 191] on div "Add Column" at bounding box center [537, 256] width 986 height 339
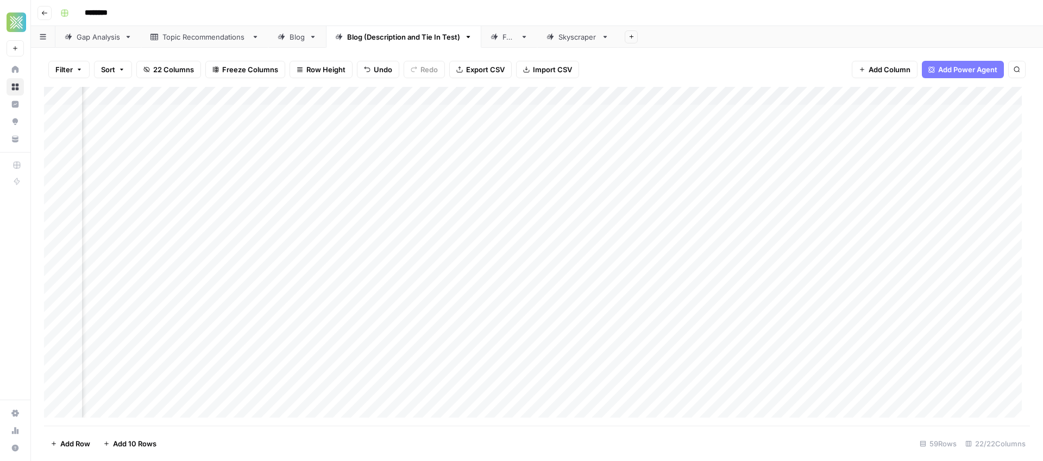
scroll to position [0, 1499]
click at [568, 96] on div "Add Column" at bounding box center [537, 256] width 986 height 339
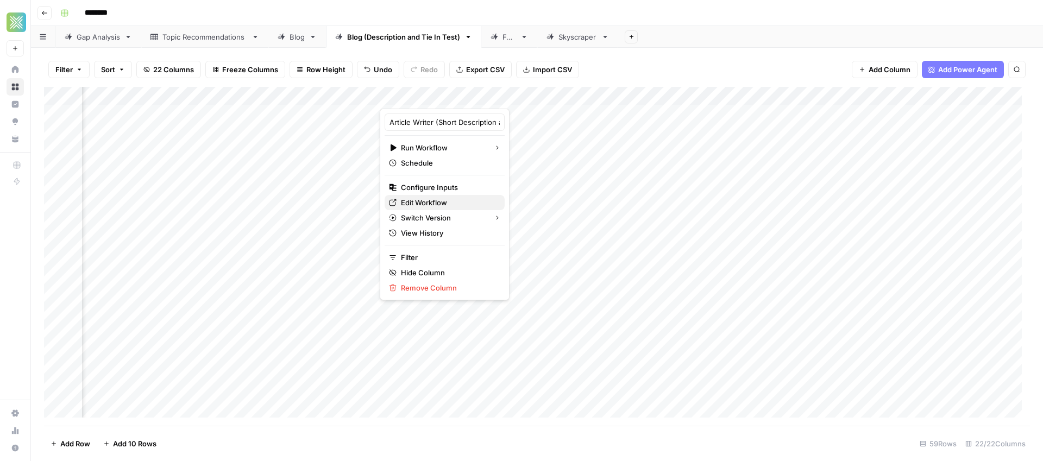
click at [419, 205] on span "Edit Workflow" at bounding box center [448, 202] width 95 height 11
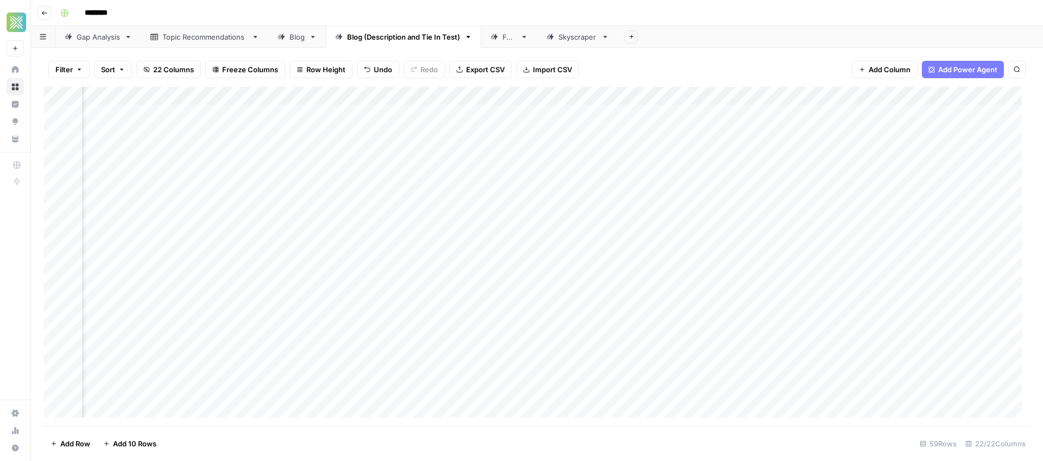
scroll to position [0, 761]
click at [329, 154] on div "Add Column" at bounding box center [537, 256] width 986 height 339
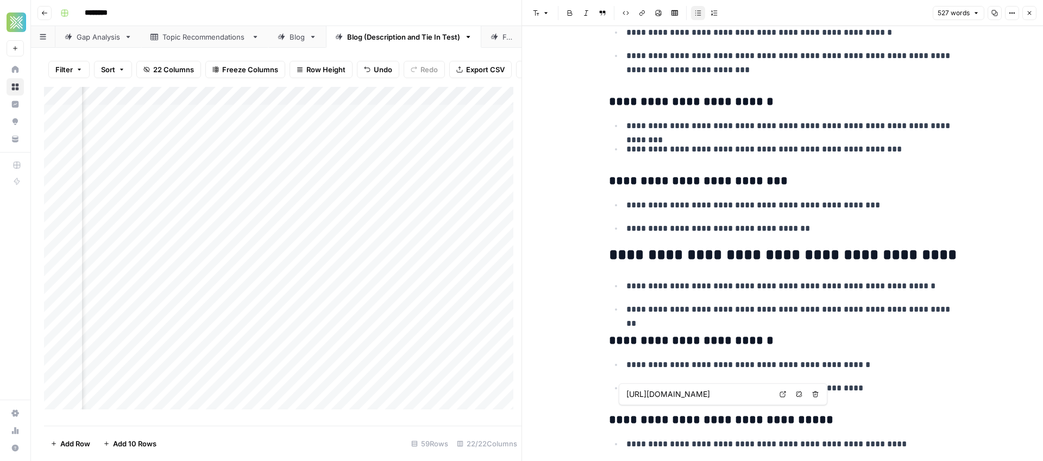
scroll to position [1348, 0]
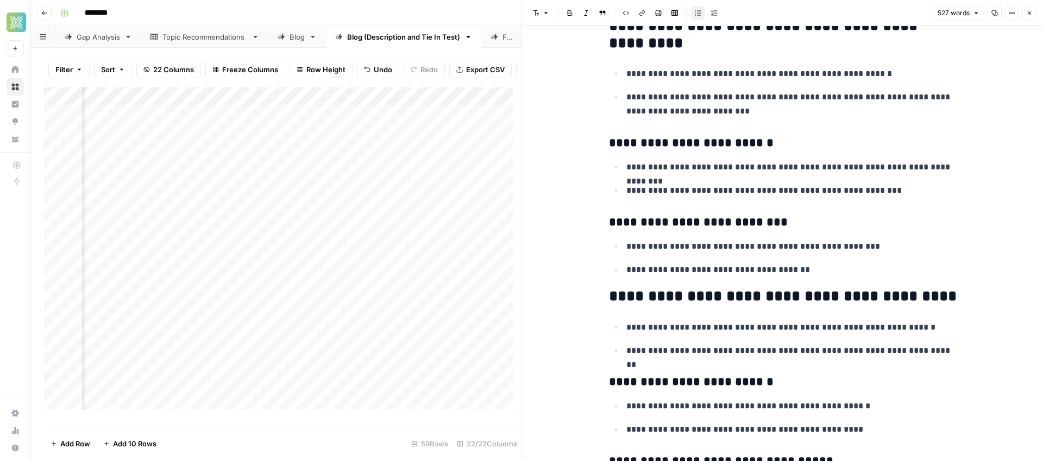
click at [1027, 12] on icon "button" at bounding box center [1029, 13] width 7 height 7
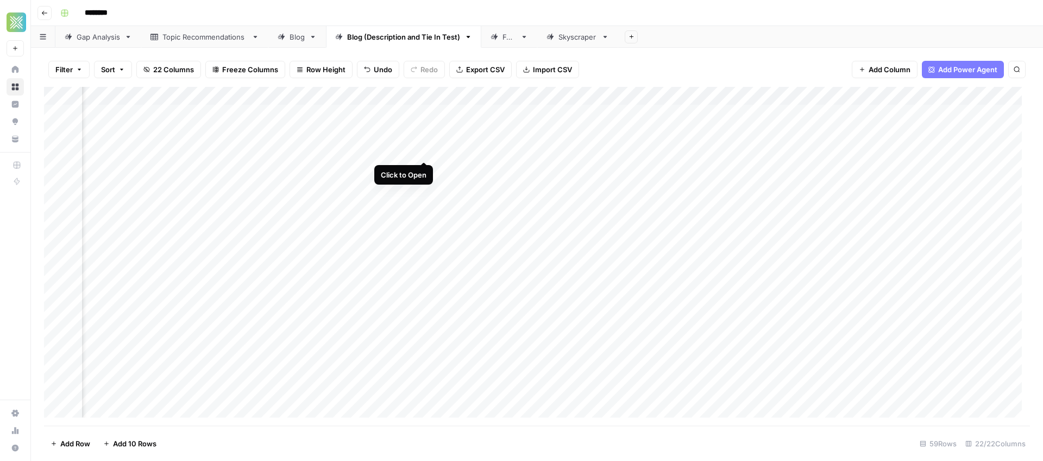
click at [423, 152] on div "Add Column" at bounding box center [537, 256] width 986 height 339
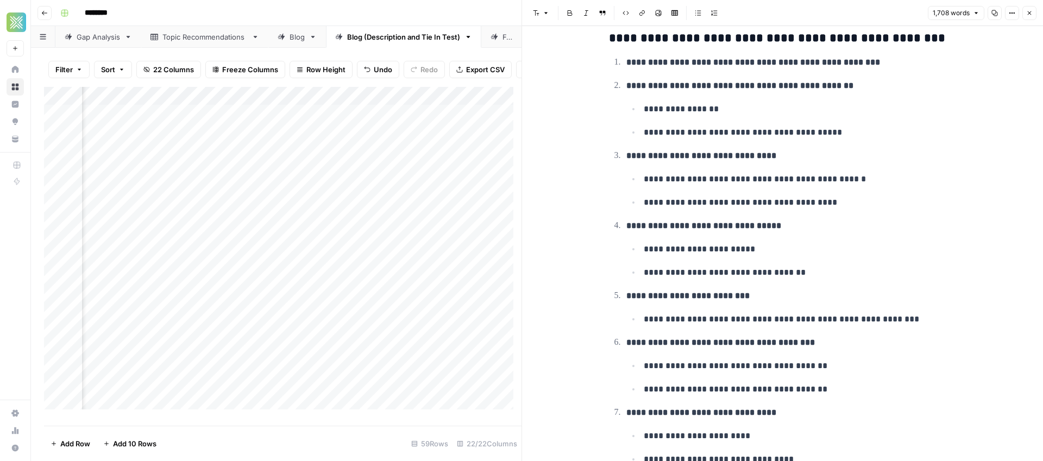
scroll to position [1328, 0]
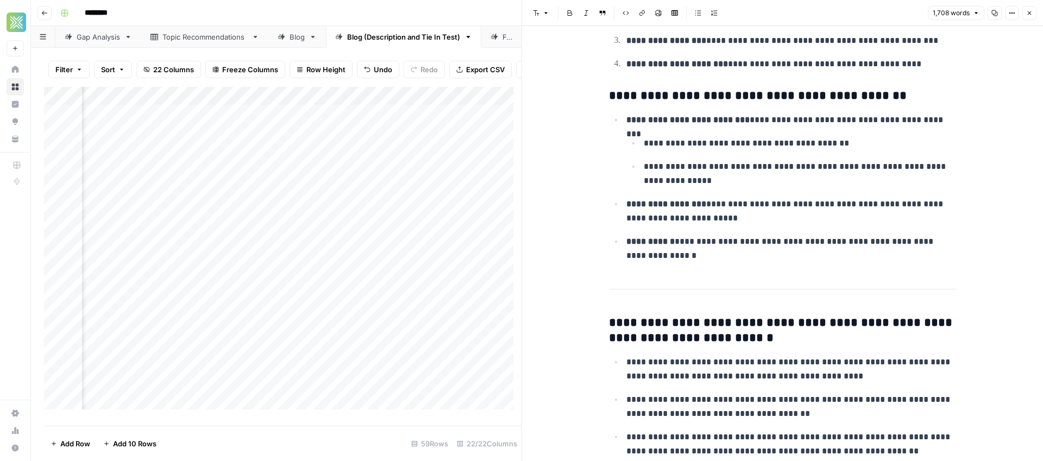
click at [1028, 13] on icon "button" at bounding box center [1029, 13] width 7 height 7
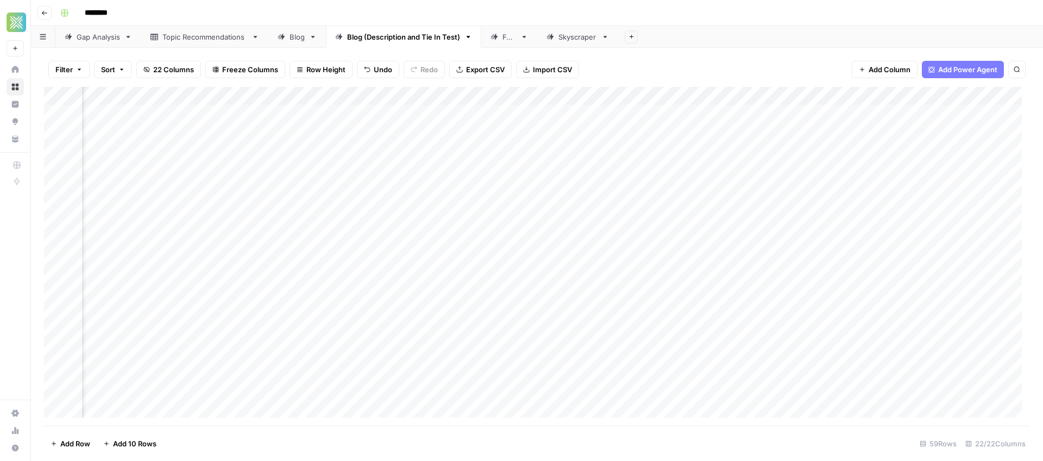
click at [507, 150] on div "Add Column" at bounding box center [537, 256] width 986 height 339
click at [619, 208] on div "Add Column" at bounding box center [537, 256] width 986 height 339
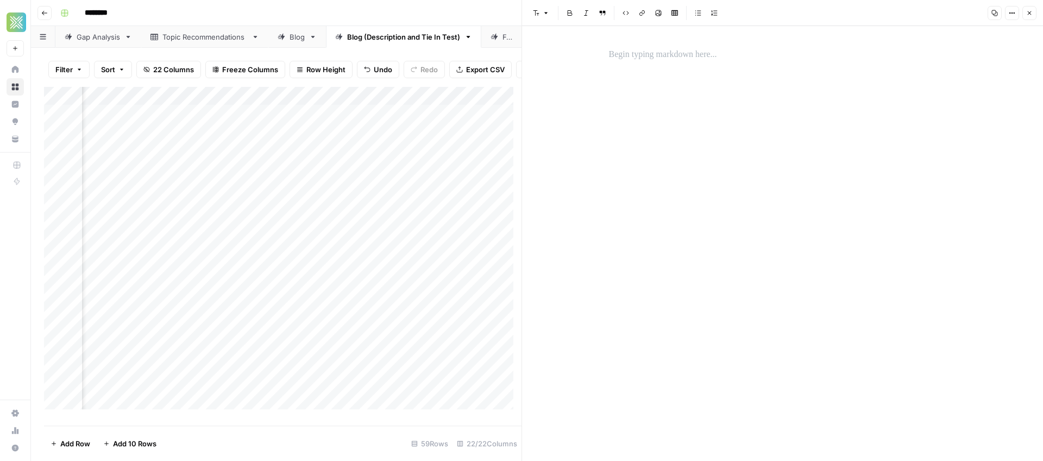
click at [1026, 14] on icon "button" at bounding box center [1029, 13] width 7 height 7
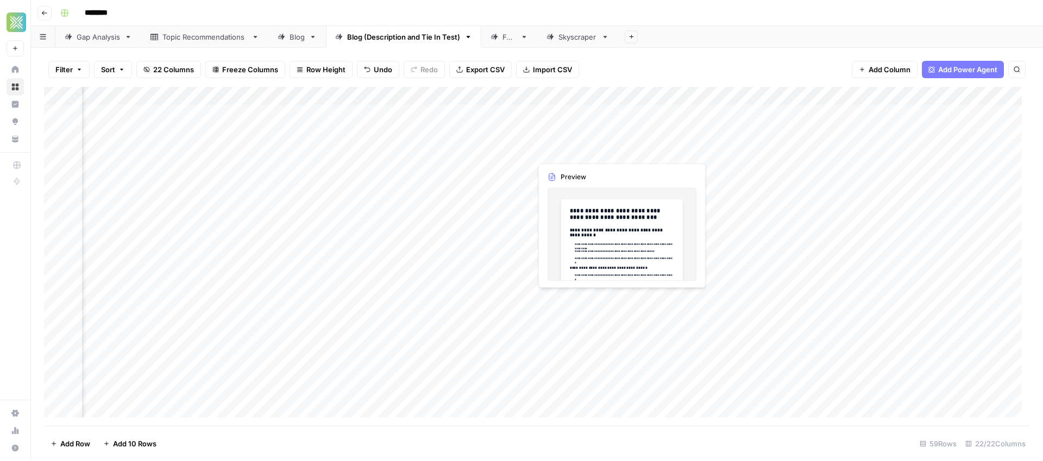
click at [595, 149] on div "Add Column" at bounding box center [537, 256] width 986 height 339
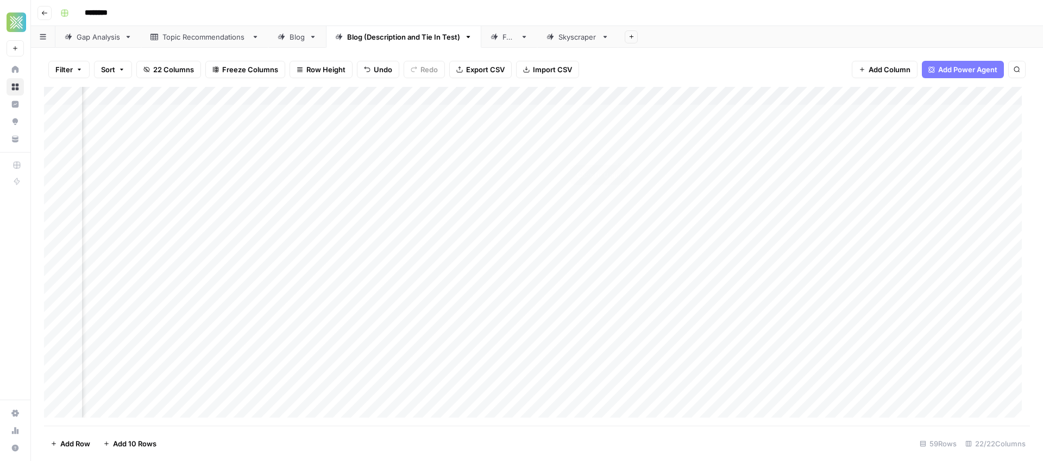
click at [621, 148] on div "Add Column" at bounding box center [537, 256] width 986 height 339
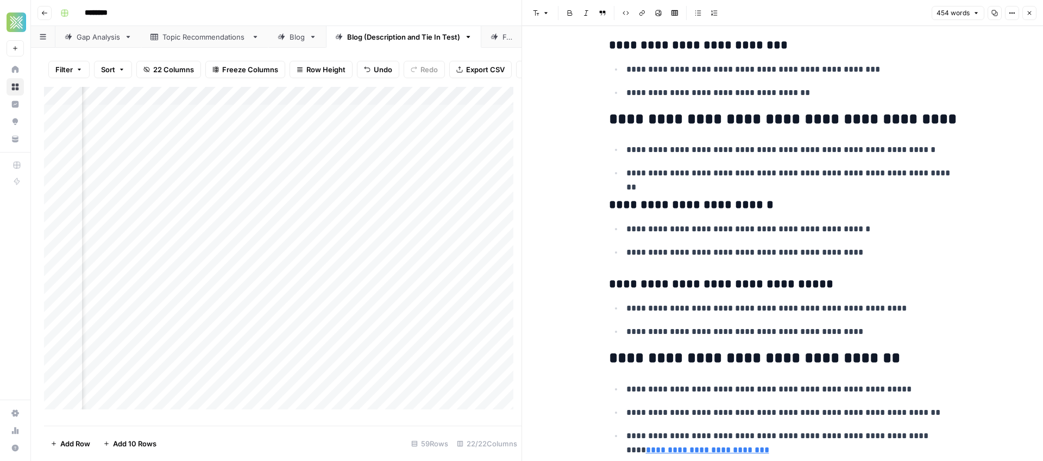
scroll to position [1134, 0]
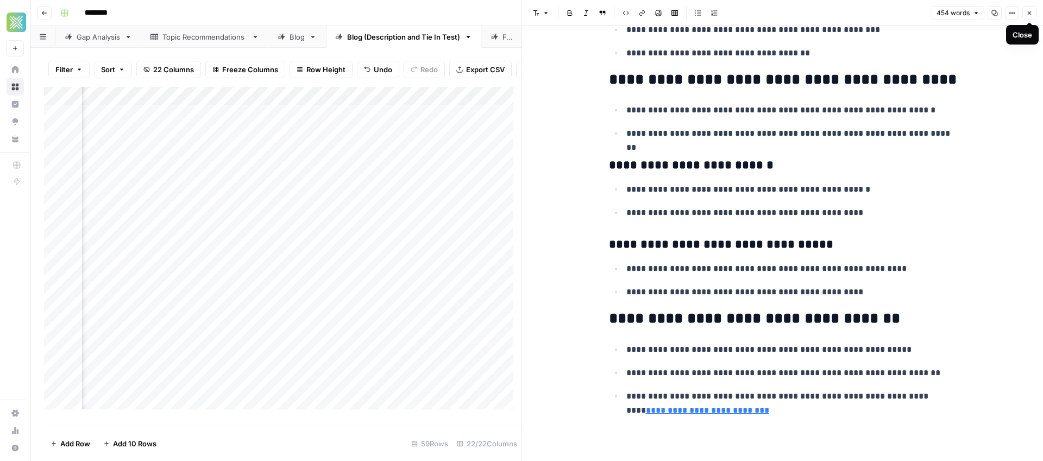
click at [1033, 15] on button "Close" at bounding box center [1029, 13] width 14 height 14
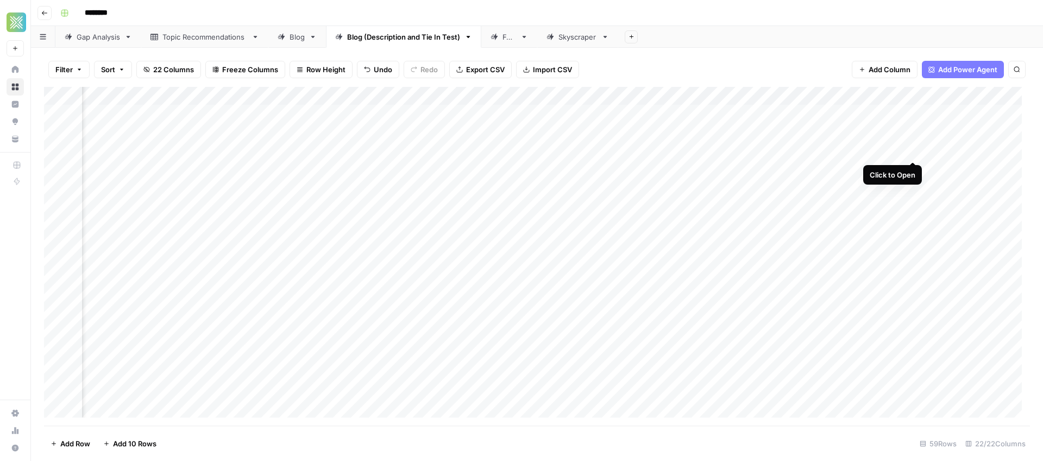
click at [913, 151] on div "Add Column" at bounding box center [537, 256] width 986 height 339
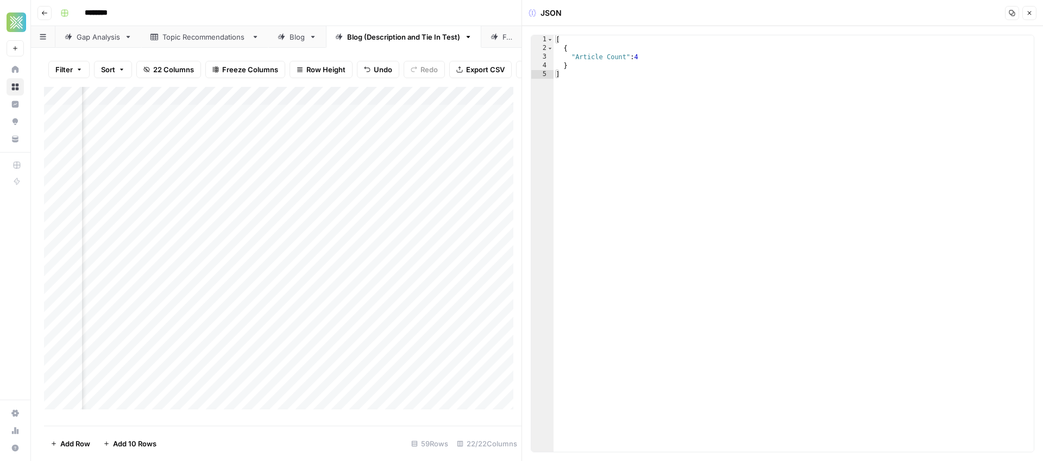
click at [1032, 11] on icon "button" at bounding box center [1029, 13] width 7 height 7
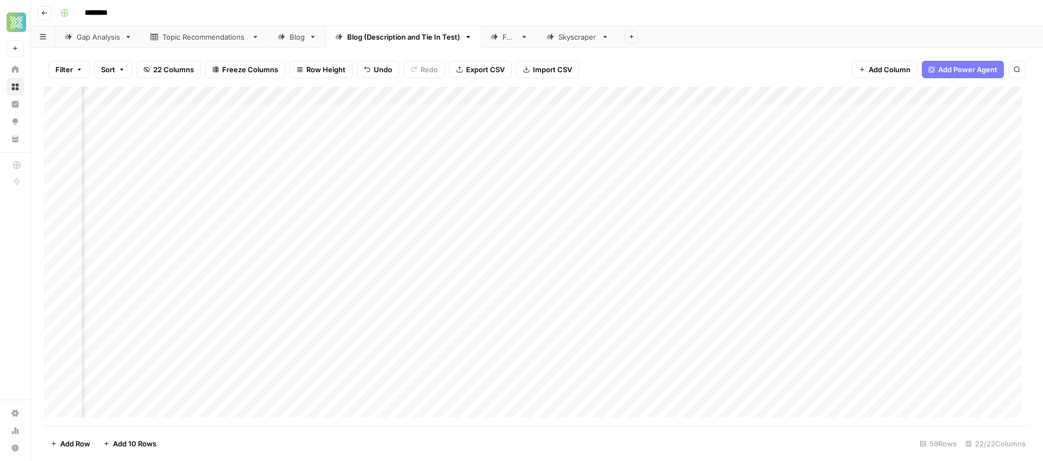
scroll to position [0, 1369]
click at [612, 149] on div "Add Column" at bounding box center [537, 256] width 986 height 339
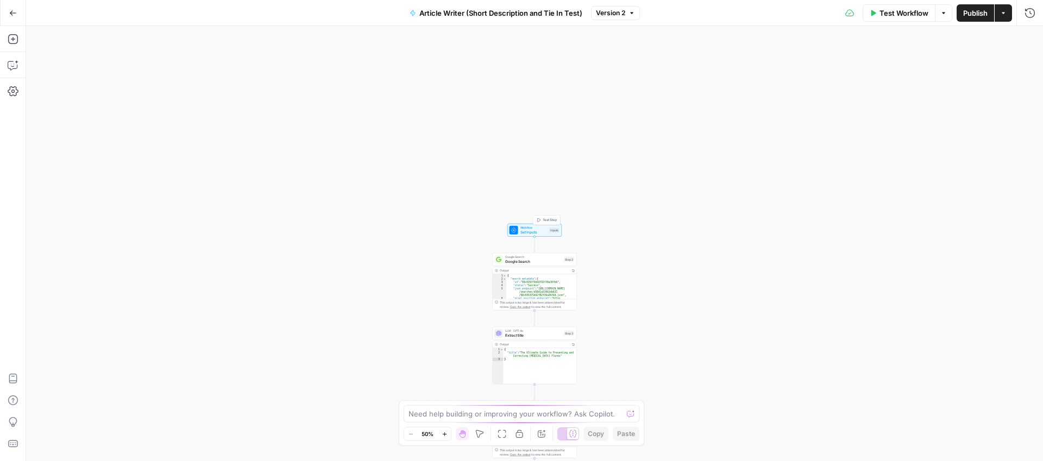
click at [542, 230] on span "Set Inputs" at bounding box center [533, 231] width 27 height 5
click at [526, 233] on span "Set Inputs" at bounding box center [533, 231] width 27 height 5
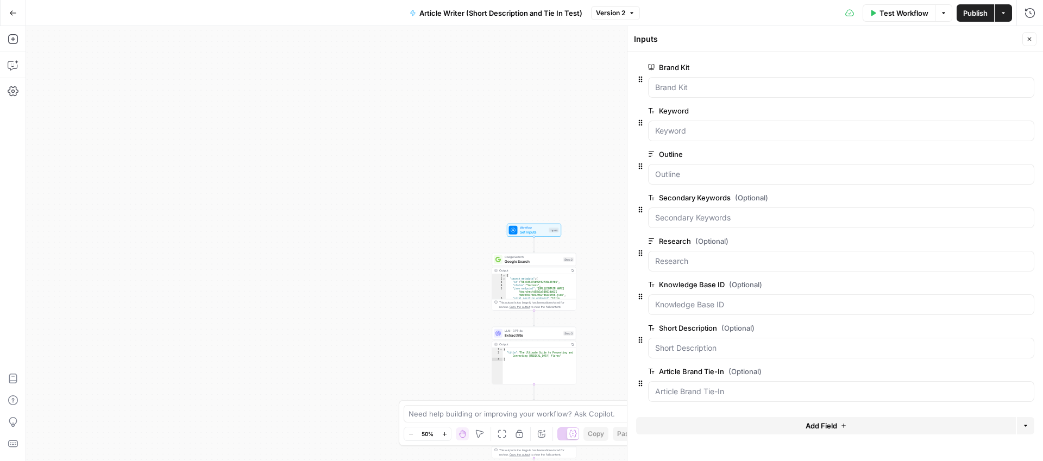
click at [1030, 39] on icon "button" at bounding box center [1030, 39] width 4 height 4
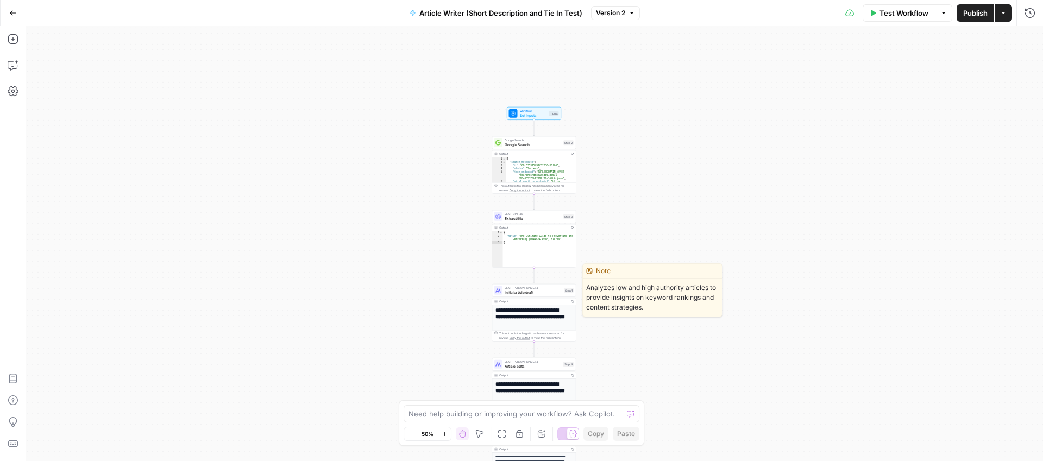
click at [552, 296] on div "LLM · [PERSON_NAME] 4 Initial article draft Step 1 Copy step Delete step Edit N…" at bounding box center [534, 290] width 84 height 13
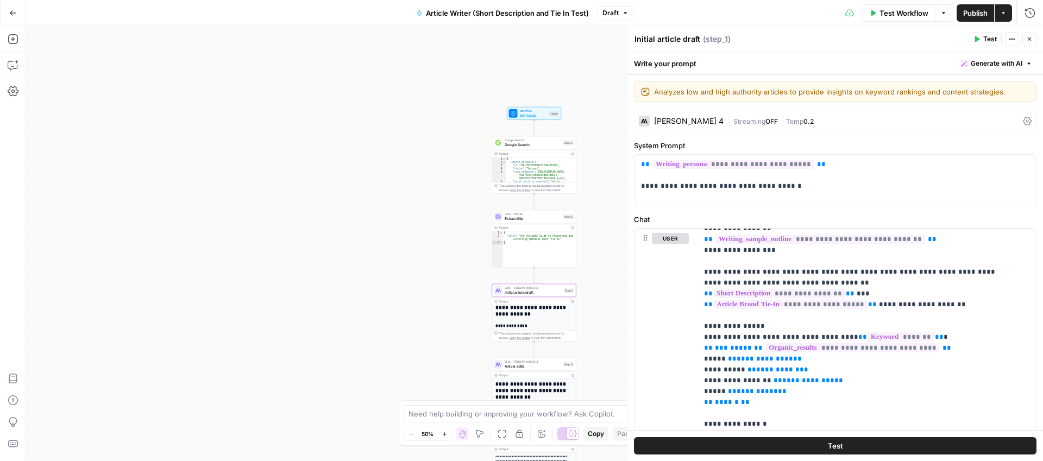
scroll to position [37, 0]
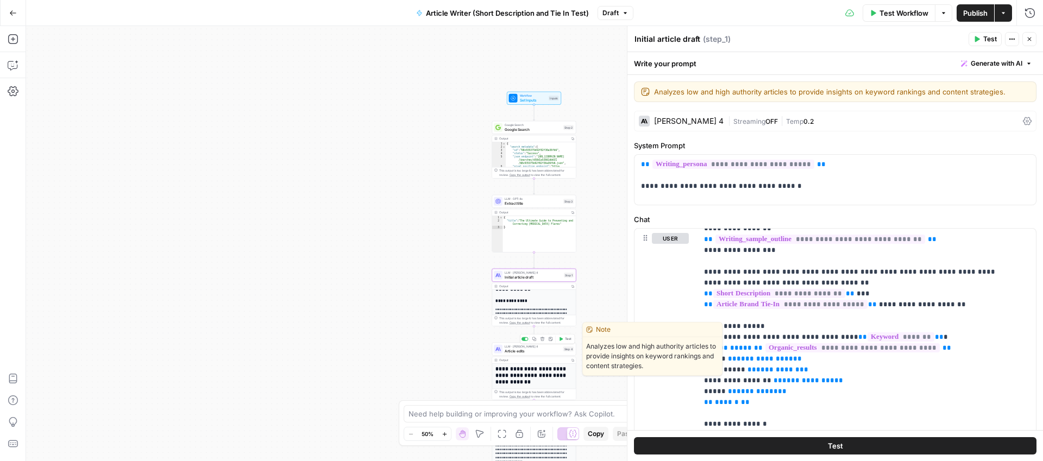
click at [539, 354] on span "Article edits" at bounding box center [533, 350] width 56 height 5
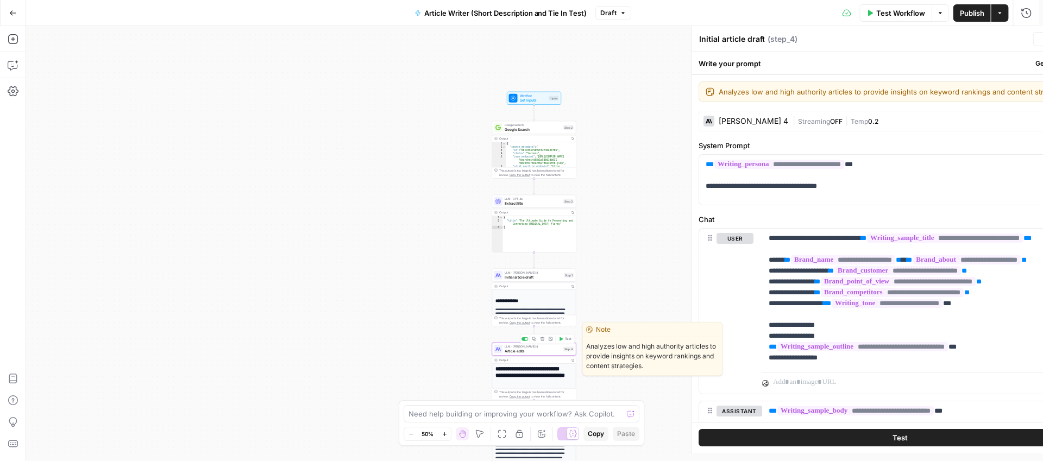
type textarea "Article edits"
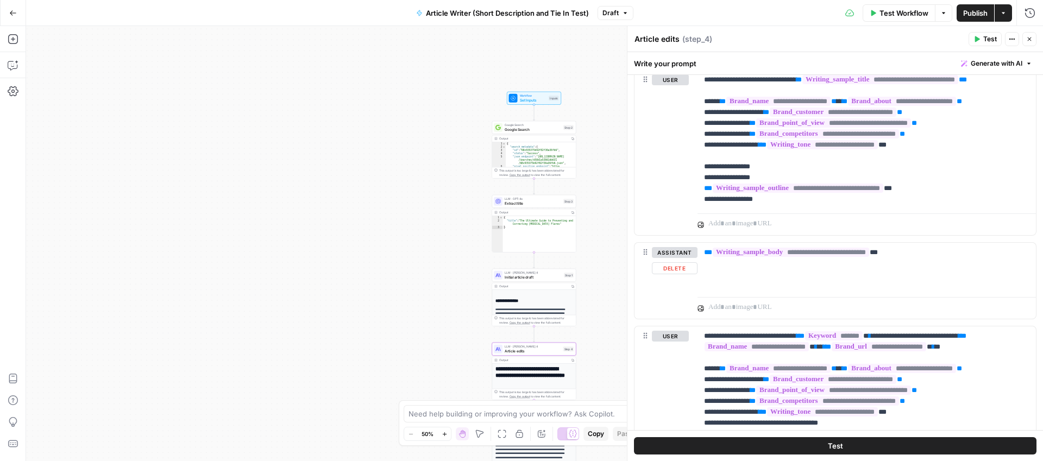
scroll to position [157, 0]
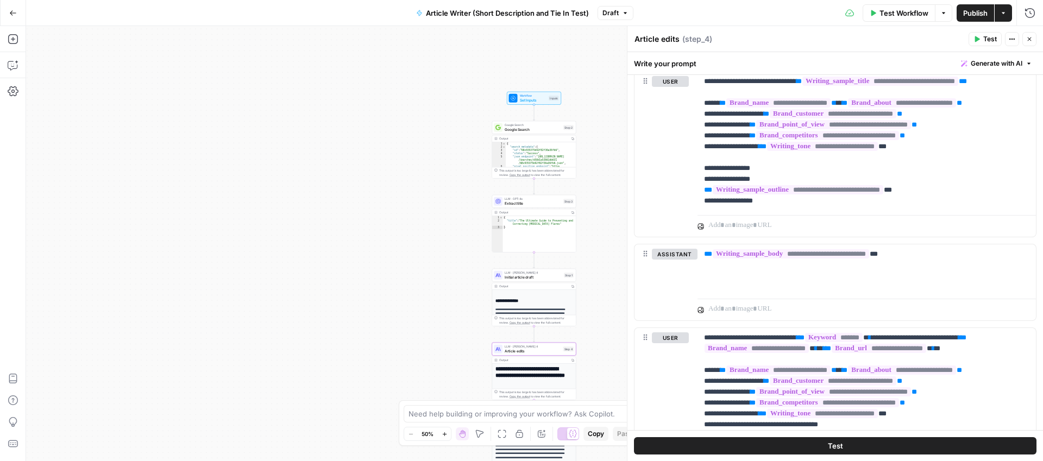
click at [541, 203] on span "Extract title" at bounding box center [533, 202] width 56 height 5
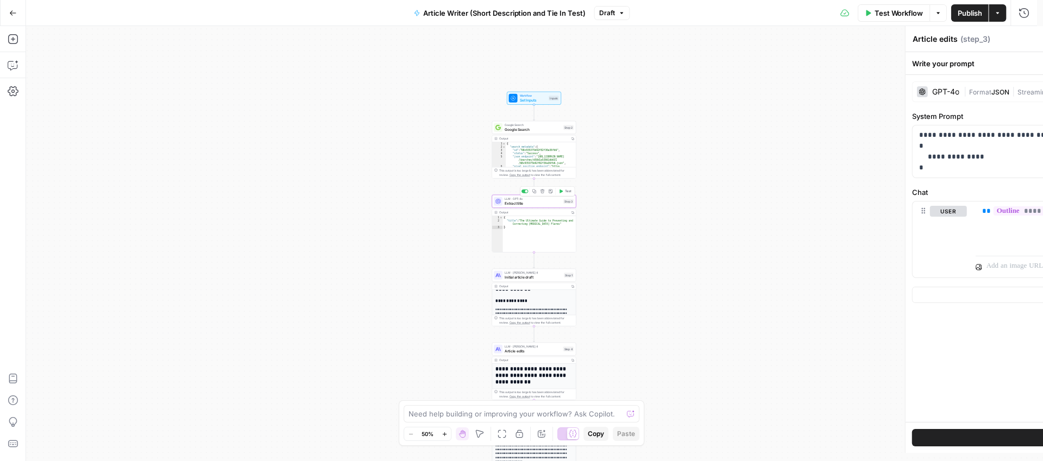
type textarea "Extract title"
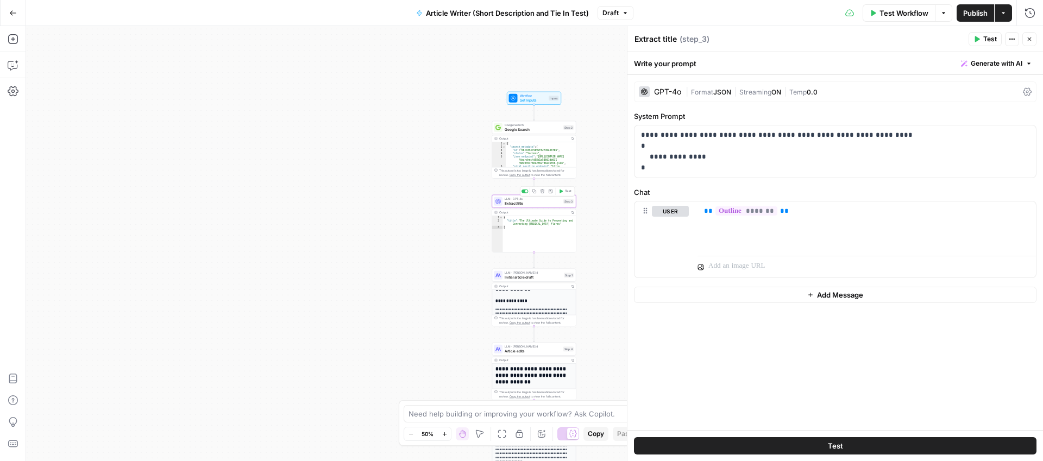
click at [539, 204] on span "Extract title" at bounding box center [533, 202] width 56 height 5
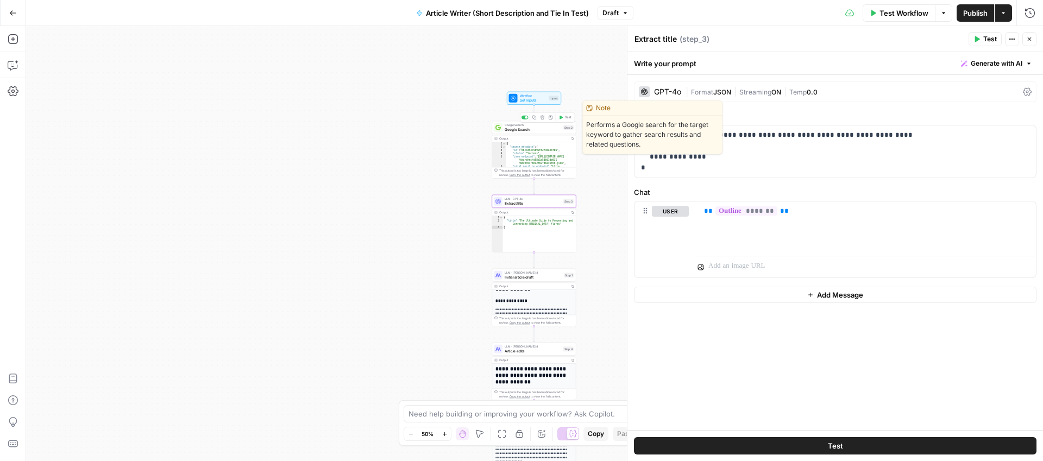
click at [527, 132] on div "Google Search Google Search Step 2 Copy step Delete step Edit Note Test" at bounding box center [534, 127] width 84 height 13
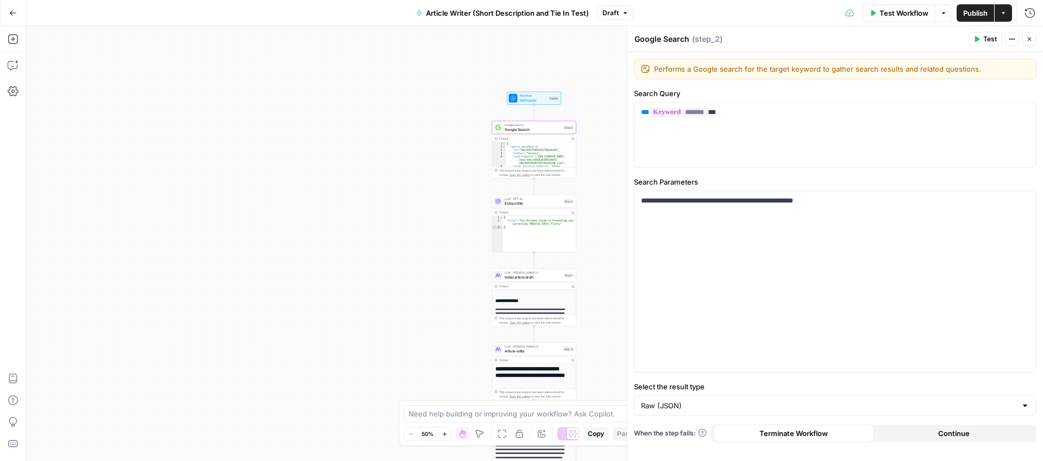
click at [530, 203] on span "Extract title" at bounding box center [533, 202] width 56 height 5
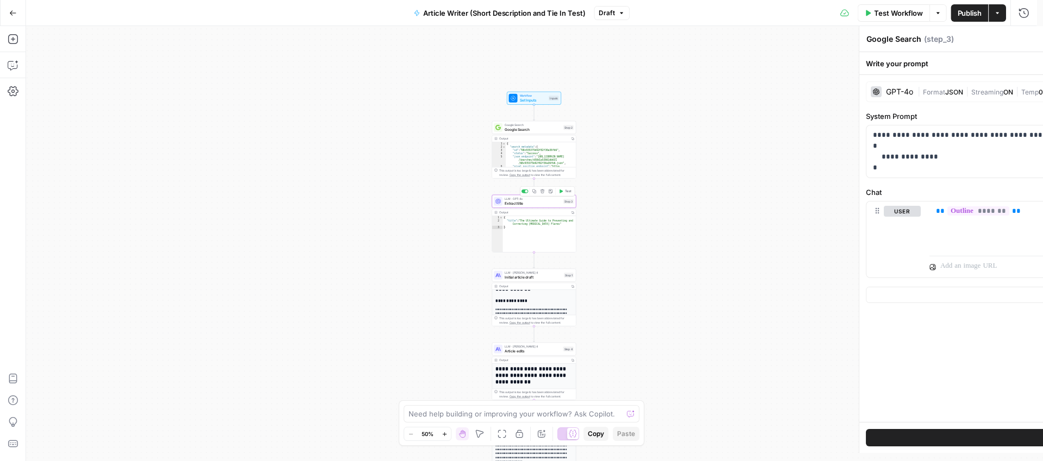
type textarea "Extract title"
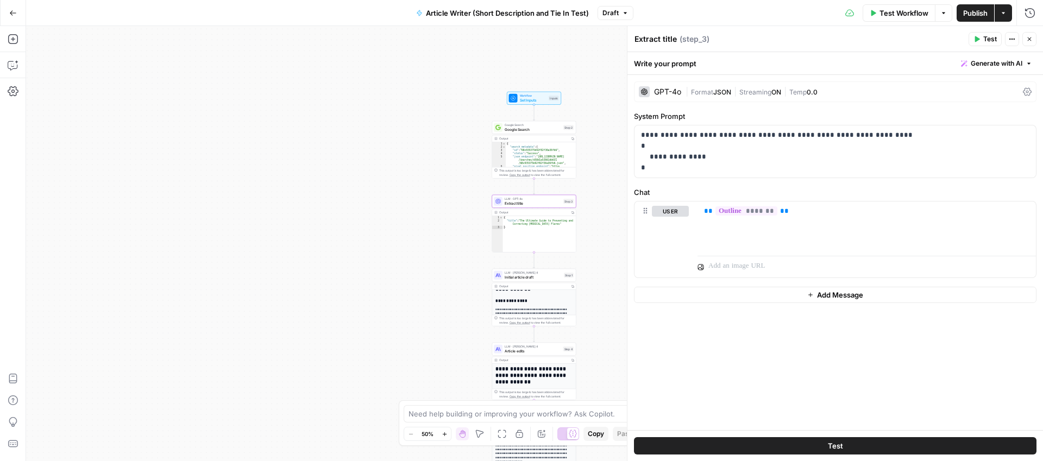
type textarea "**********"
click at [561, 233] on div "{ "title" : "The Ultimate Guide to Preventing and Correcting [MEDICAL_DATA] Fla…" at bounding box center [539, 237] width 73 height 43
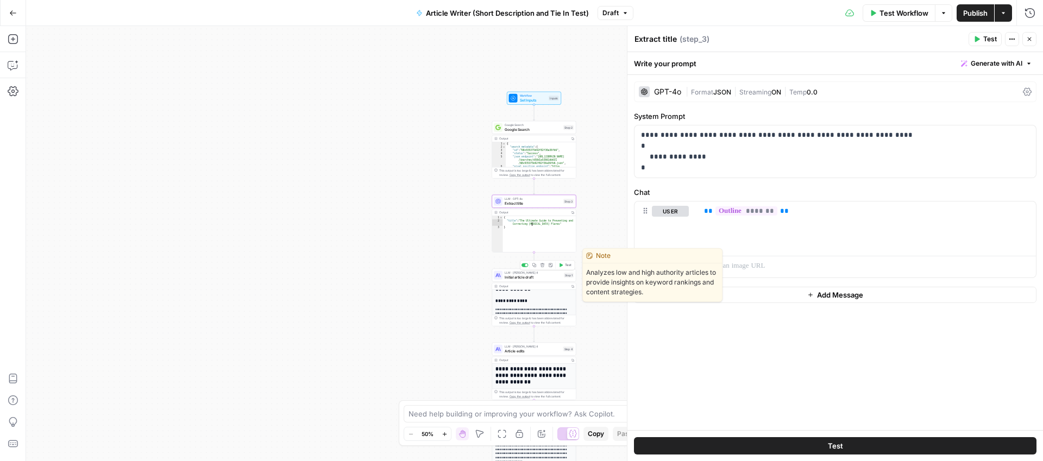
click at [548, 275] on span "Initial article draft" at bounding box center [533, 276] width 57 height 5
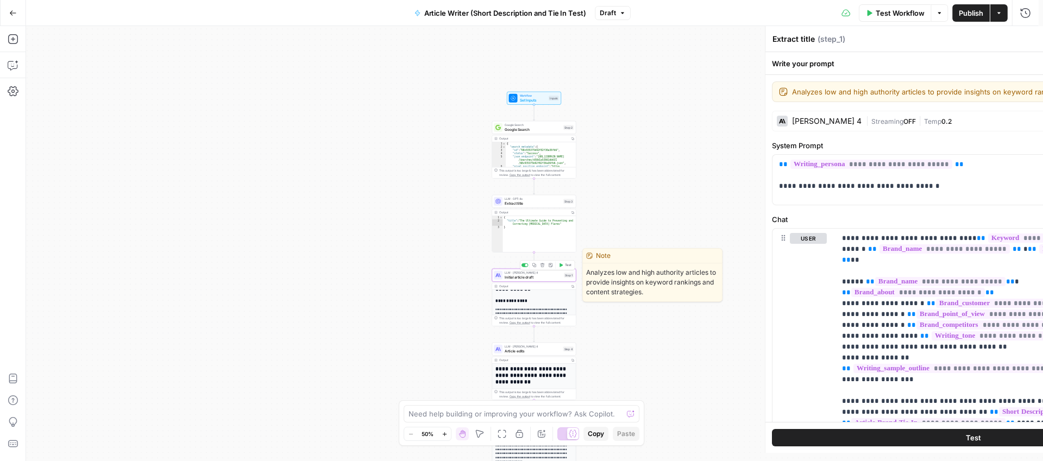
type textarea "Initial article draft"
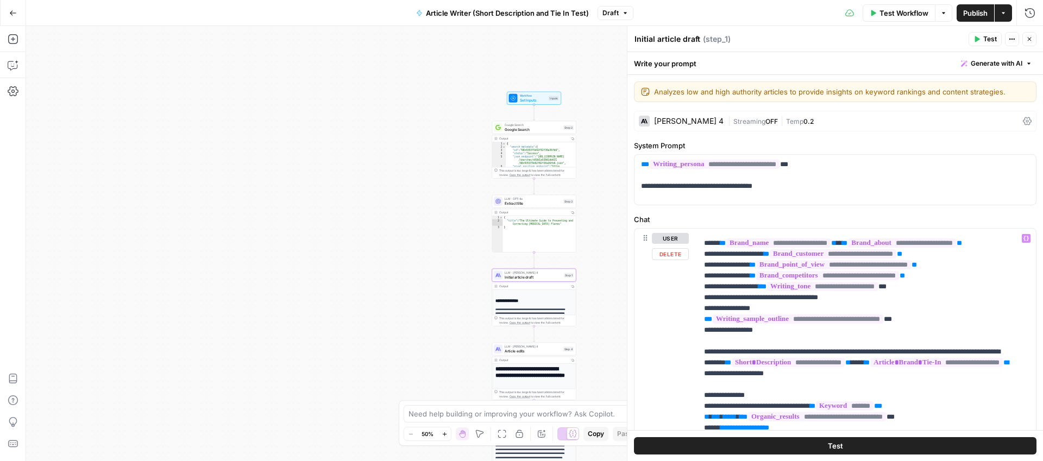
scroll to position [39, 0]
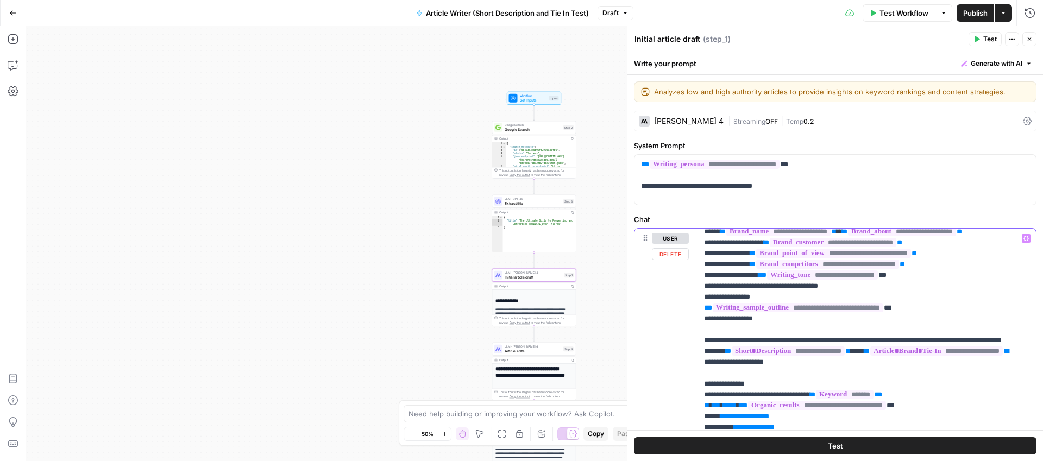
drag, startPoint x: 702, startPoint y: 352, endPoint x: 934, endPoint y: 377, distance: 233.3
click at [935, 376] on div "**********" at bounding box center [863, 450] width 330 height 443
copy p "**********"
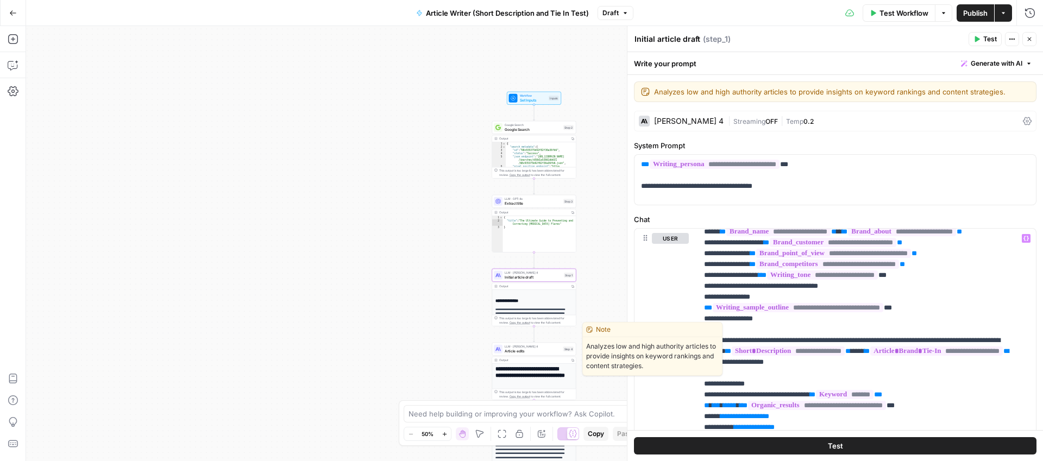
click at [522, 350] on span "Article edits" at bounding box center [533, 350] width 56 height 5
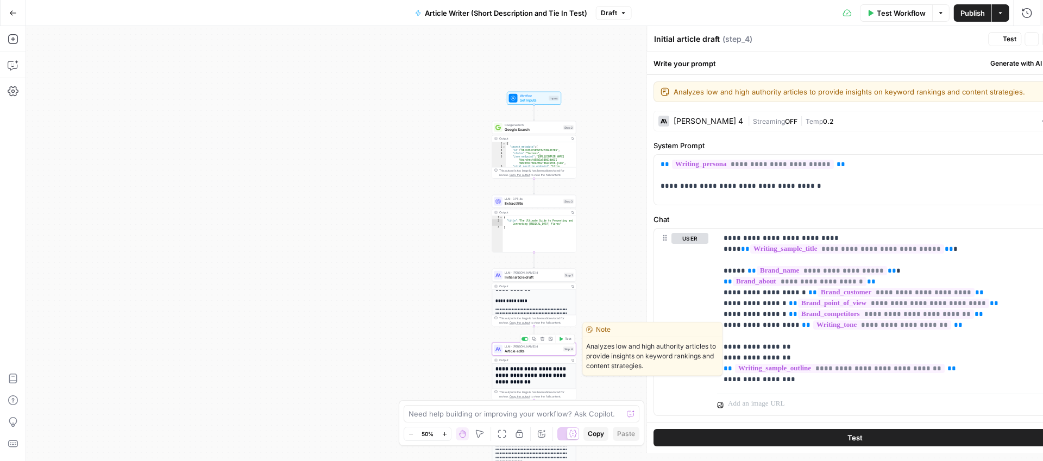
type textarea "Article edits"
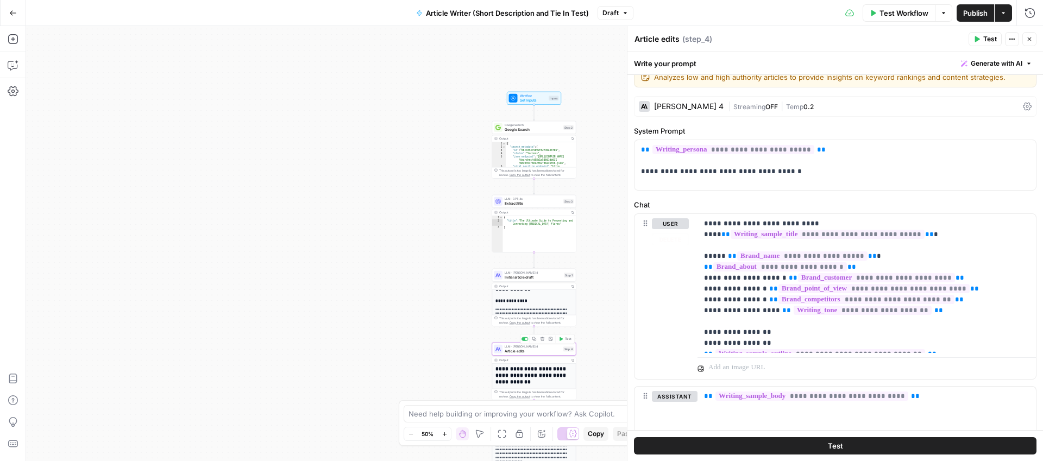
scroll to position [41, 0]
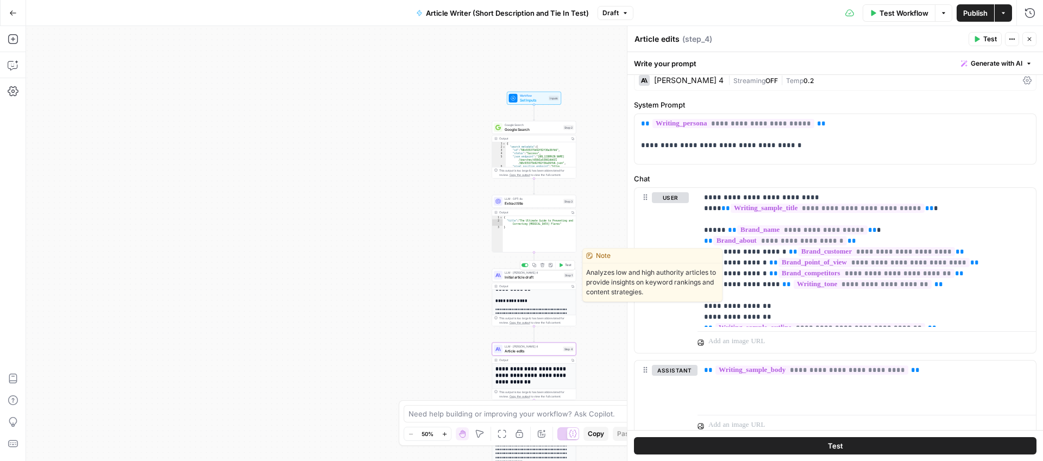
click at [517, 280] on span "Initial article draft" at bounding box center [533, 276] width 57 height 5
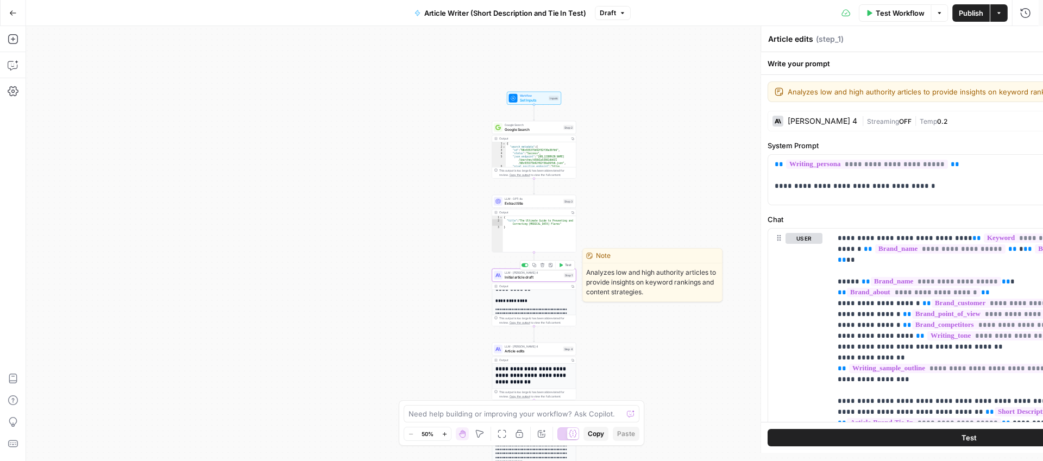
type textarea "Initial article draft"
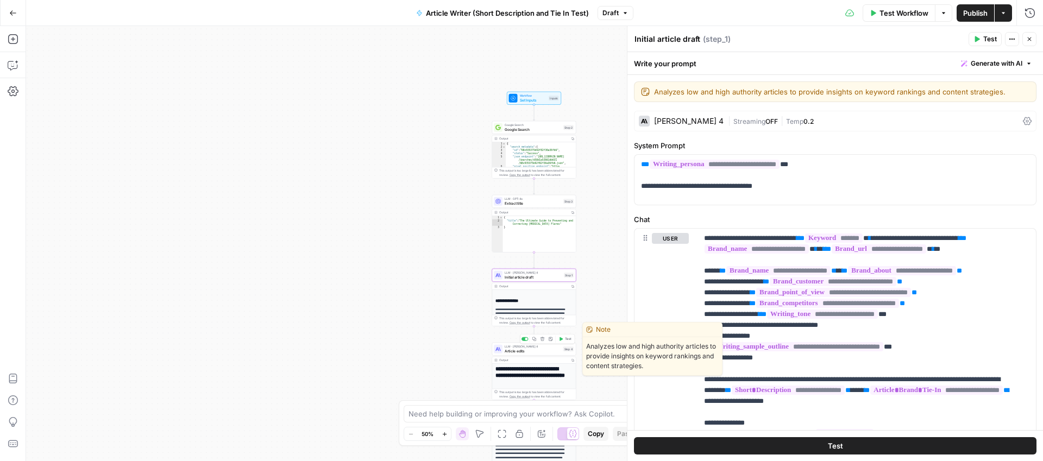
click at [523, 351] on span "Article edits" at bounding box center [533, 350] width 56 height 5
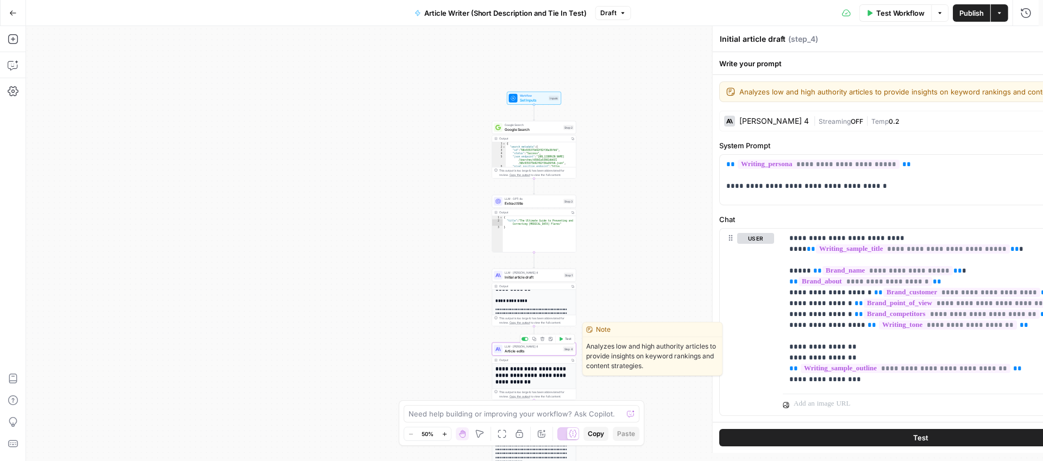
type textarea "Article edits"
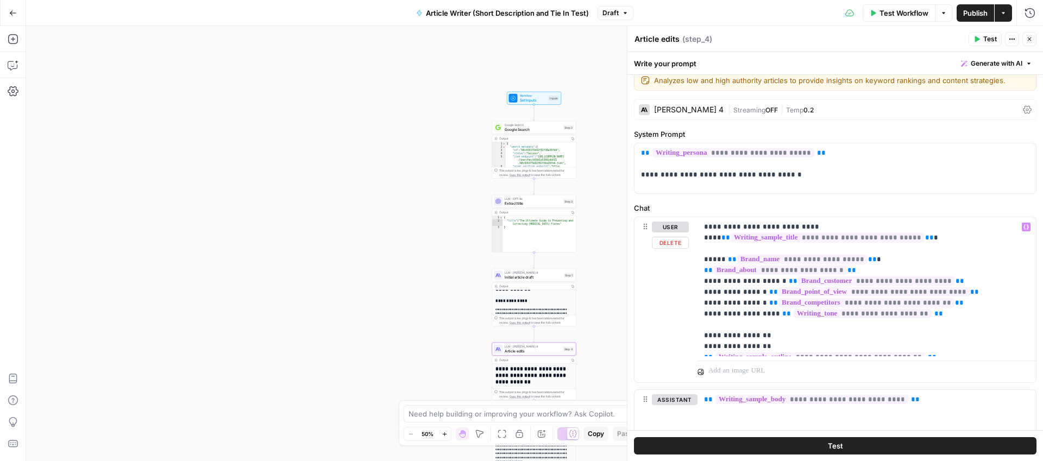
scroll to position [29, 0]
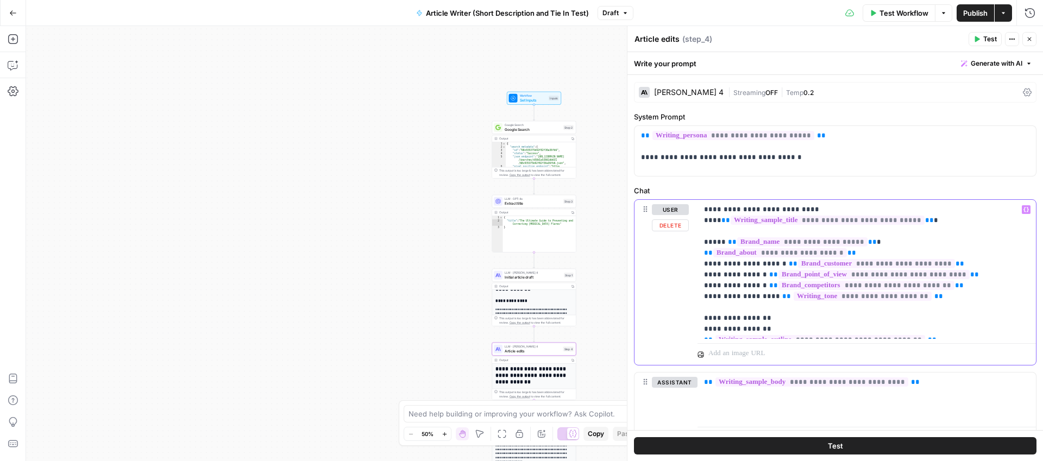
click at [718, 287] on p "**********" at bounding box center [862, 269] width 317 height 130
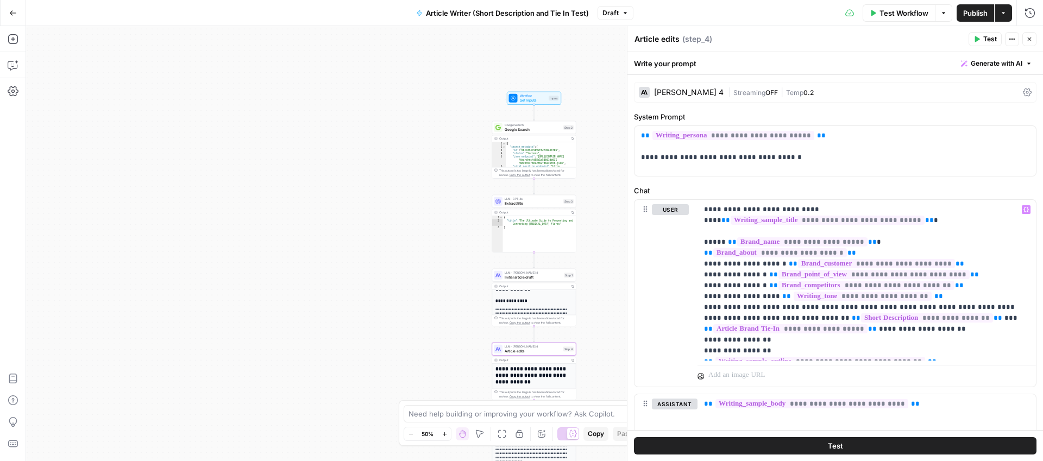
click at [447, 267] on div "**********" at bounding box center [534, 243] width 1017 height 435
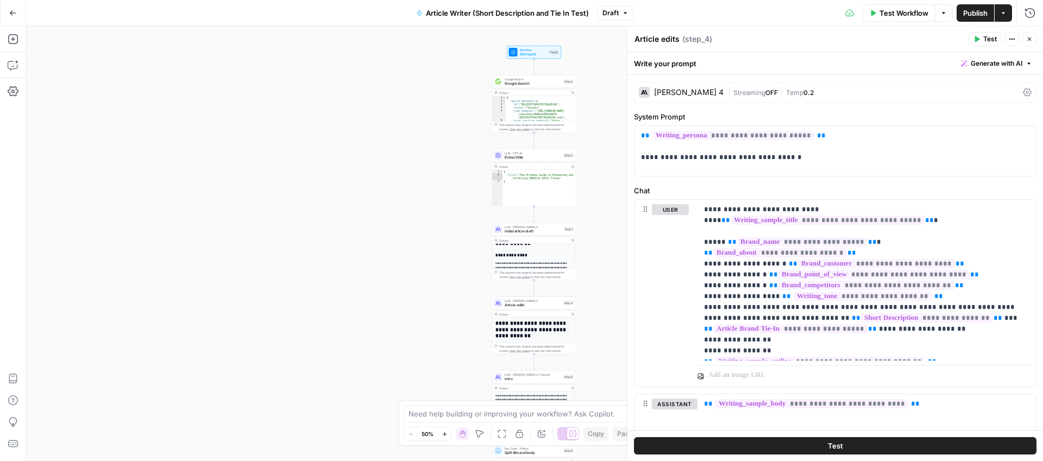
click at [977, 14] on span "Publish" at bounding box center [975, 13] width 24 height 11
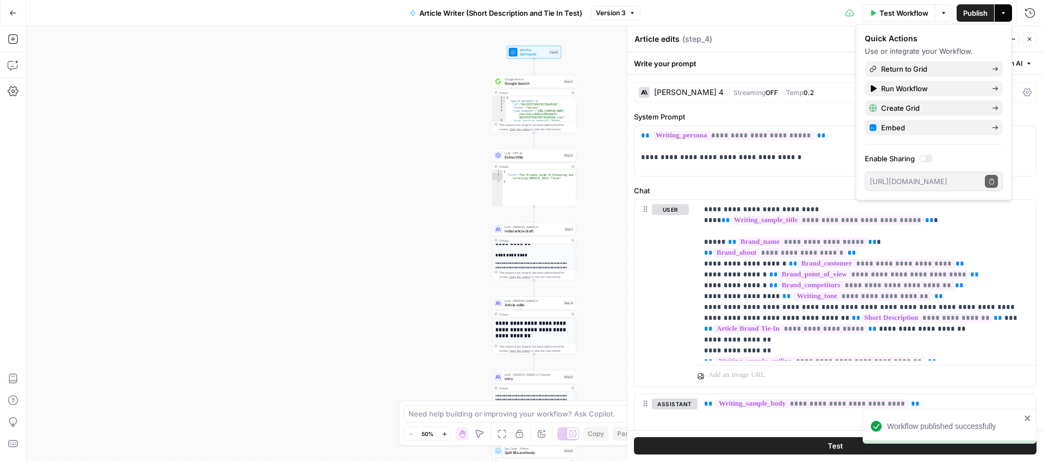
click at [391, 199] on div "**********" at bounding box center [534, 243] width 1017 height 435
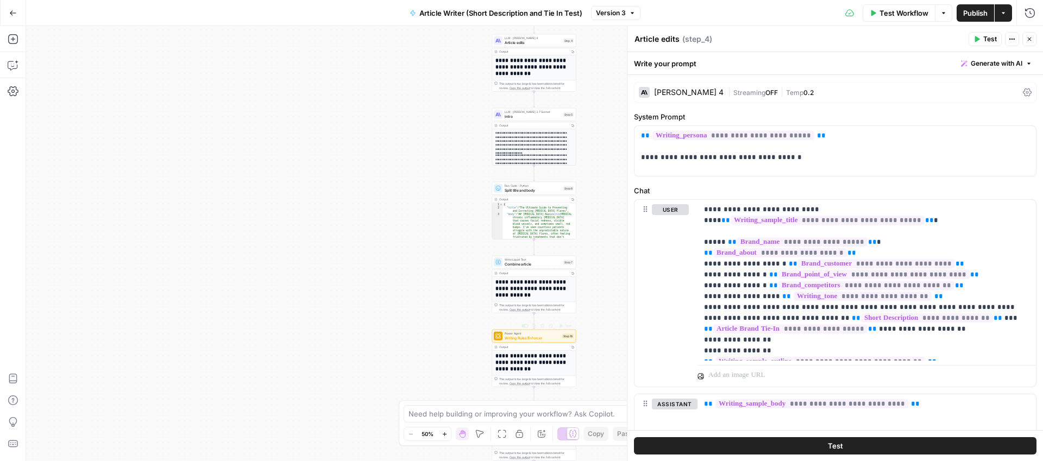
click at [518, 338] on span "Writing Rules Enforcer" at bounding box center [532, 337] width 55 height 5
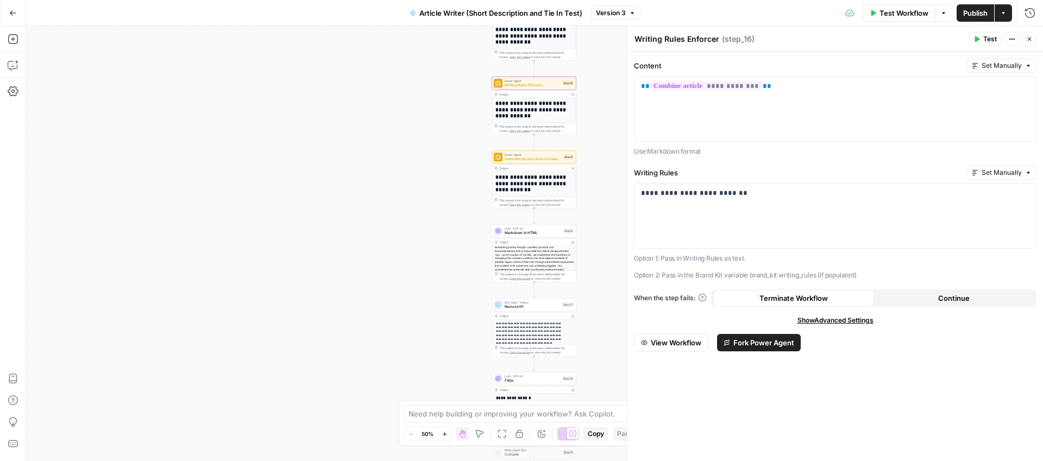
scroll to position [75, 0]
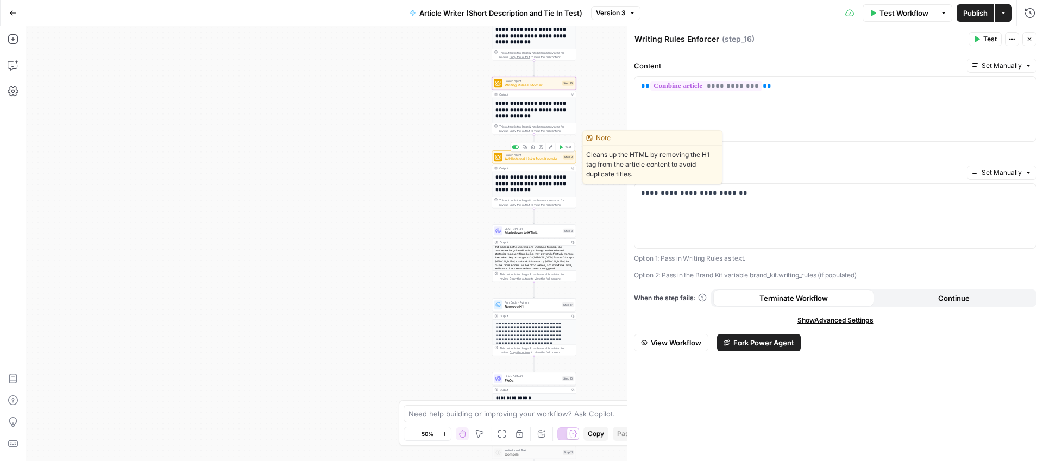
click at [537, 158] on span "Add Internal Links from Knowledge Base - Fork" at bounding box center [533, 158] width 56 height 5
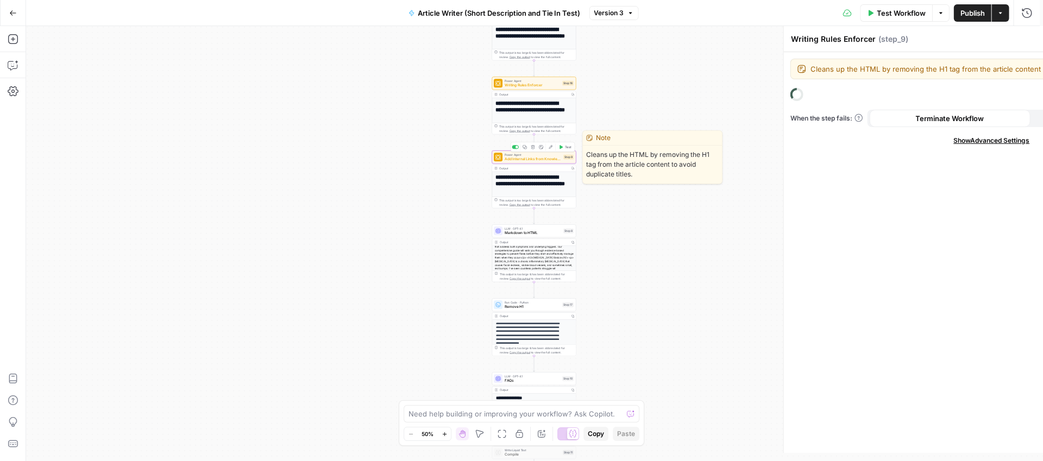
type textarea "Add Internal Links from Knowledge Base - Fork"
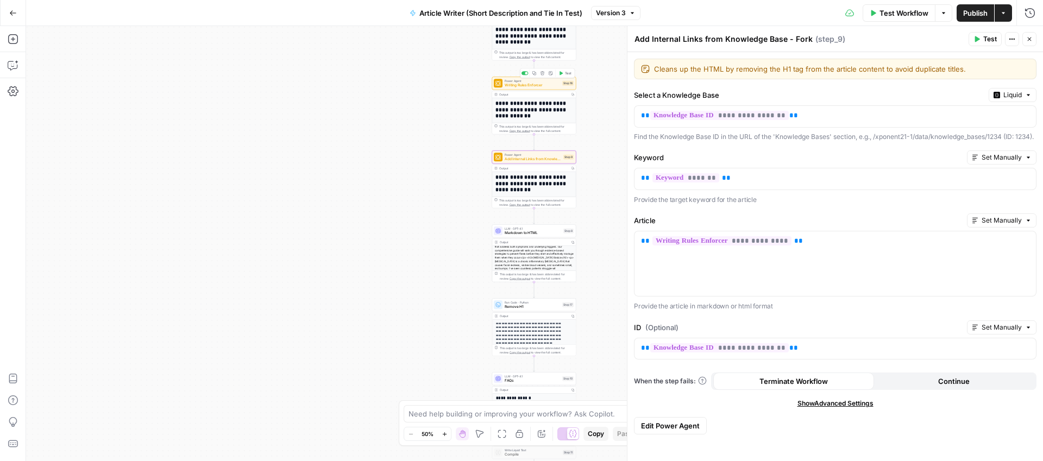
click at [526, 84] on span "Writing Rules Enforcer" at bounding box center [532, 85] width 55 height 5
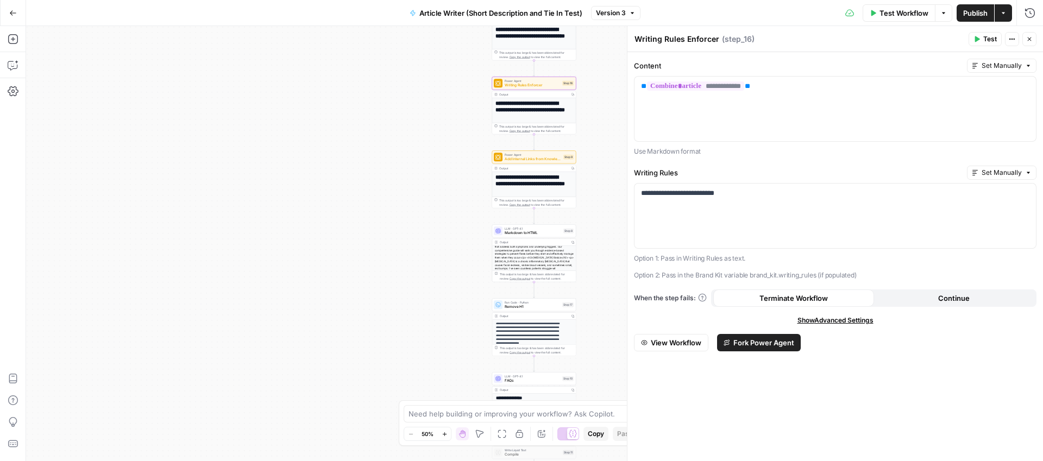
drag, startPoint x: 234, startPoint y: 208, endPoint x: 397, endPoint y: 236, distance: 164.8
click at [237, 209] on div "**********" at bounding box center [534, 243] width 1017 height 435
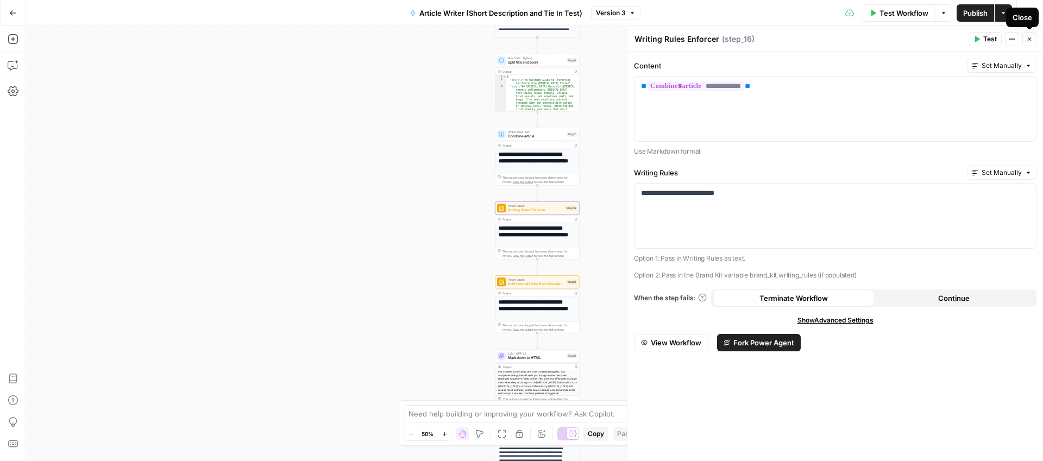
click at [1032, 37] on icon "button" at bounding box center [1029, 39] width 7 height 7
